Goal: Information Seeking & Learning: Learn about a topic

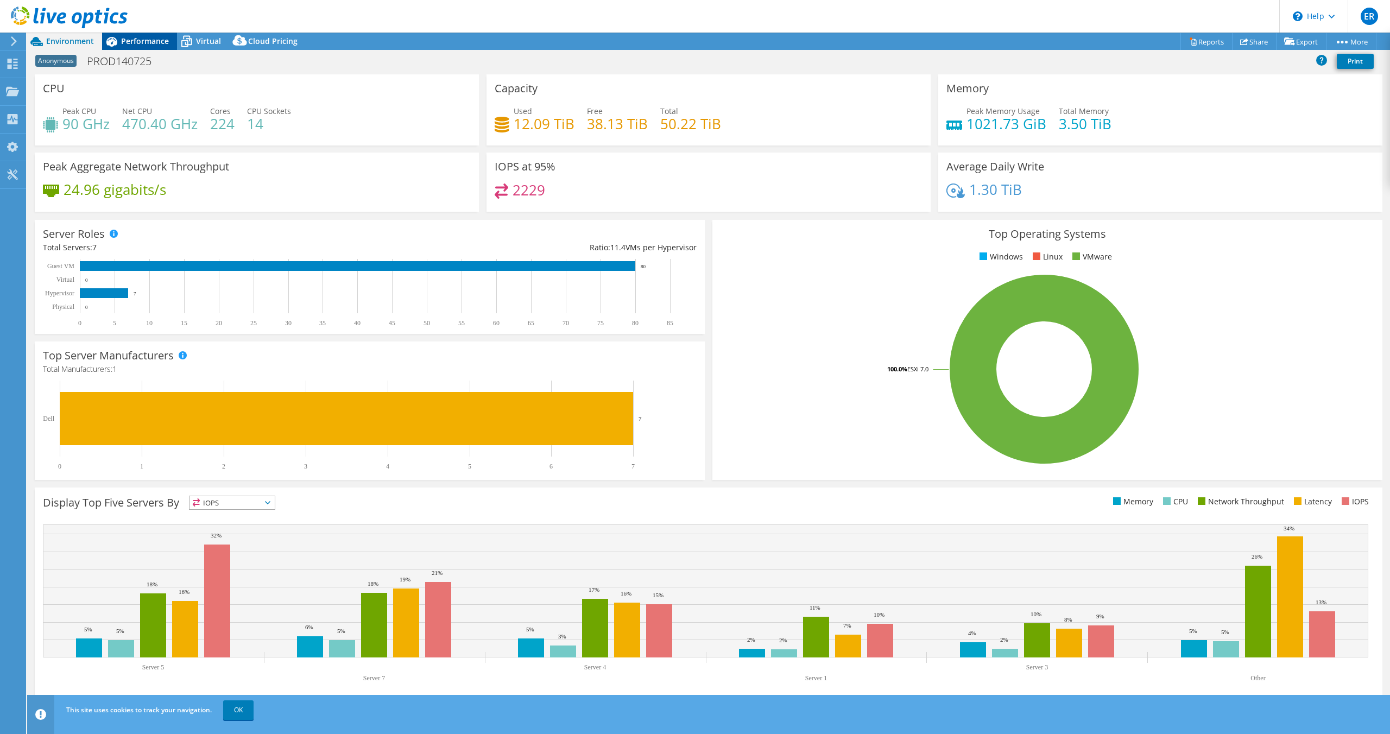
click at [147, 39] on span "Performance" at bounding box center [145, 41] width 48 height 10
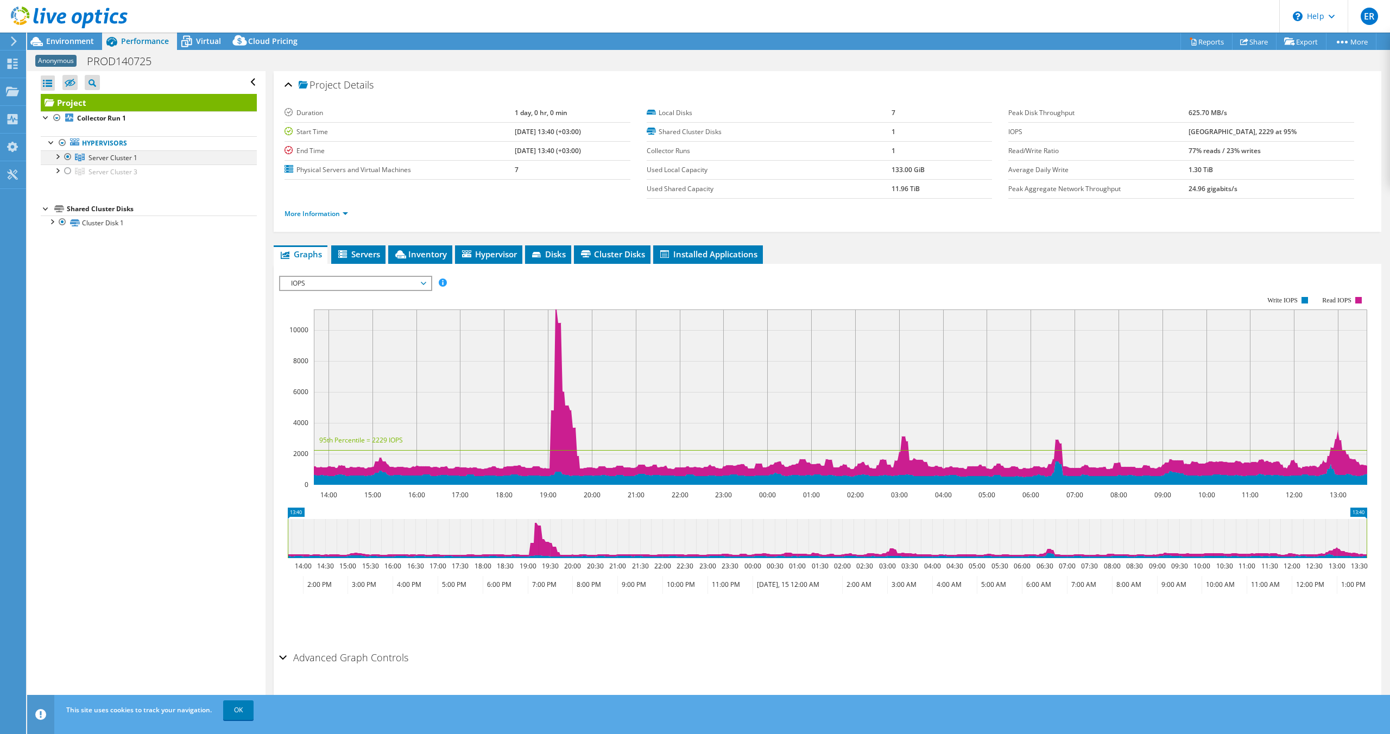
click at [57, 157] on div at bounding box center [57, 155] width 11 height 11
click at [106, 169] on link "Server 1" at bounding box center [149, 171] width 216 height 14
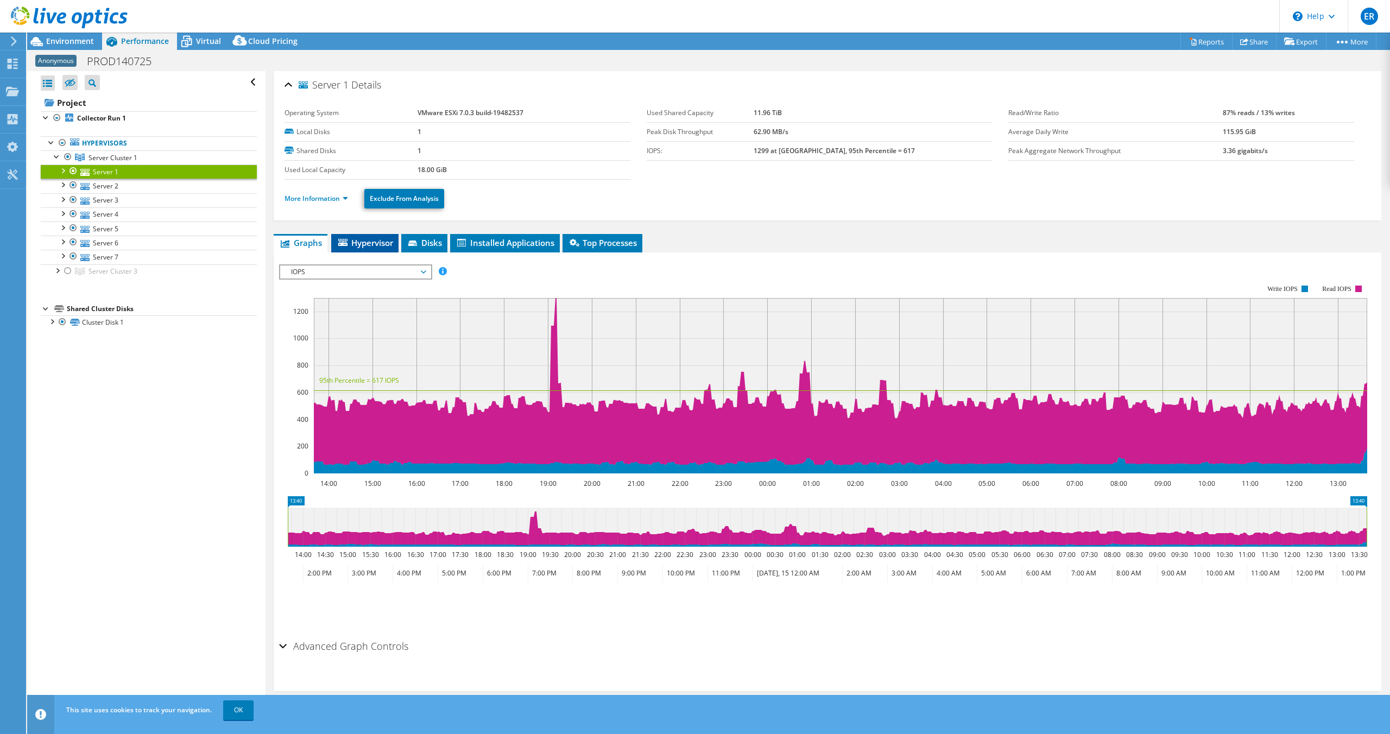
click at [372, 244] on span "Hypervisor" at bounding box center [365, 242] width 56 height 11
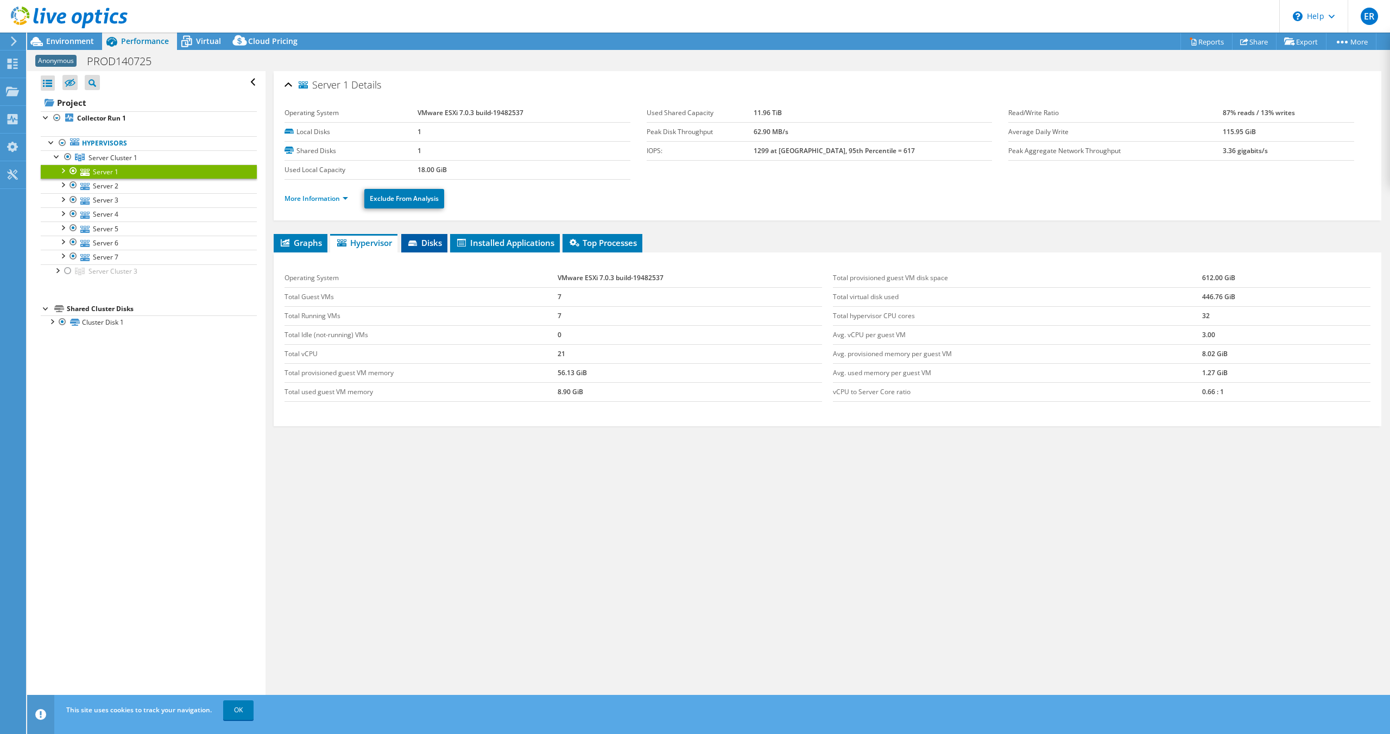
click at [423, 244] on span "Disks" at bounding box center [424, 242] width 35 height 11
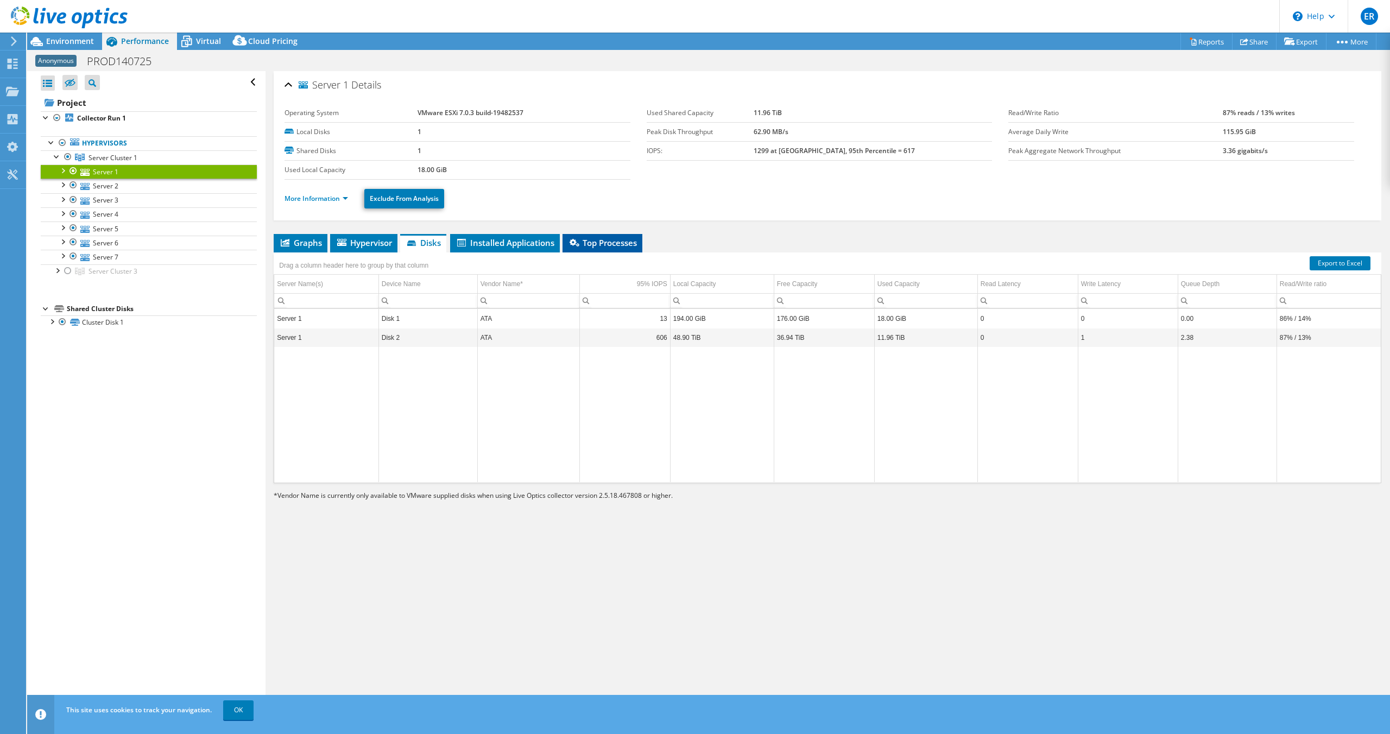
click at [604, 239] on span "Top Processes" at bounding box center [602, 242] width 69 height 11
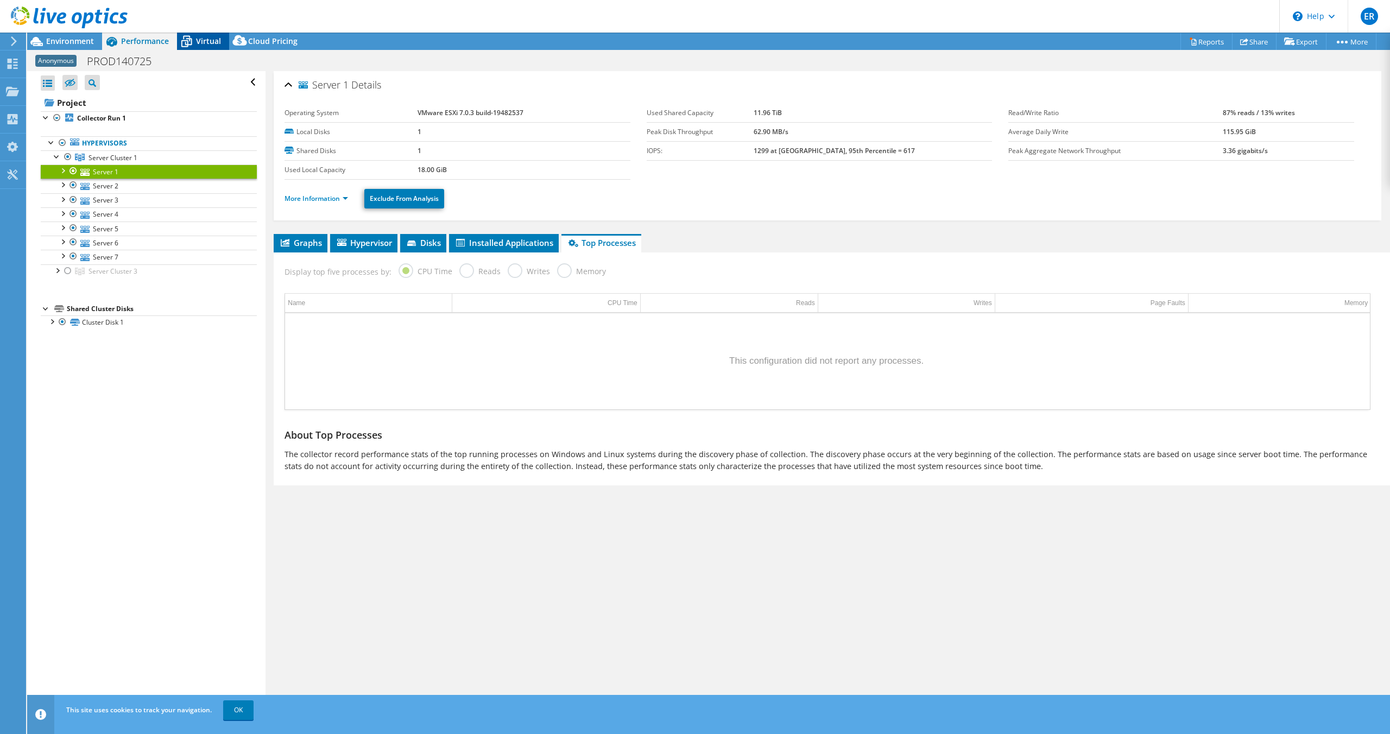
click at [204, 43] on span "Virtual" at bounding box center [208, 41] width 25 height 10
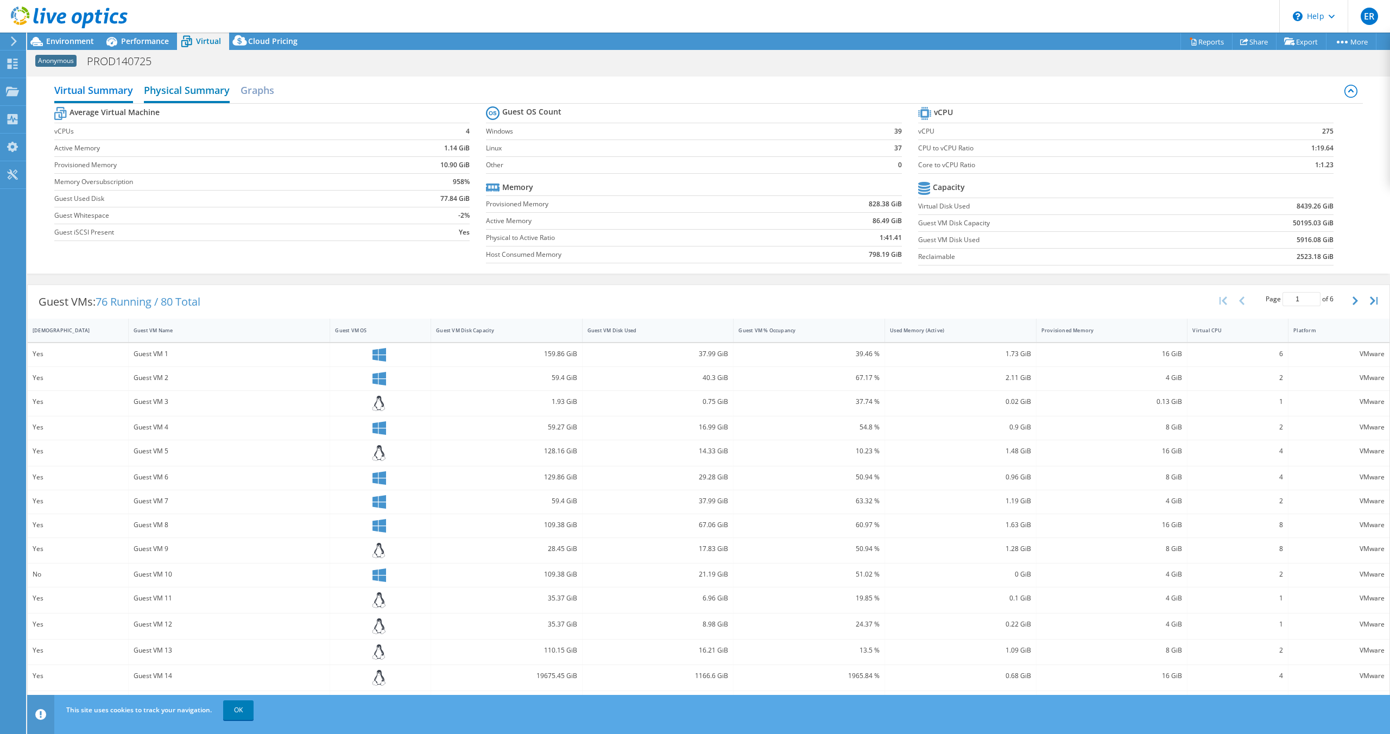
click at [197, 94] on h2 "Physical Summary" at bounding box center [187, 91] width 86 height 24
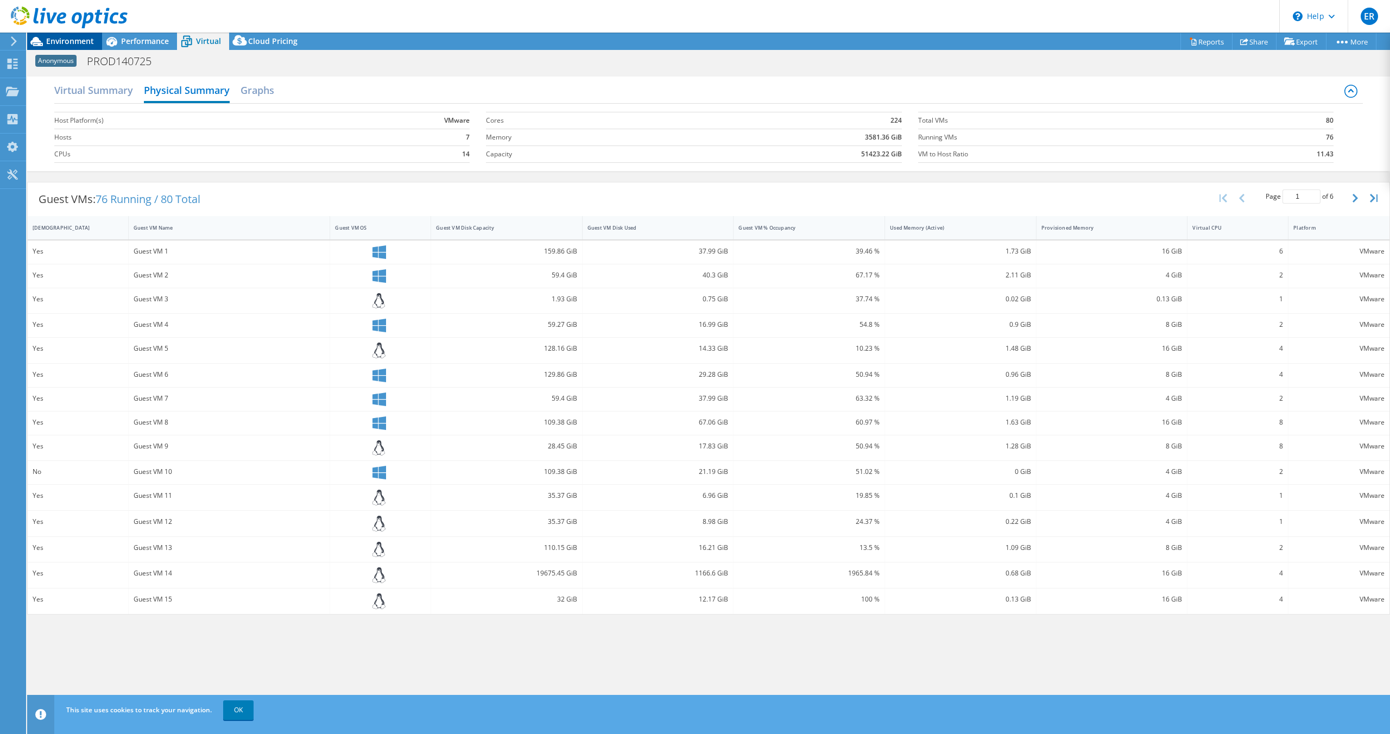
click at [59, 39] on span "Environment" at bounding box center [70, 41] width 48 height 10
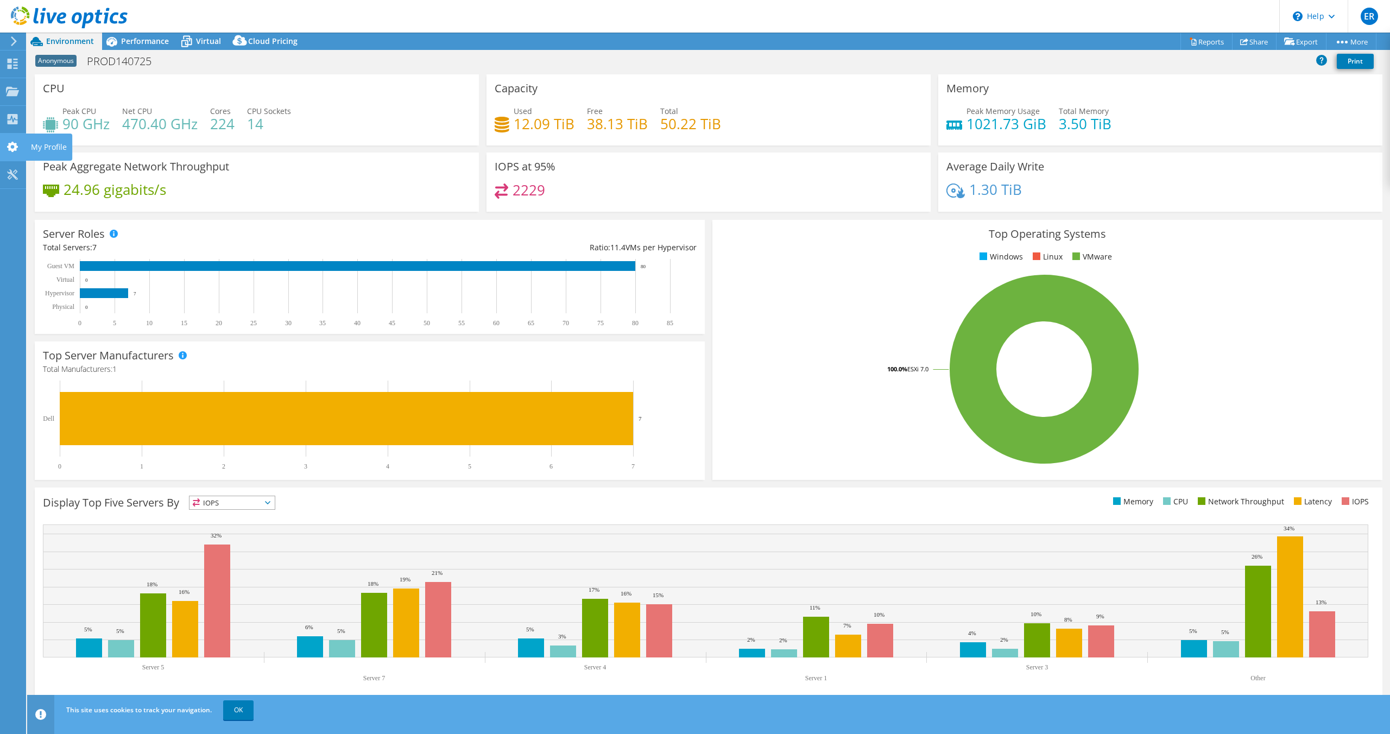
click at [13, 142] on use at bounding box center [12, 147] width 11 height 10
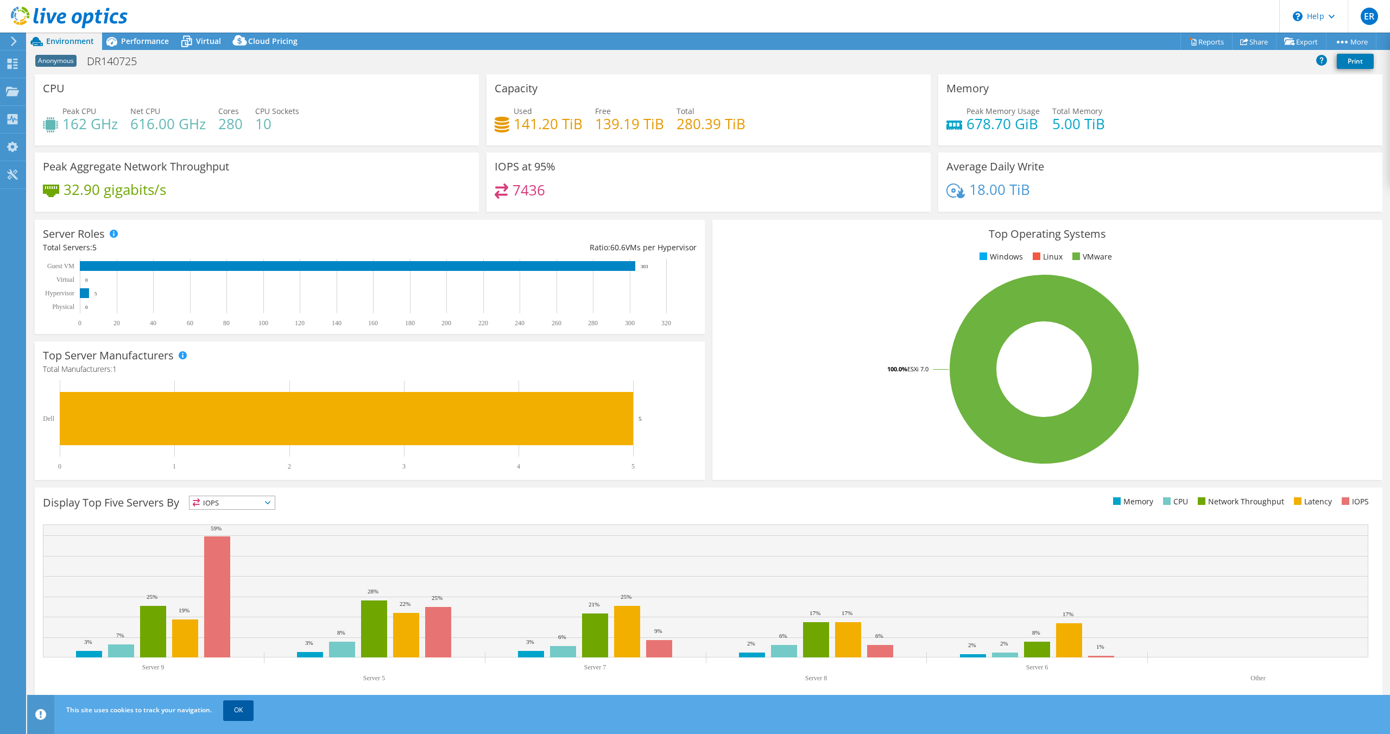
click at [245, 708] on link "OK" at bounding box center [238, 710] width 30 height 20
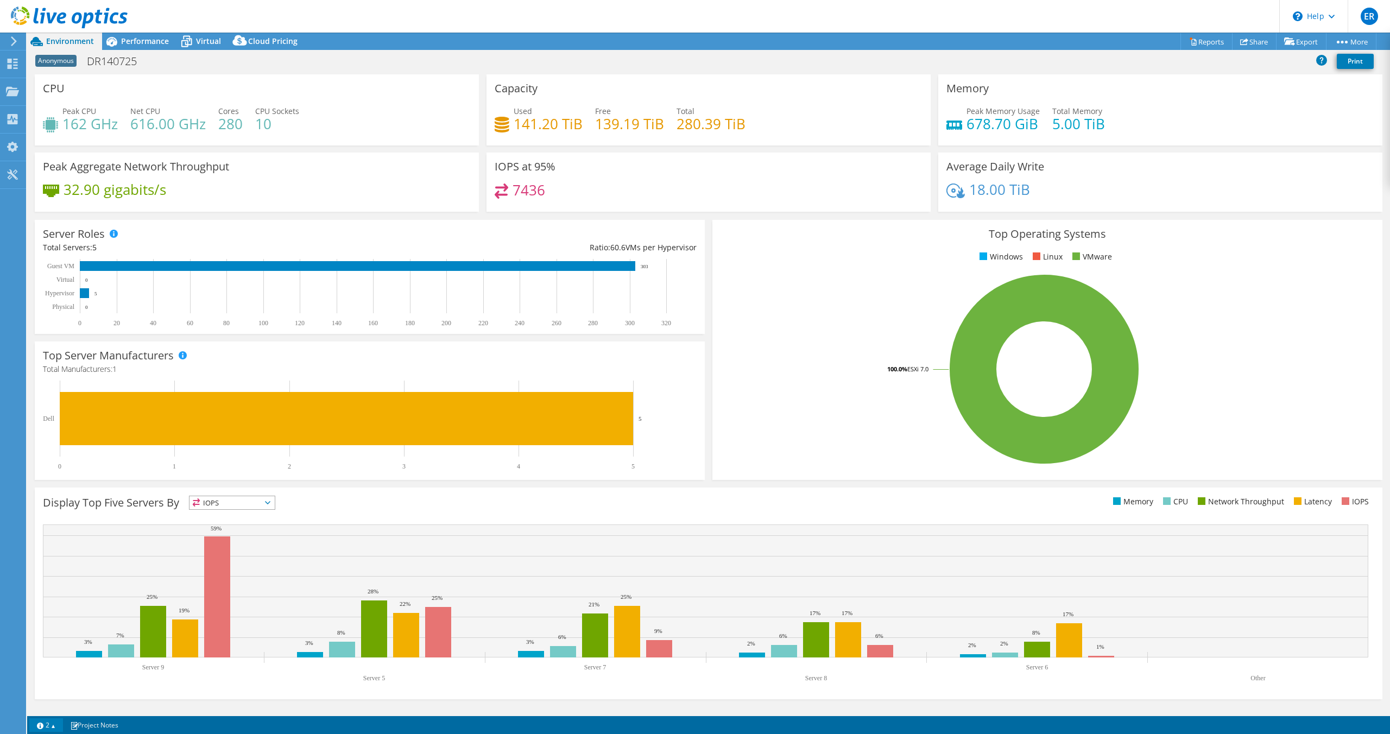
click at [55, 725] on link "2" at bounding box center [46, 725] width 34 height 14
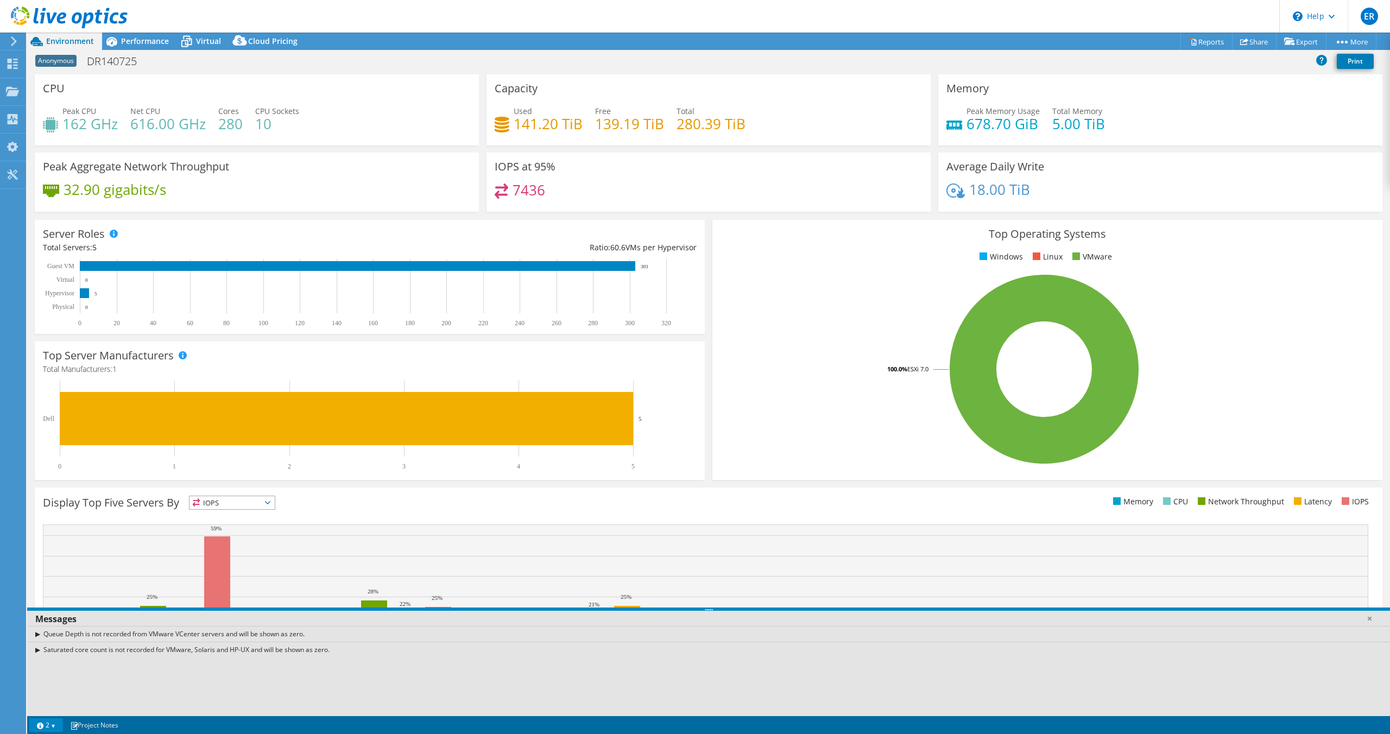
click at [56, 725] on link "2" at bounding box center [46, 725] width 34 height 14
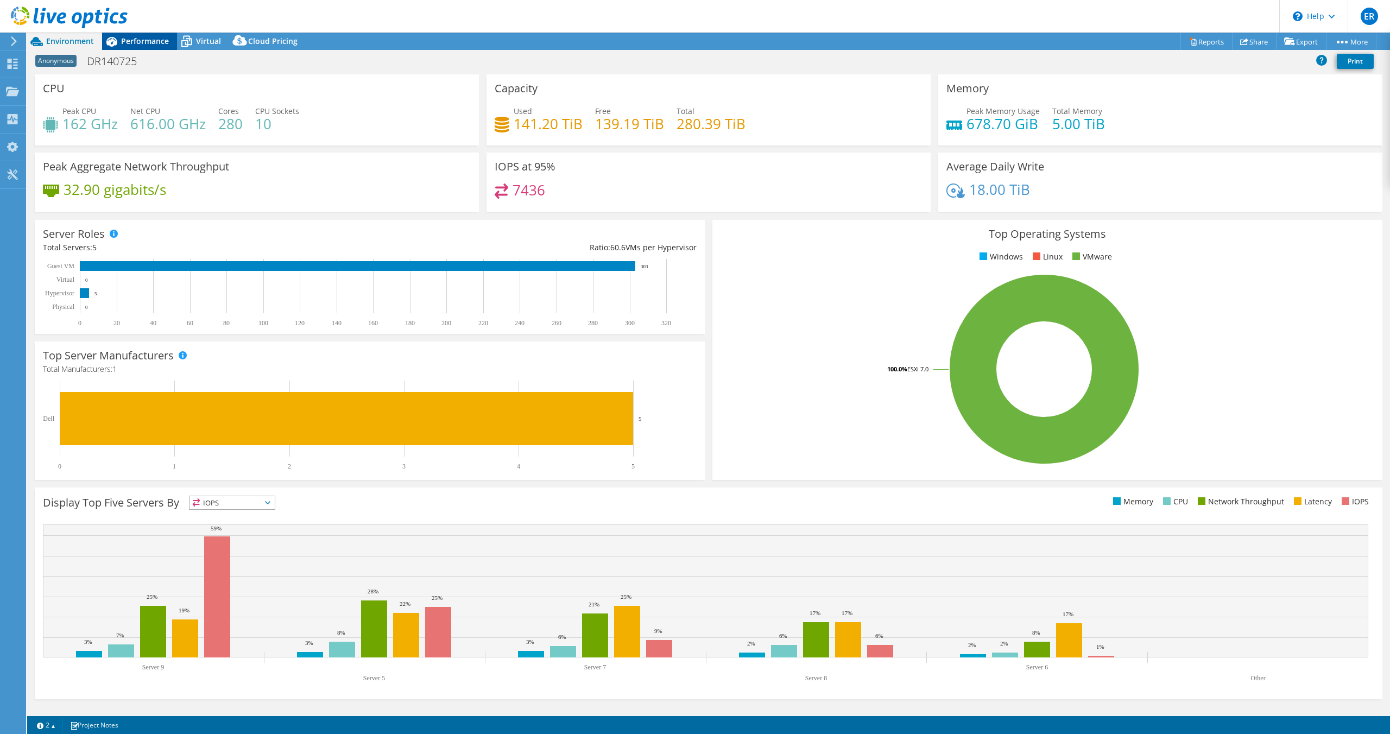
click at [136, 46] on span "Performance" at bounding box center [145, 41] width 48 height 10
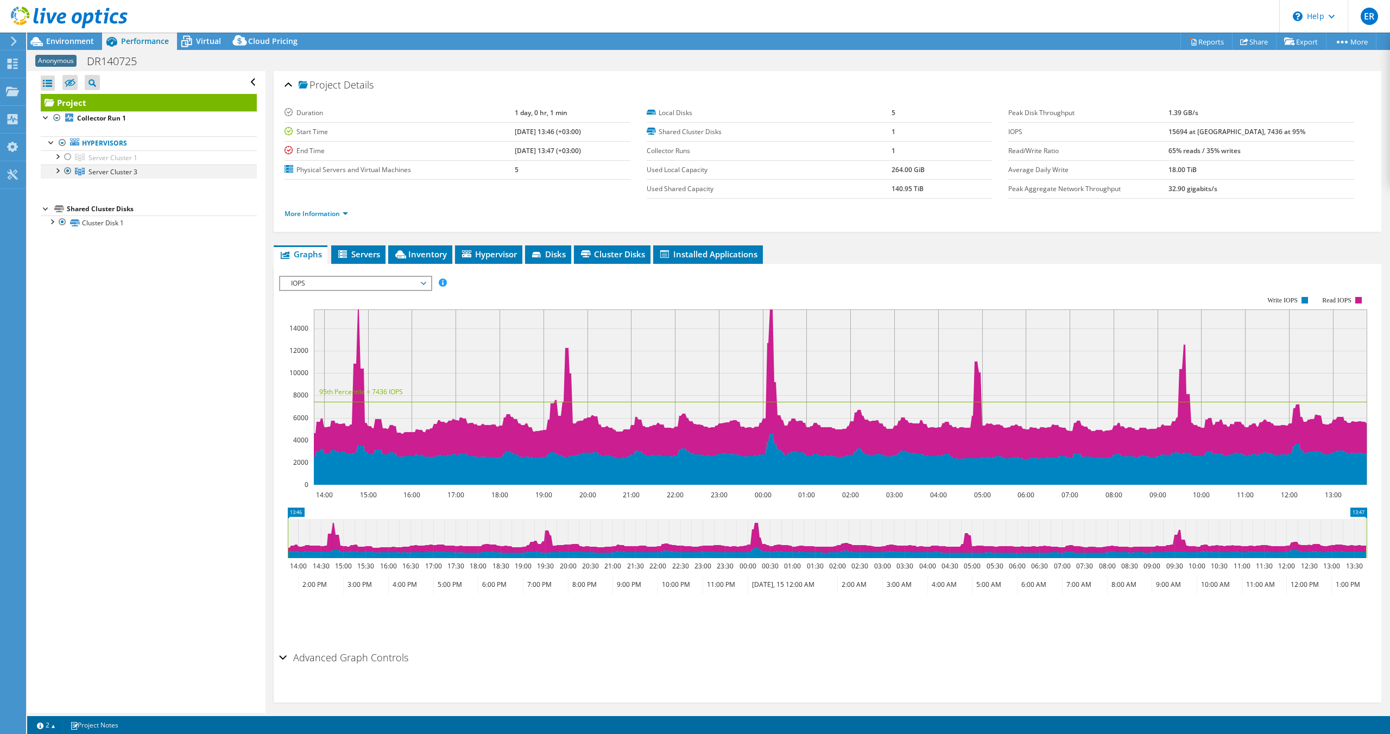
click at [57, 170] on div at bounding box center [57, 169] width 11 height 11
click at [109, 186] on link "Server 5" at bounding box center [149, 186] width 216 height 14
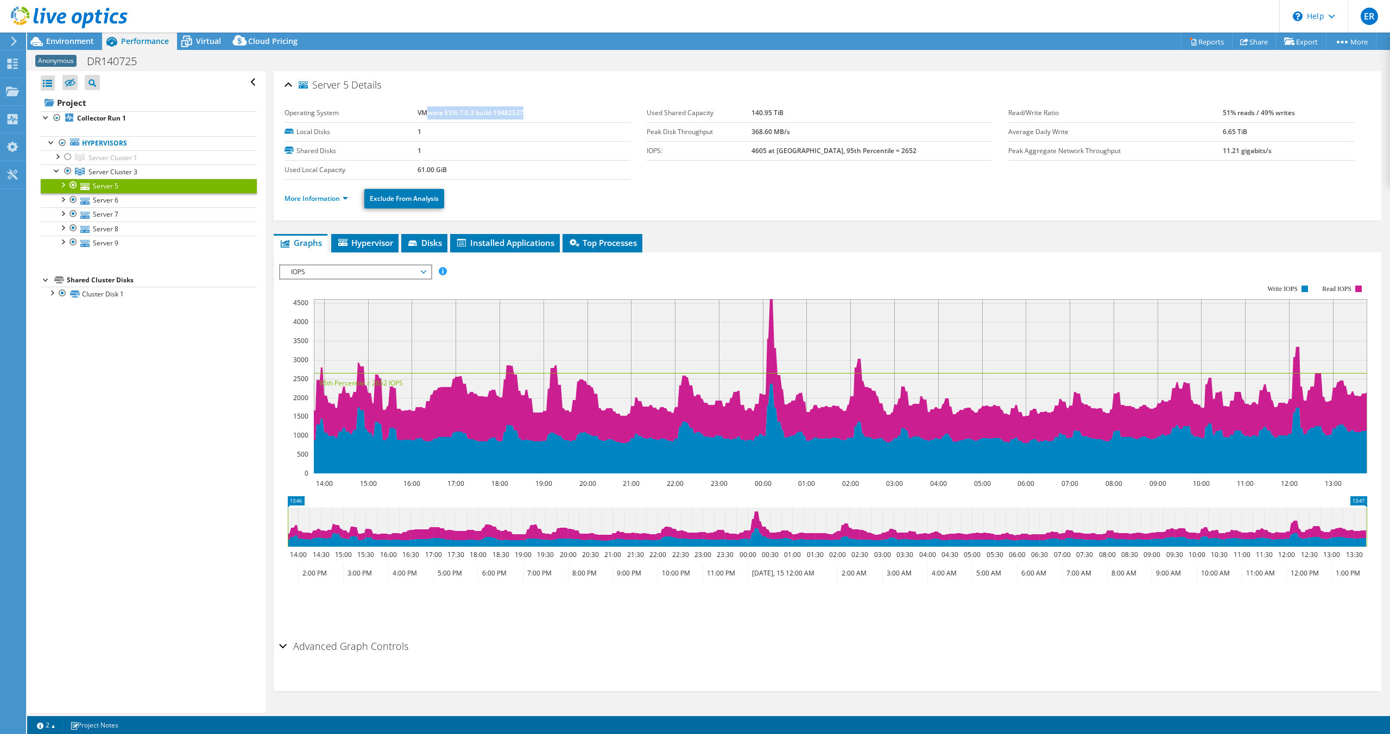
drag, startPoint x: 428, startPoint y: 110, endPoint x: 530, endPoint y: 109, distance: 101.5
click at [530, 109] on td "VMware ESXi 7.0.3 build-19482537" at bounding box center [523, 113] width 213 height 19
click at [75, 37] on span "Environment" at bounding box center [70, 41] width 48 height 10
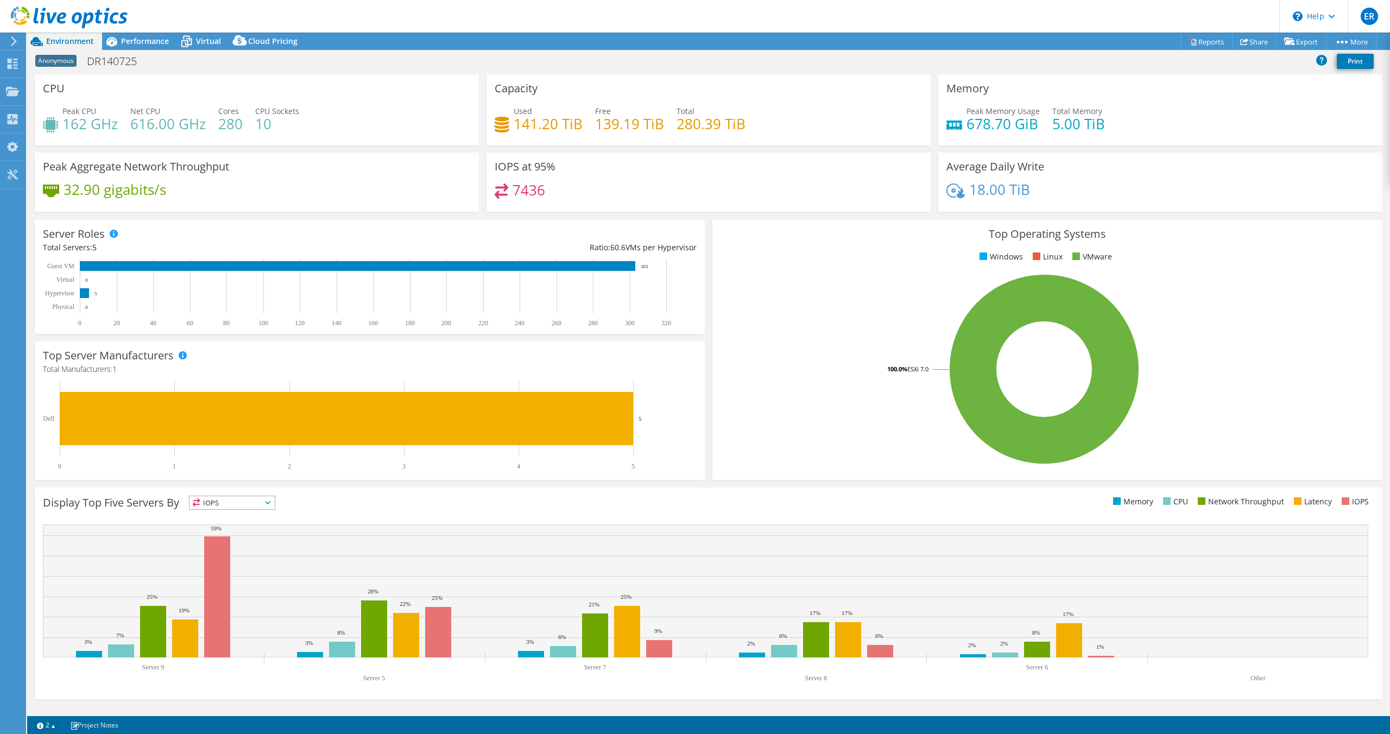
click at [87, 118] on h4 "162 GHz" at bounding box center [89, 124] width 55 height 12
drag, startPoint x: 87, startPoint y: 118, endPoint x: 166, endPoint y: 126, distance: 79.1
click at [87, 118] on h4 "162 GHz" at bounding box center [89, 124] width 55 height 12
click at [166, 126] on h4 "616.00 GHz" at bounding box center [167, 124] width 75 height 12
drag, startPoint x: 166, startPoint y: 126, endPoint x: 254, endPoint y: 138, distance: 88.7
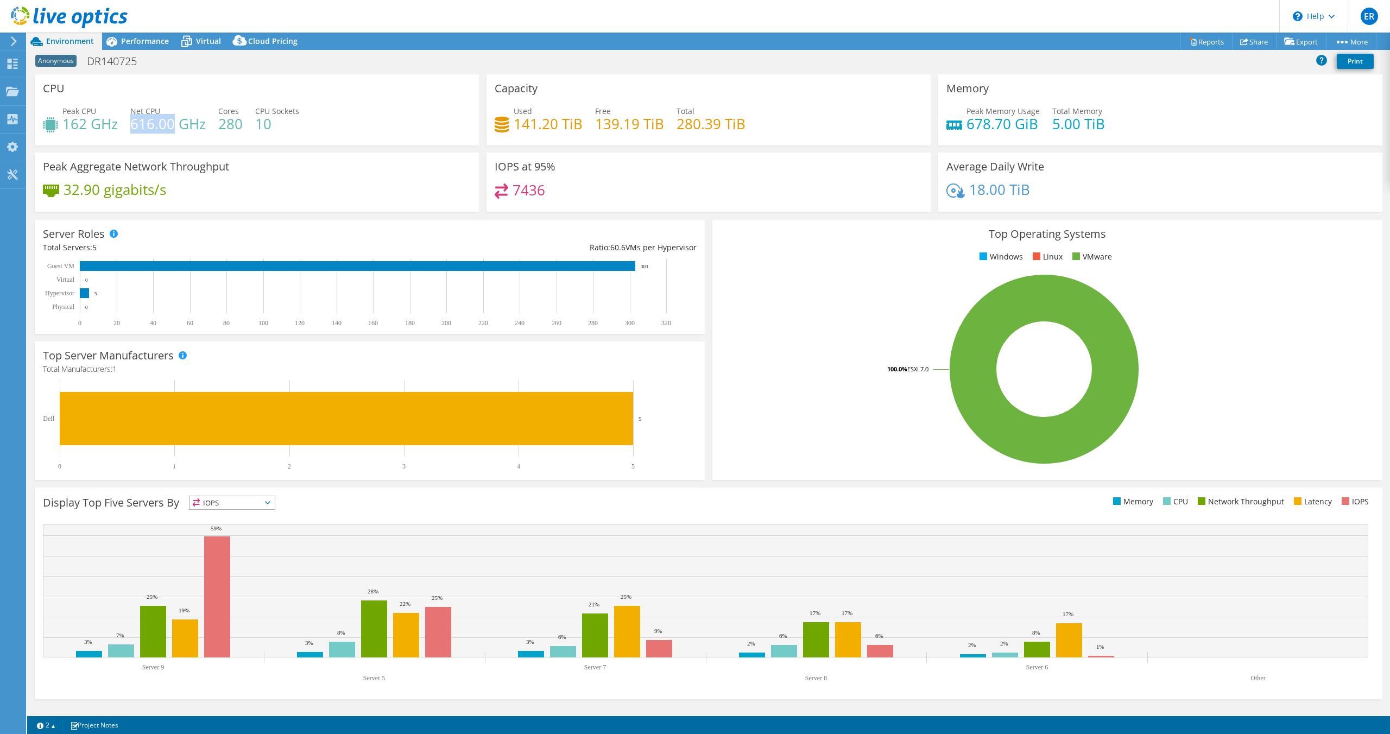
click at [167, 126] on h4 "616.00 GHz" at bounding box center [167, 124] width 75 height 12
click at [1338, 50] on link "Copy" at bounding box center [1326, 61] width 103 height 23
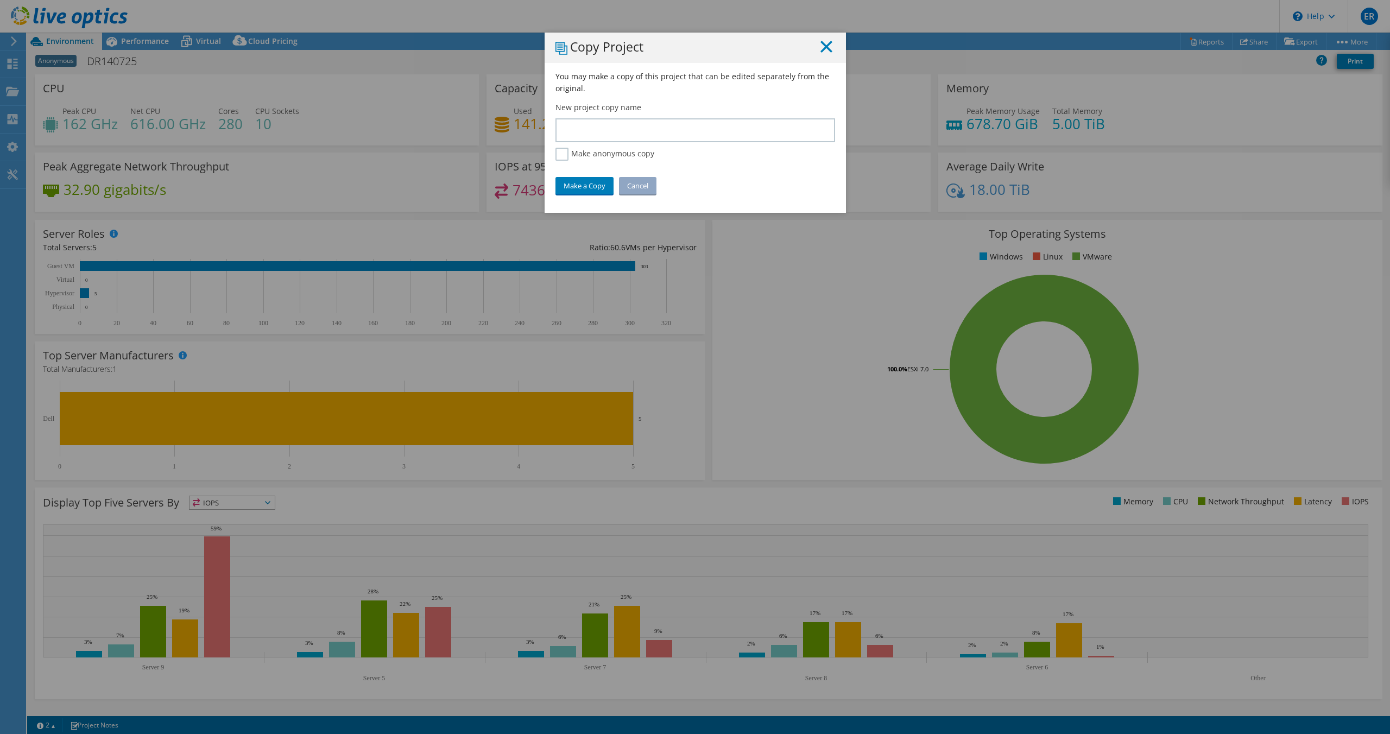
click at [824, 48] on line at bounding box center [826, 46] width 11 height 11
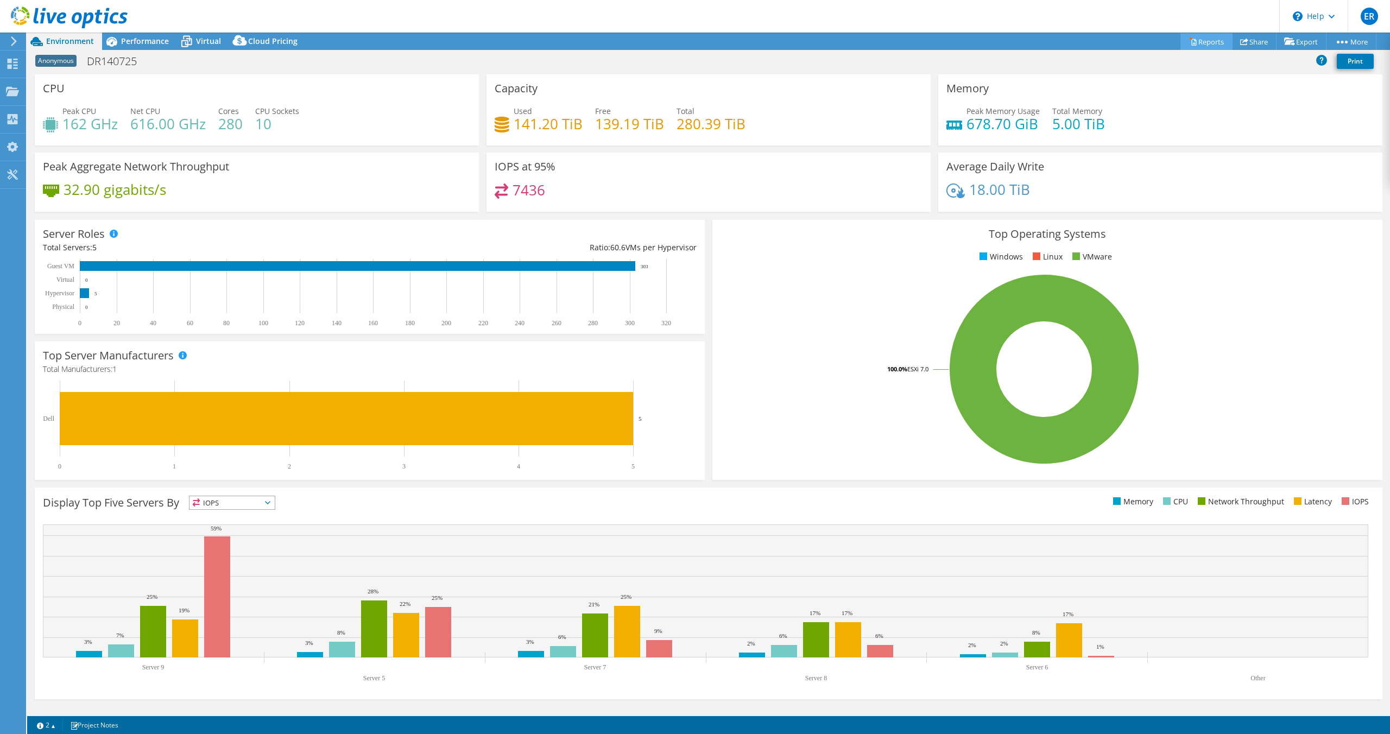
click at [1205, 40] on link "Reports" at bounding box center [1206, 41] width 52 height 17
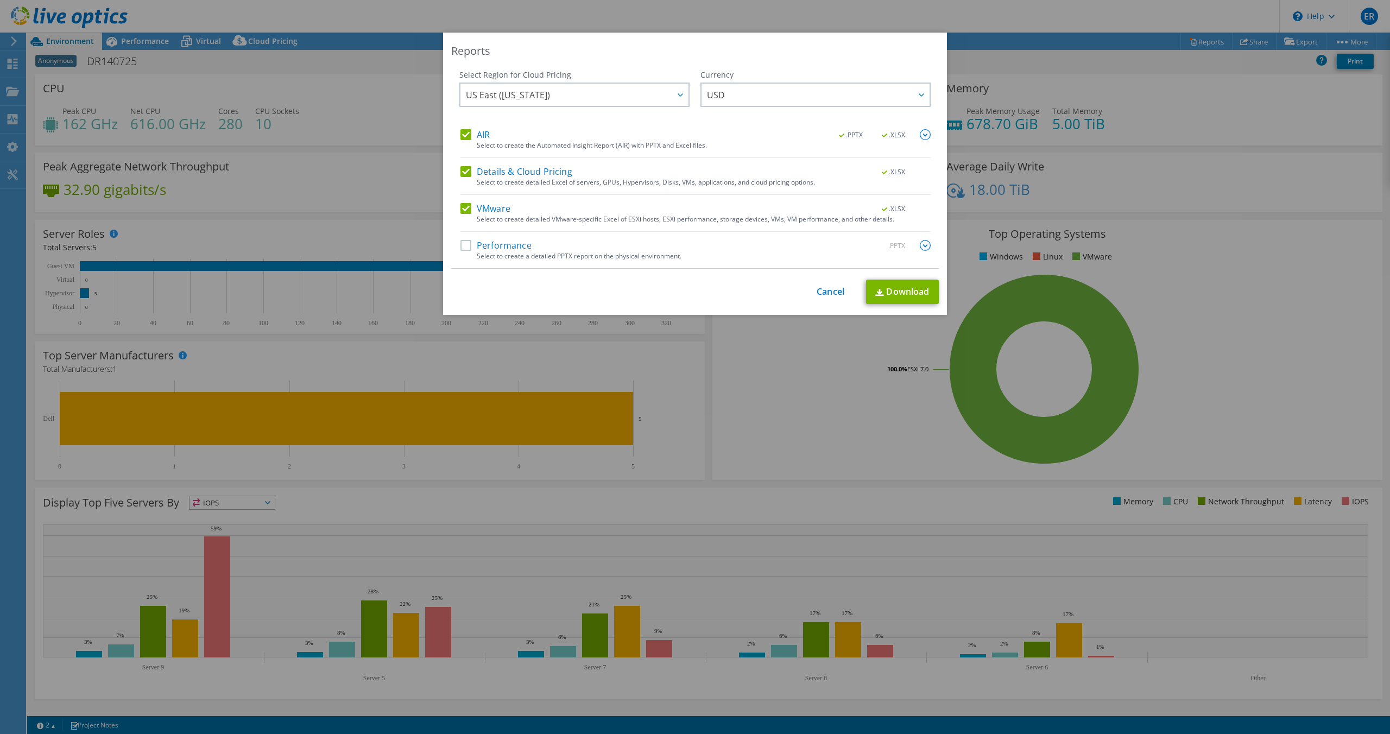
click at [850, 294] on div "This process may take a while, please wait... Cancel Download" at bounding box center [694, 292] width 487 height 24
click at [818, 294] on link "Cancel" at bounding box center [830, 292] width 28 height 10
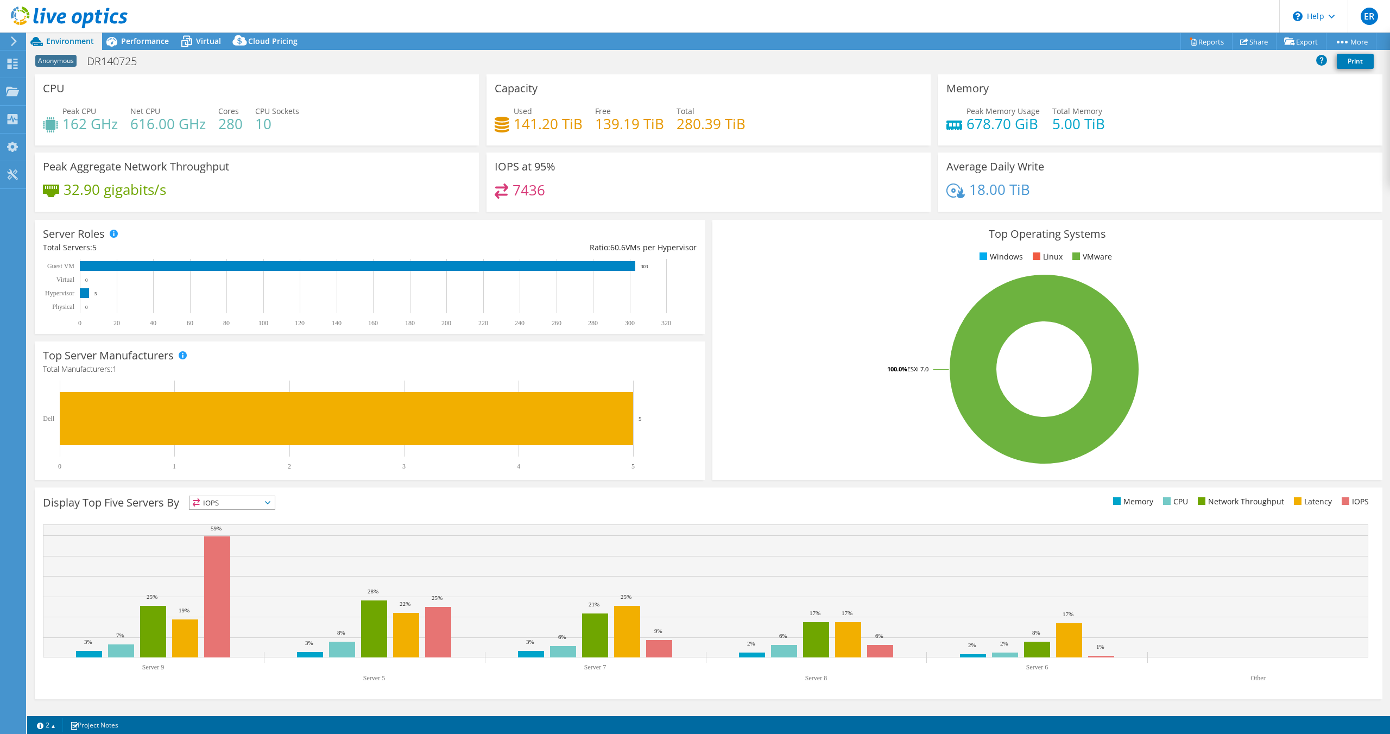
click at [227, 126] on h4 "280" at bounding box center [230, 124] width 24 height 12
click at [259, 126] on h4 "10" at bounding box center [277, 124] width 44 height 12
click at [142, 124] on h4 "616.00 GHz" at bounding box center [167, 124] width 75 height 12
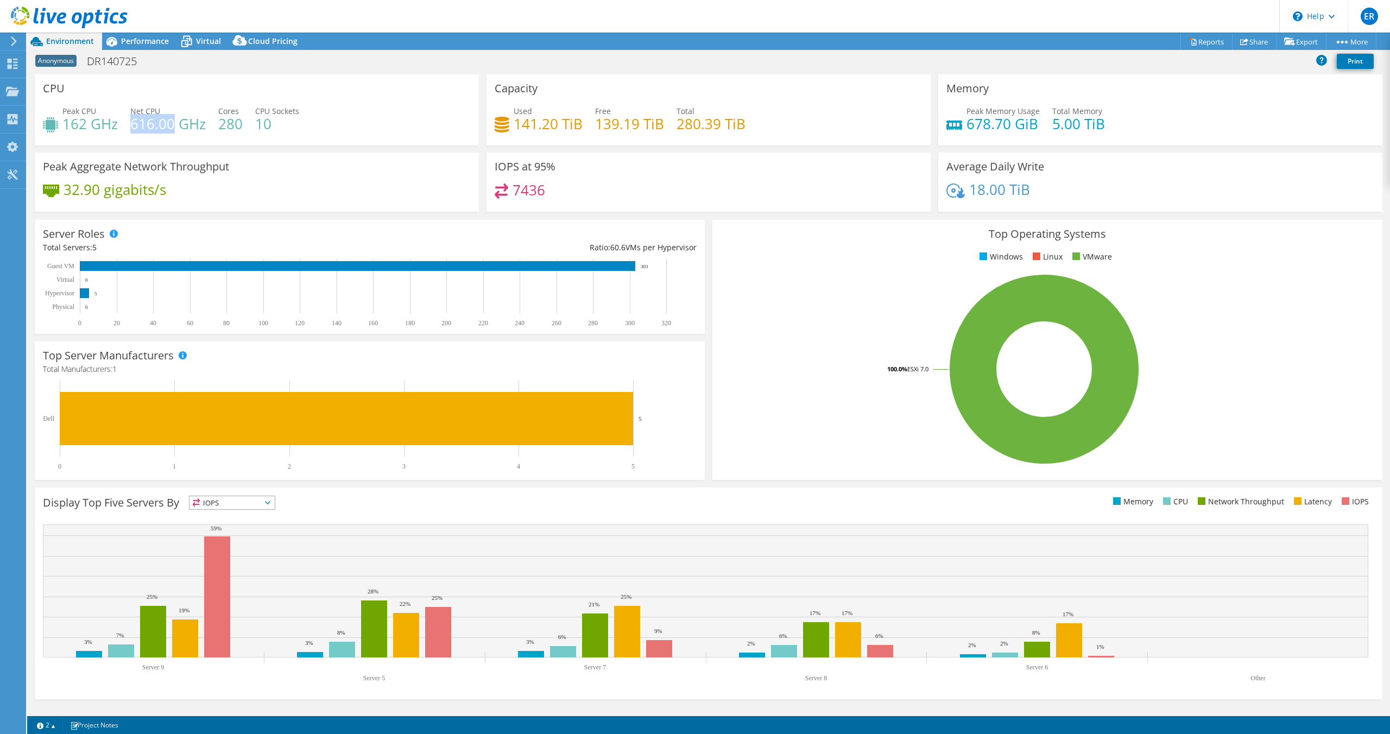
click at [142, 124] on h4 "616.00 GHz" at bounding box center [167, 124] width 75 height 12
click at [147, 129] on h4 "616.00 GHz" at bounding box center [167, 124] width 75 height 12
drag, startPoint x: 218, startPoint y: 124, endPoint x: 226, endPoint y: 123, distance: 8.8
click at [226, 123] on h4 "280" at bounding box center [230, 124] width 24 height 12
click at [230, 124] on h4 "280" at bounding box center [230, 124] width 24 height 12
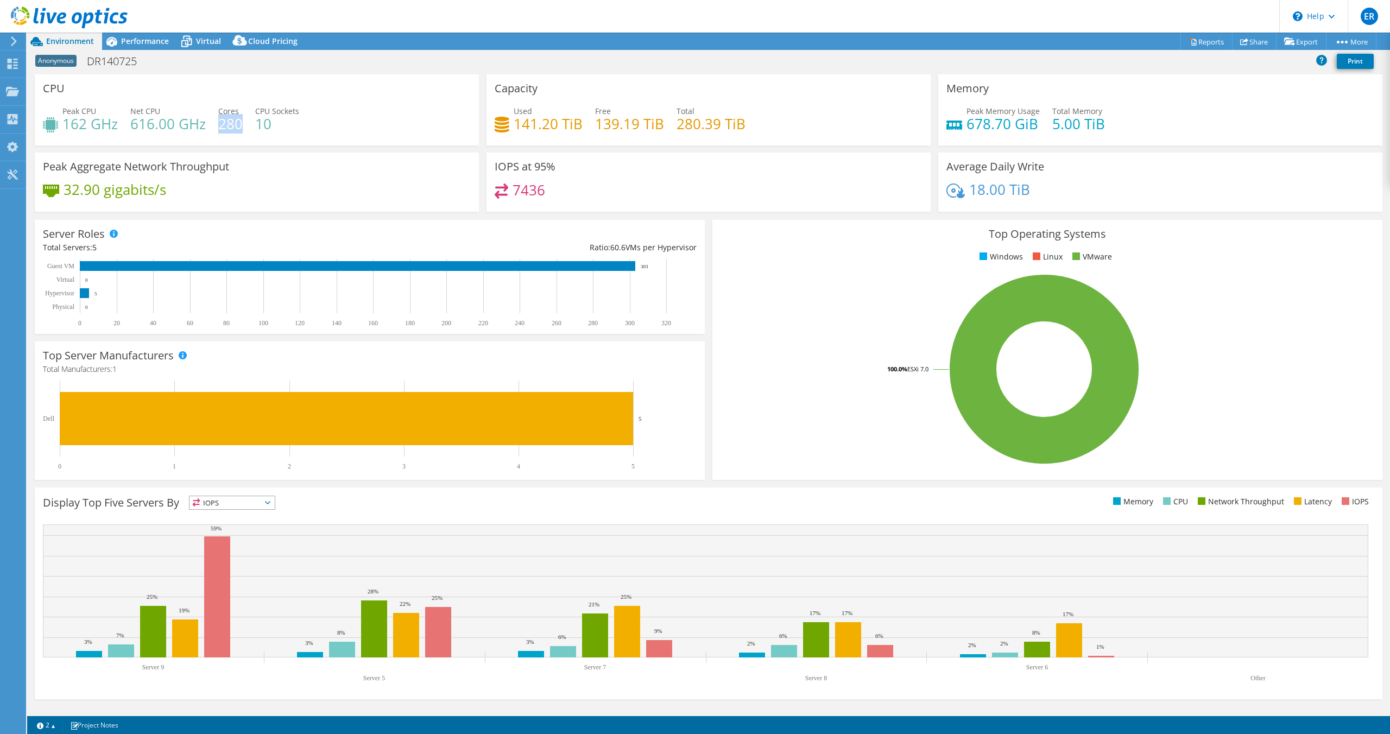
click at [230, 124] on h4 "280" at bounding box center [230, 124] width 24 height 12
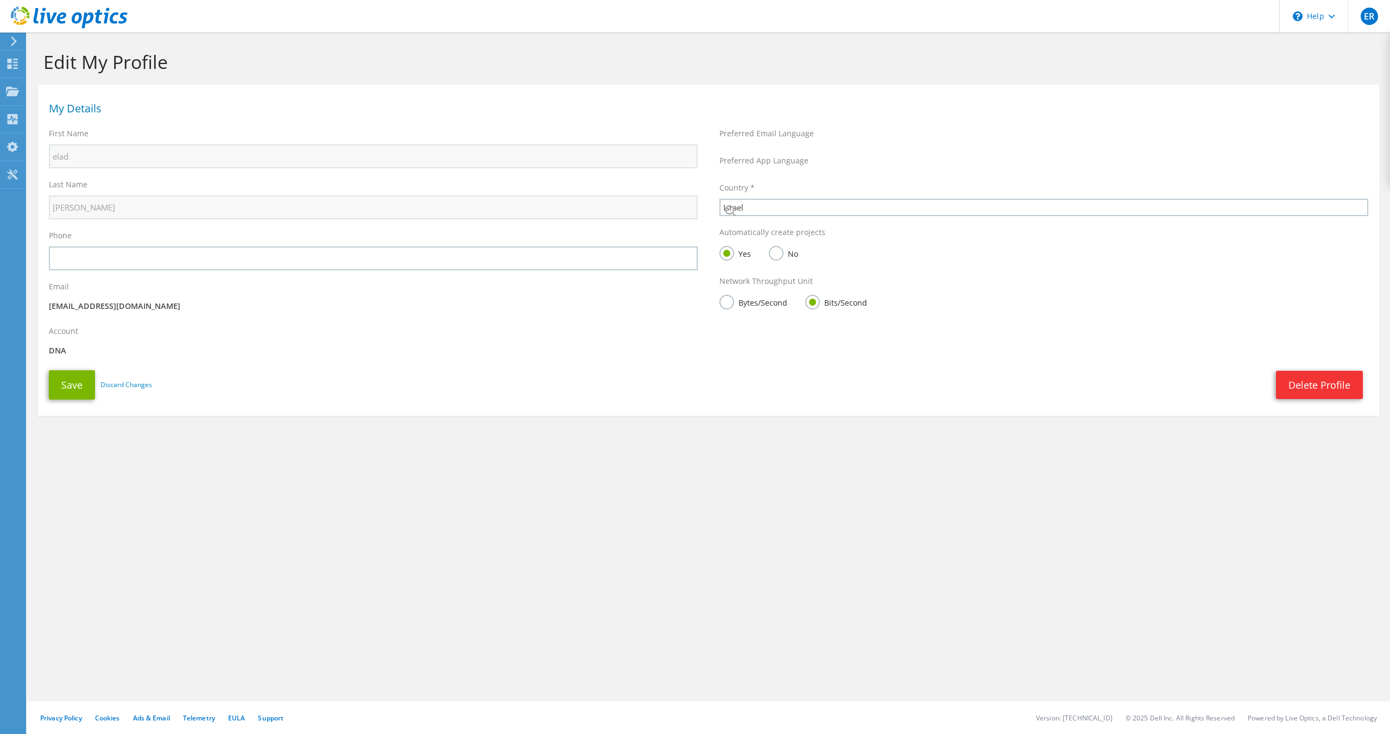
select select "99"
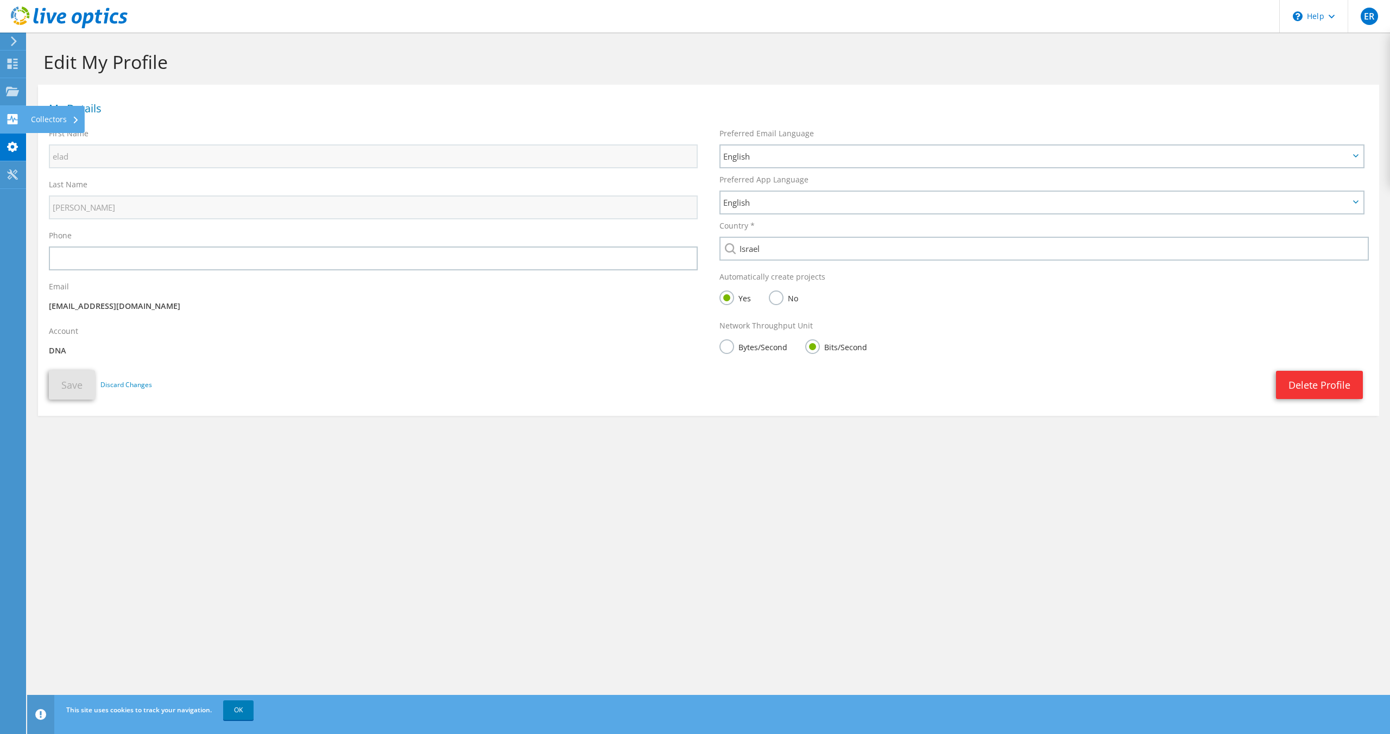
click at [11, 115] on use at bounding box center [13, 119] width 10 height 10
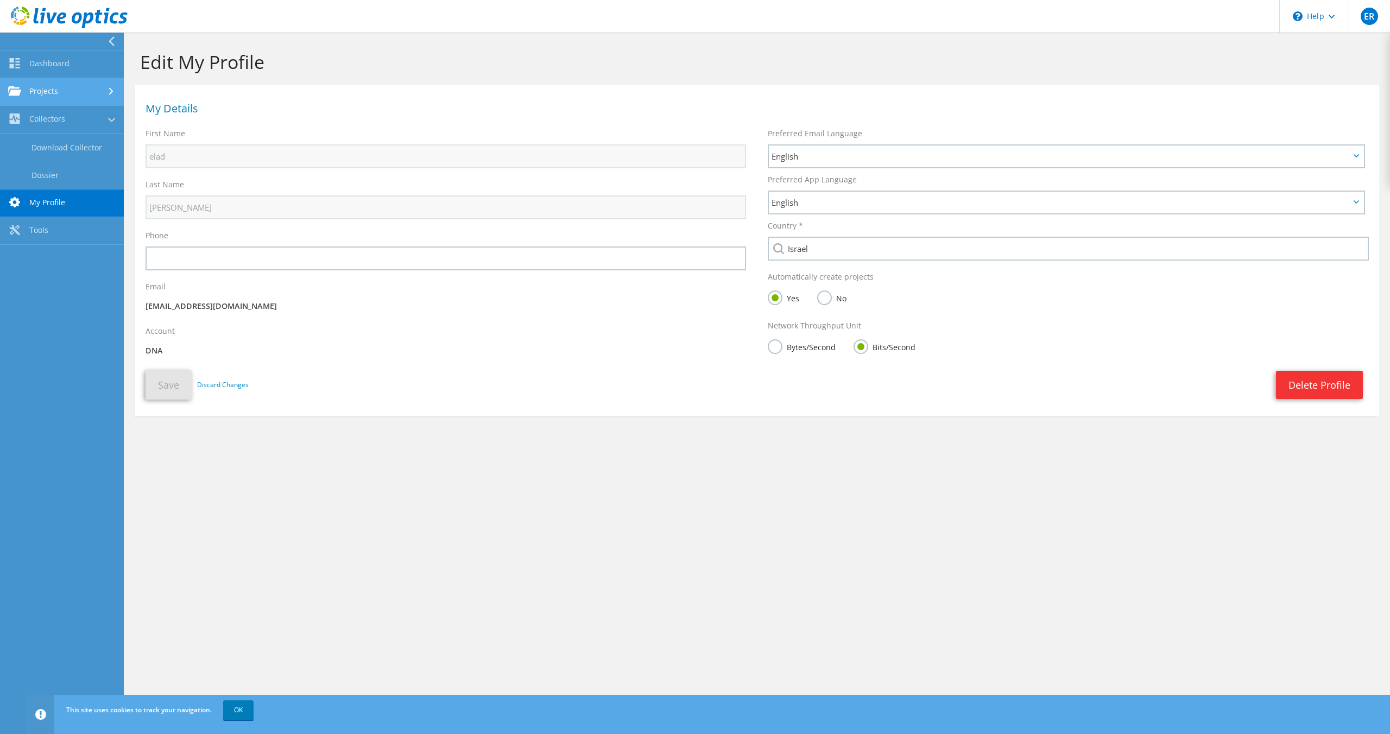
click at [52, 88] on link "Projects" at bounding box center [62, 92] width 124 height 28
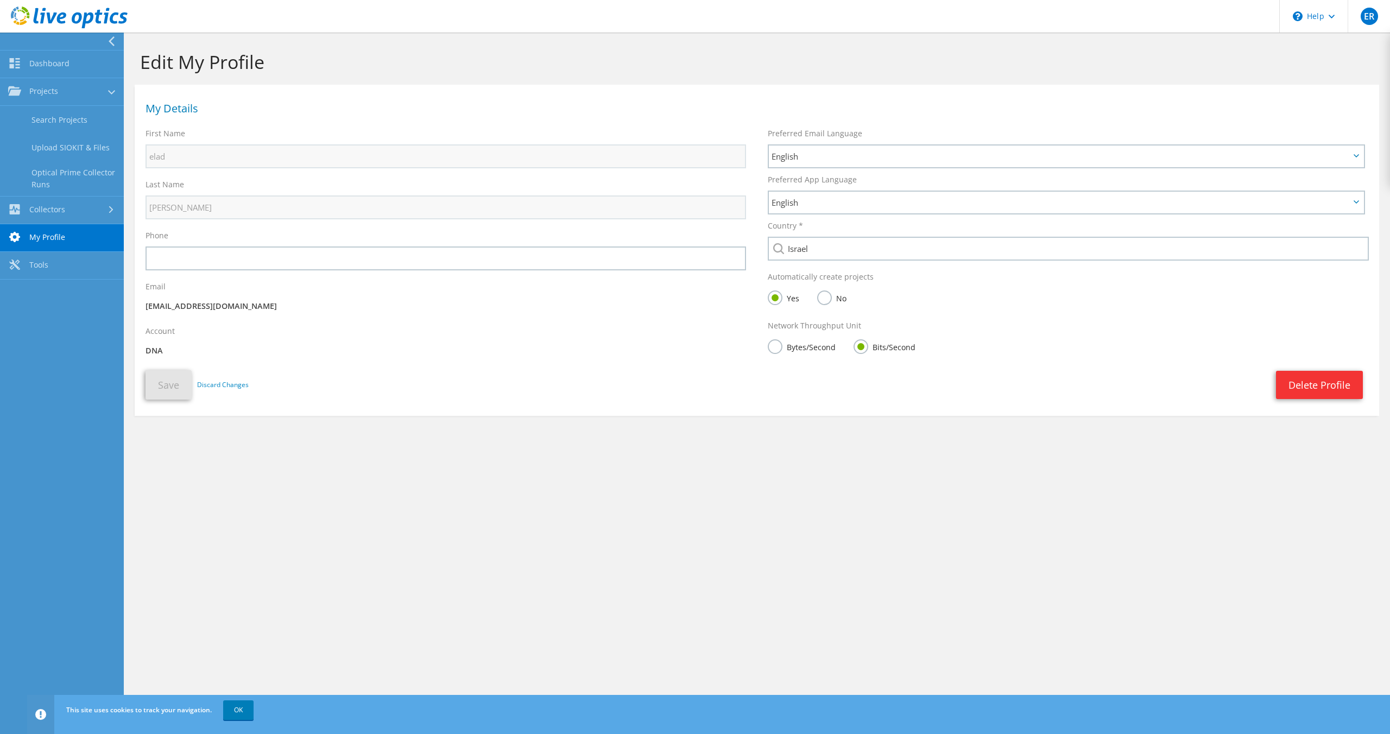
click at [46, 270] on link "Tools" at bounding box center [62, 266] width 124 height 28
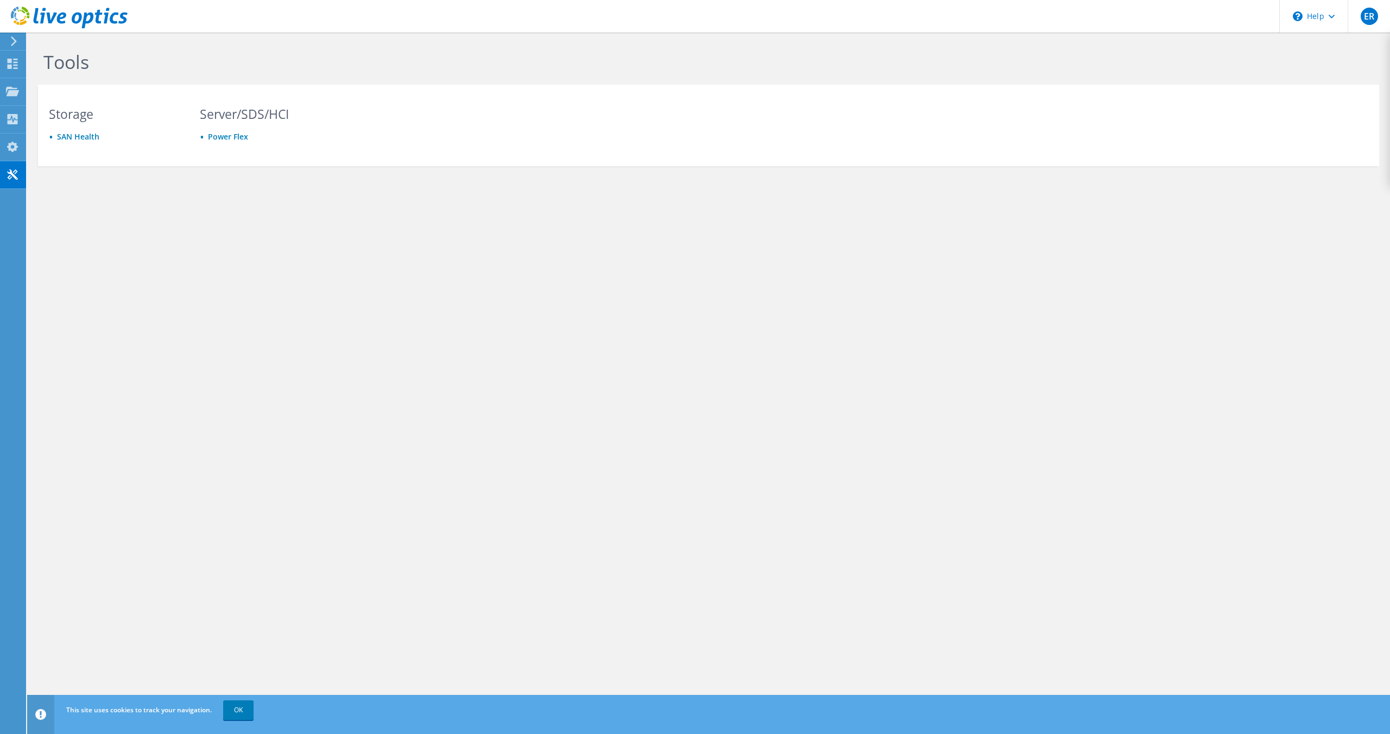
click at [10, 40] on icon at bounding box center [14, 41] width 8 height 10
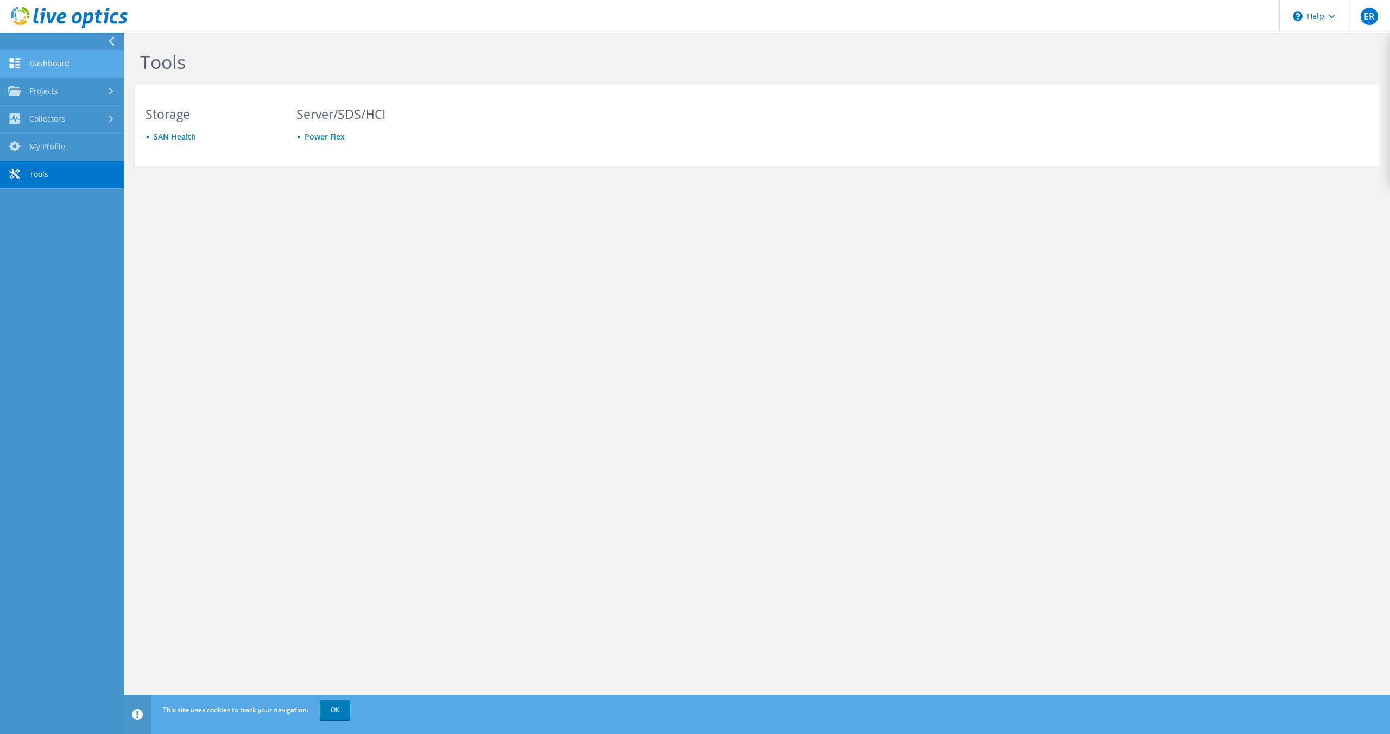
click at [40, 62] on link "Dashboard" at bounding box center [62, 64] width 124 height 28
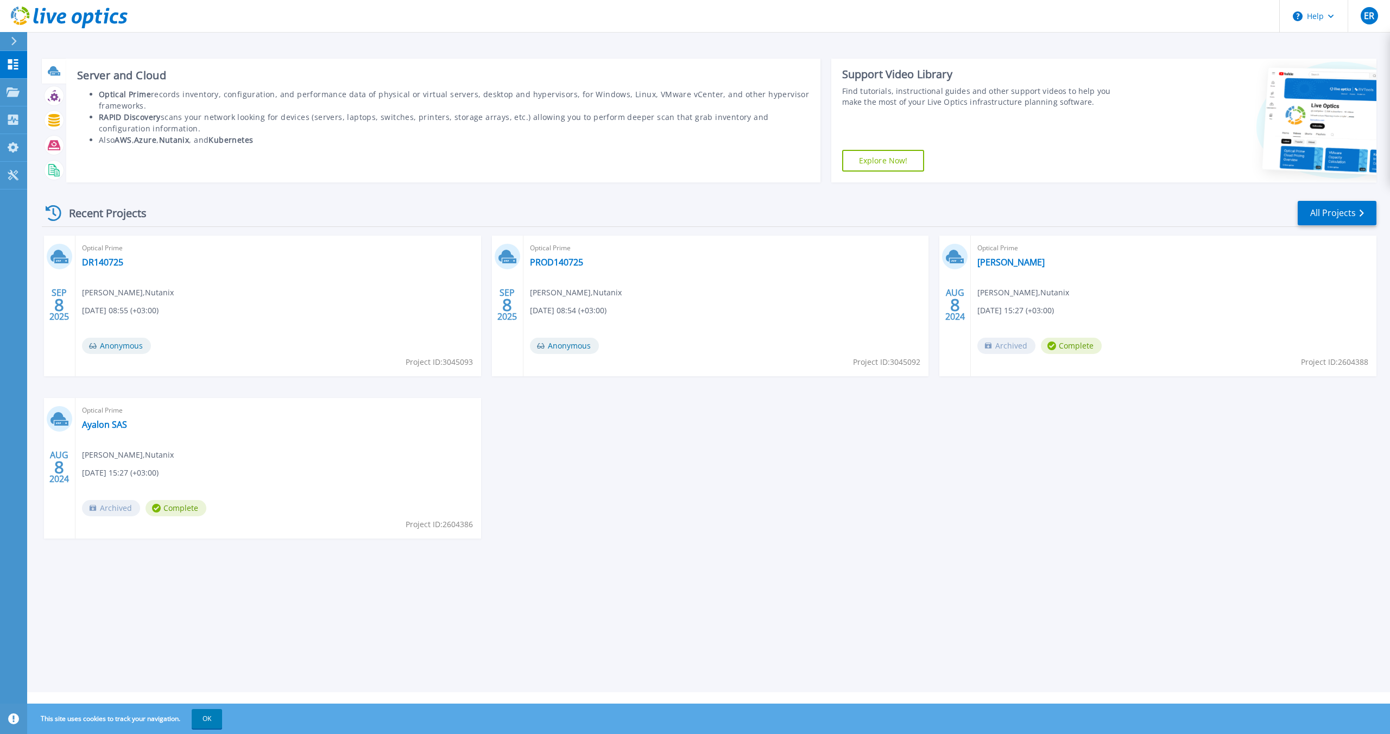
click at [52, 71] on icon at bounding box center [53, 70] width 11 height 8
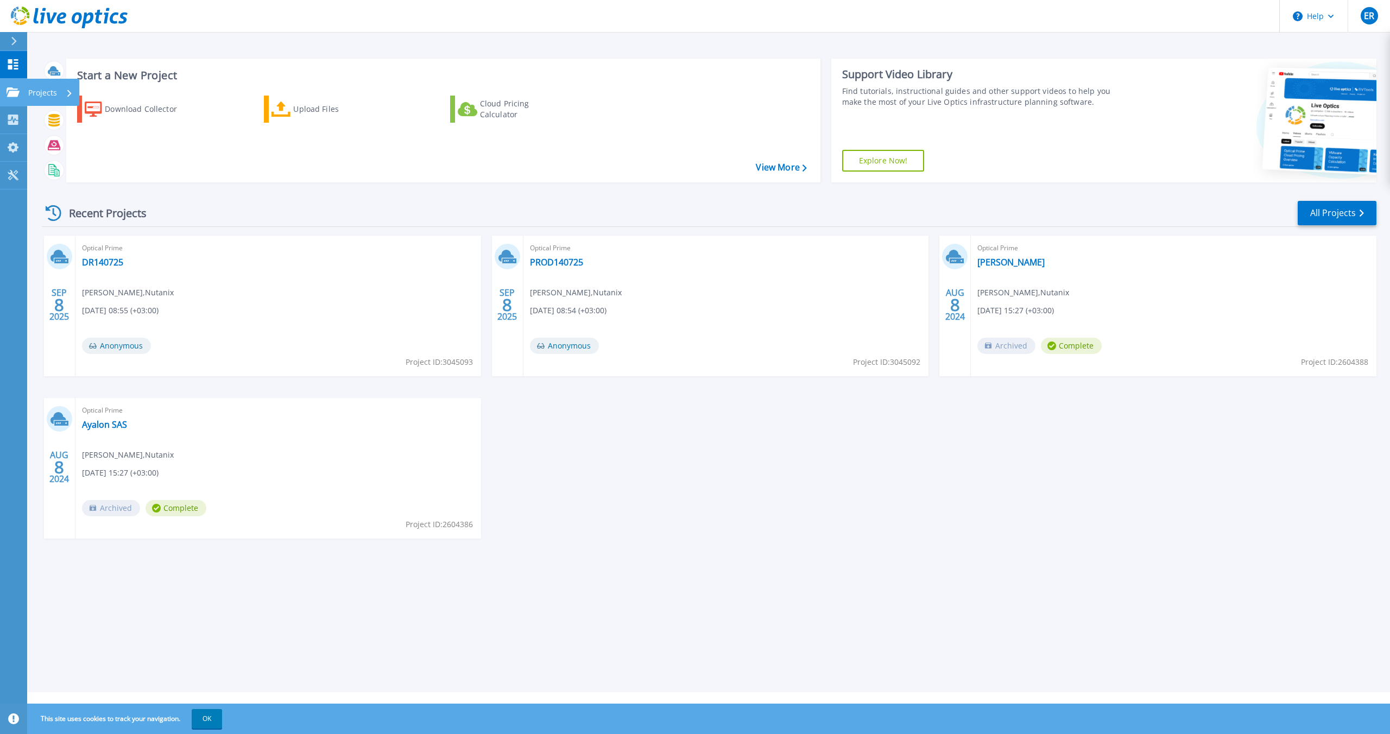
click at [35, 90] on p "Projects" at bounding box center [42, 93] width 29 height 28
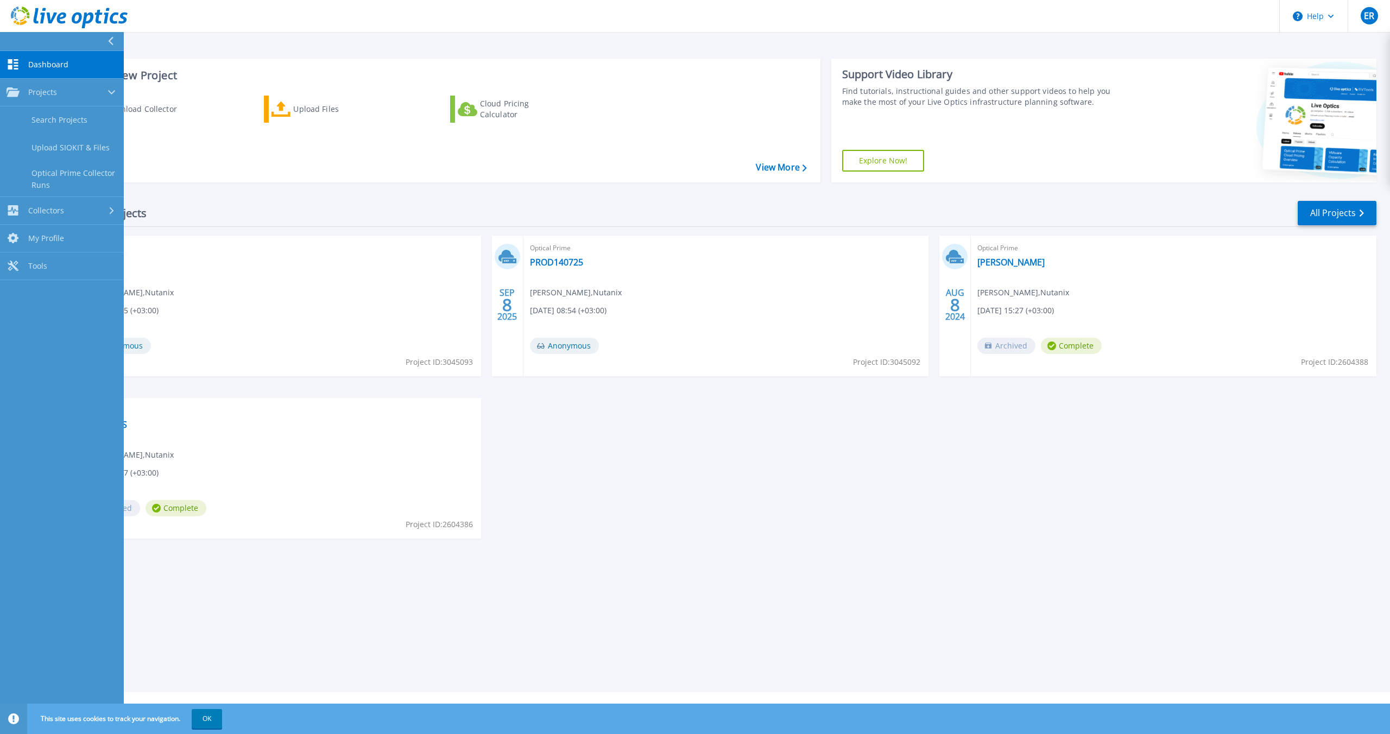
click at [39, 69] on link "Dashboard Dashboard" at bounding box center [62, 65] width 124 height 28
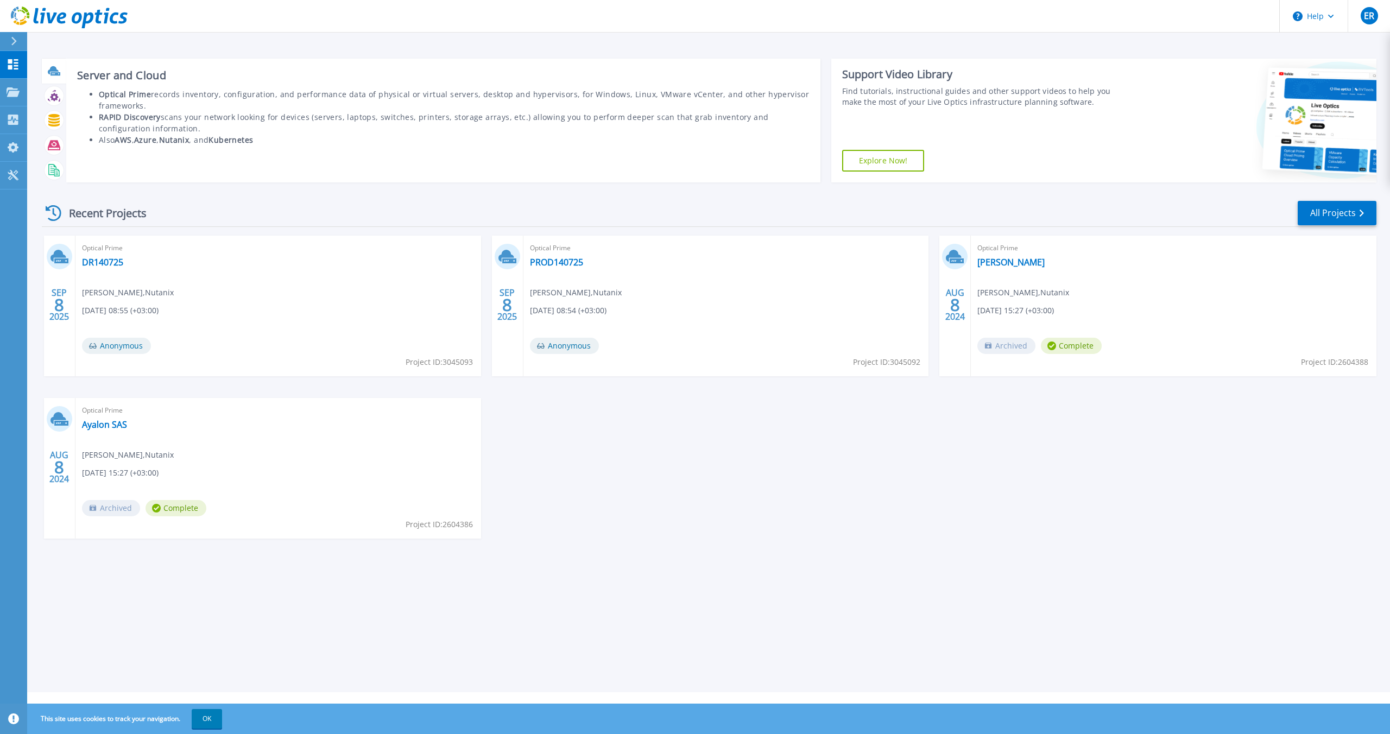
click at [53, 72] on icon at bounding box center [53, 70] width 11 height 8
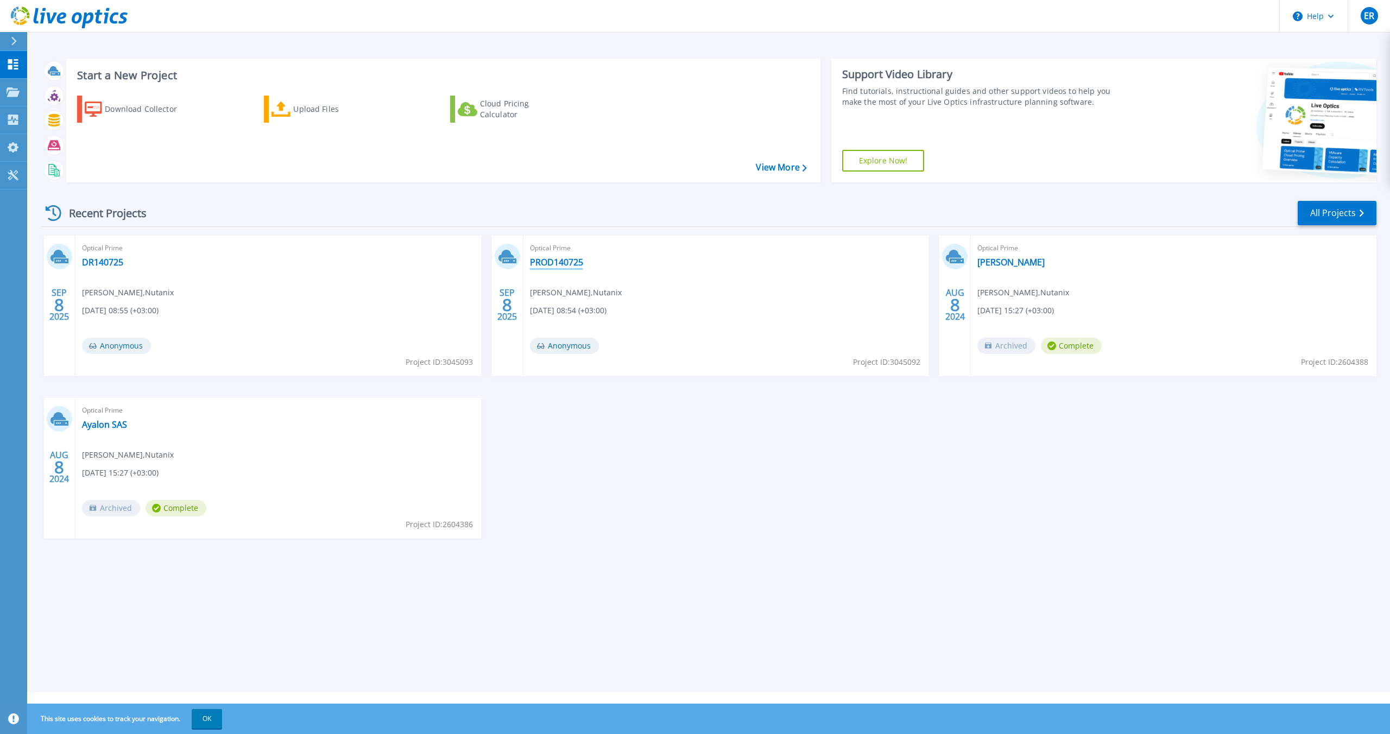
click at [549, 263] on link "PROD140725" at bounding box center [556, 262] width 53 height 11
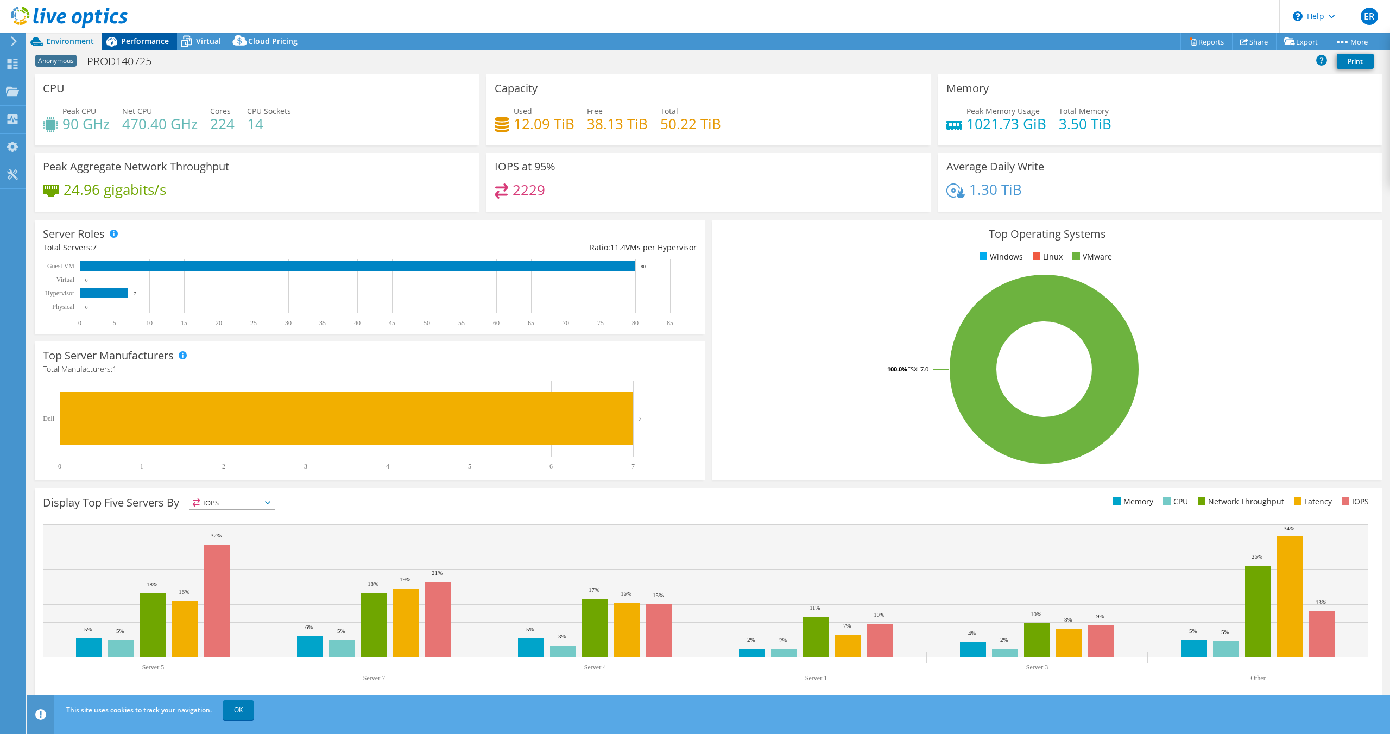
click at [151, 38] on span "Performance" at bounding box center [145, 41] width 48 height 10
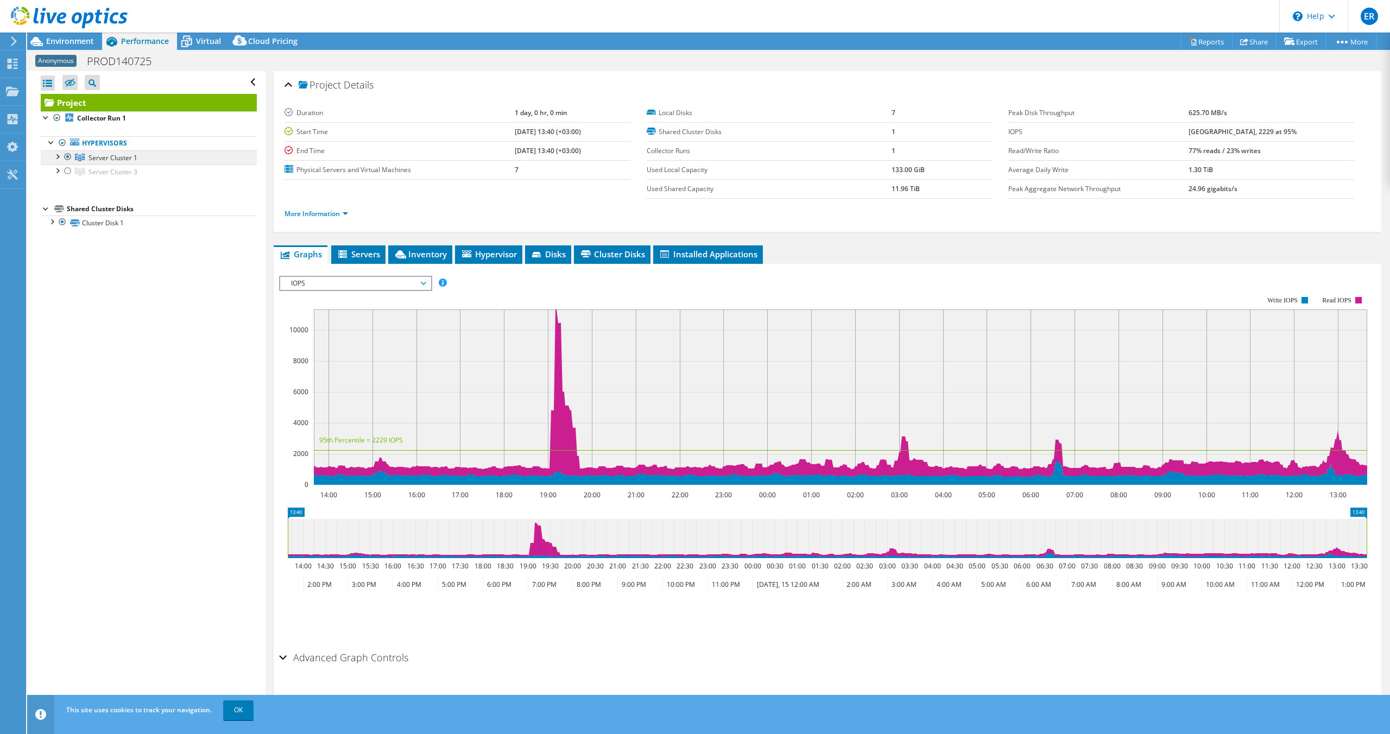
click at [86, 157] on link "Server Cluster 1" at bounding box center [149, 157] width 216 height 14
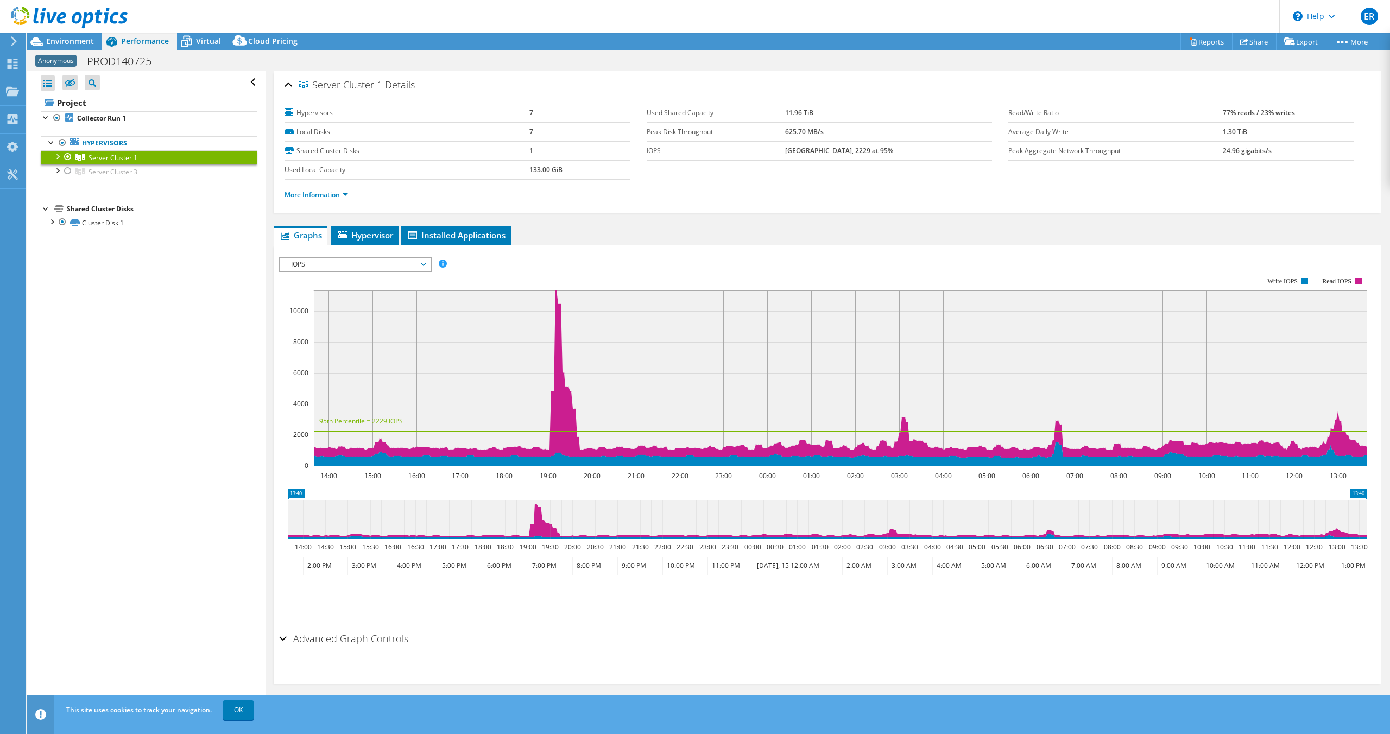
click at [65, 154] on div at bounding box center [67, 156] width 11 height 13
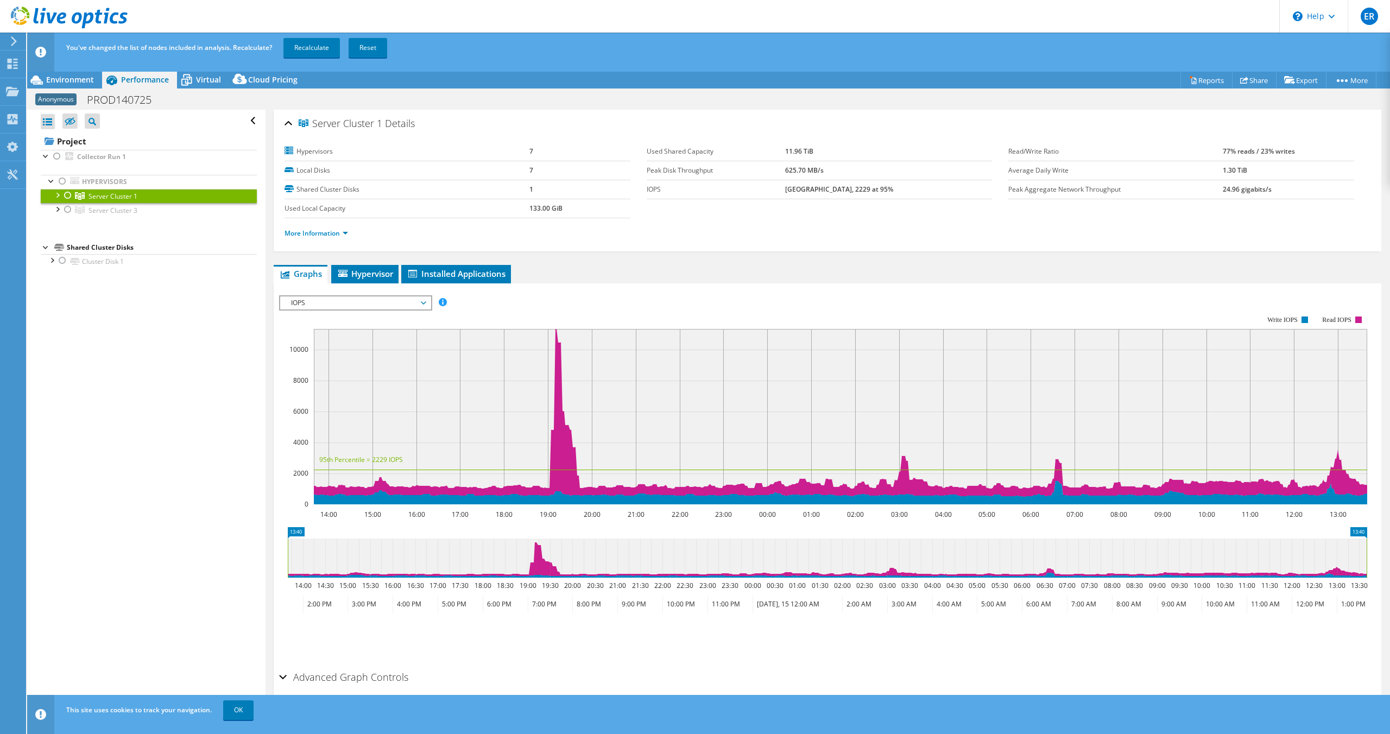
click at [65, 194] on div at bounding box center [67, 195] width 11 height 13
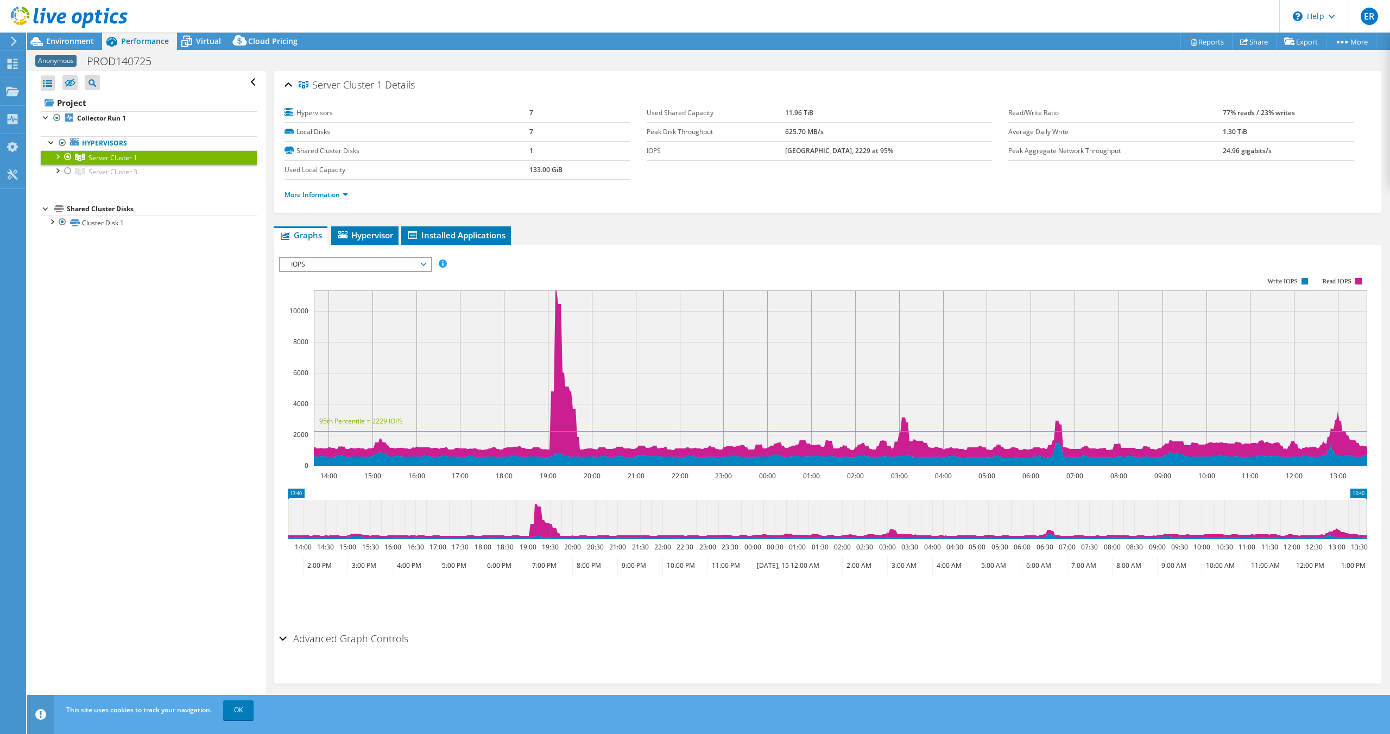
click at [58, 155] on div at bounding box center [57, 155] width 11 height 11
click at [99, 171] on link "Server 1" at bounding box center [149, 171] width 216 height 14
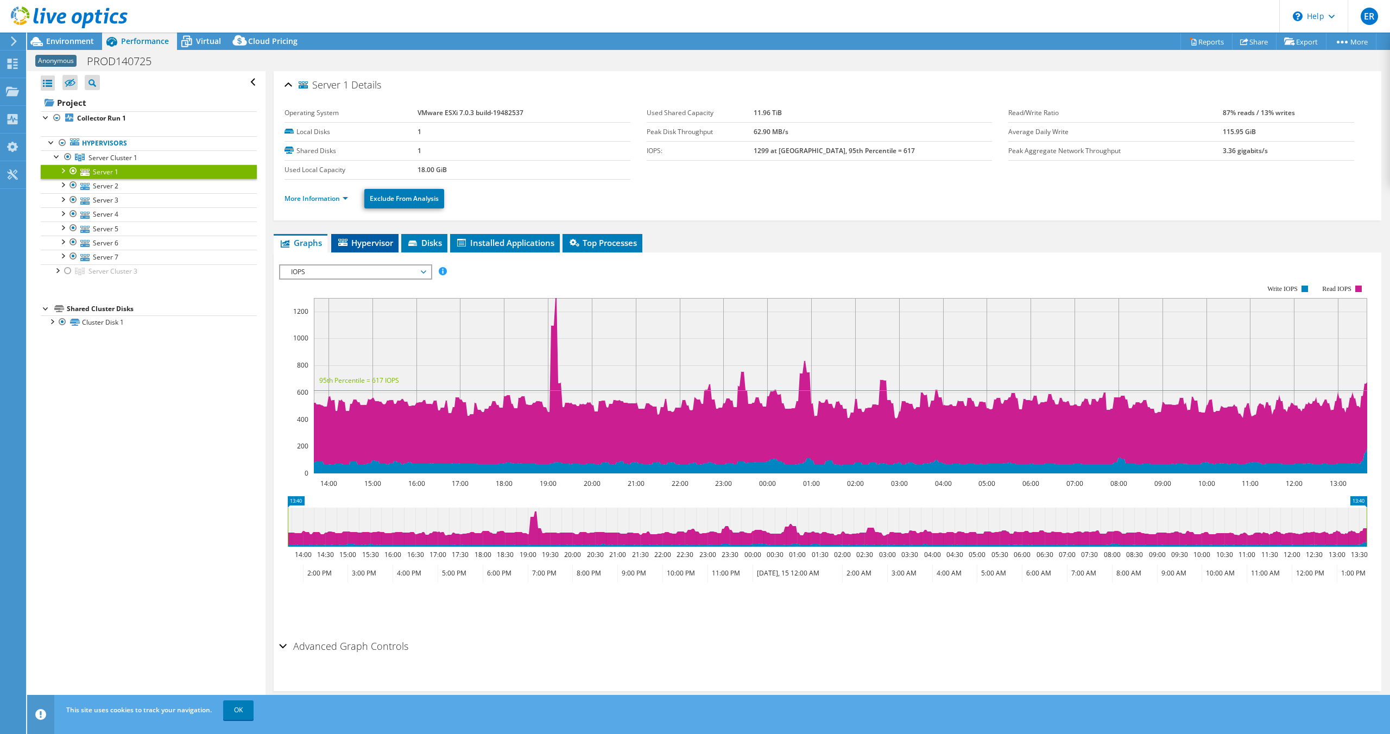
click at [365, 244] on span "Hypervisor" at bounding box center [365, 242] width 56 height 11
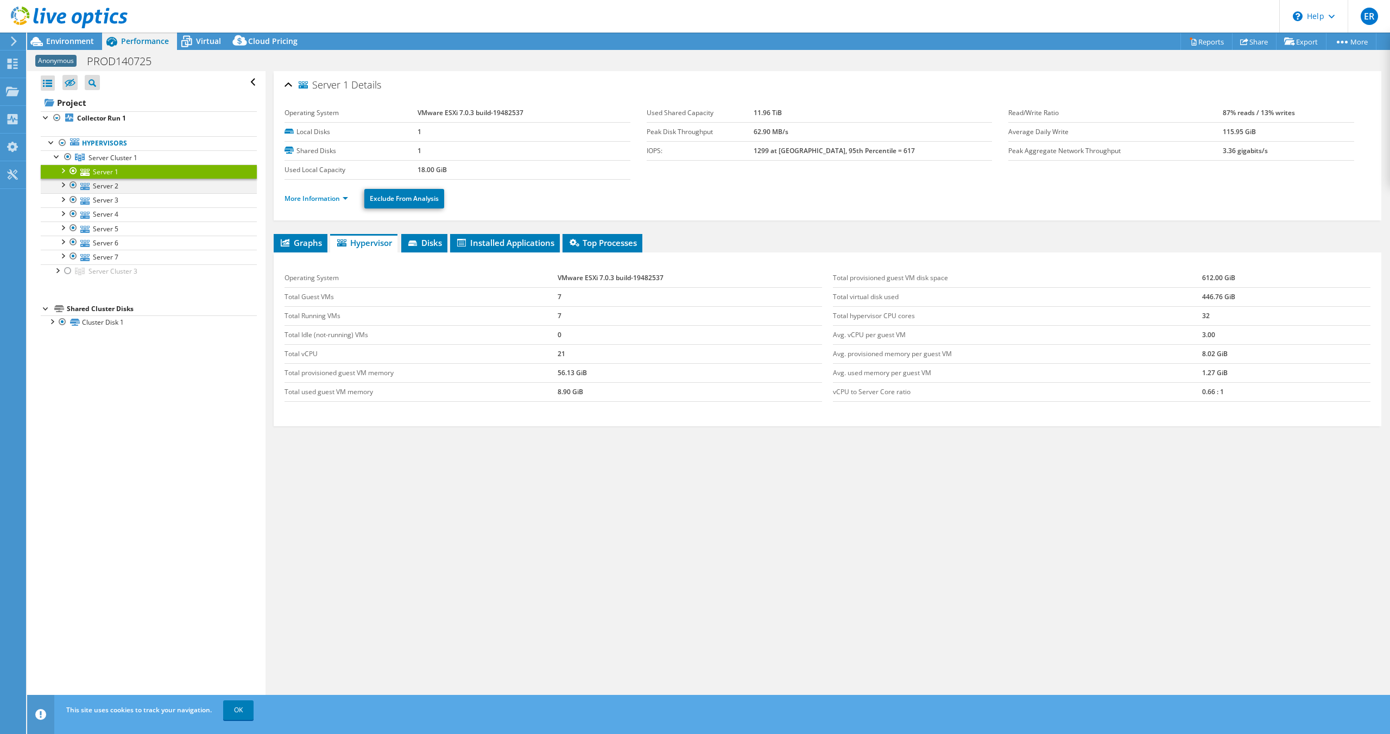
click at [62, 184] on div at bounding box center [62, 184] width 11 height 11
click at [61, 170] on div at bounding box center [62, 169] width 11 height 11
click at [112, 186] on link "Disk 1" at bounding box center [149, 186] width 216 height 14
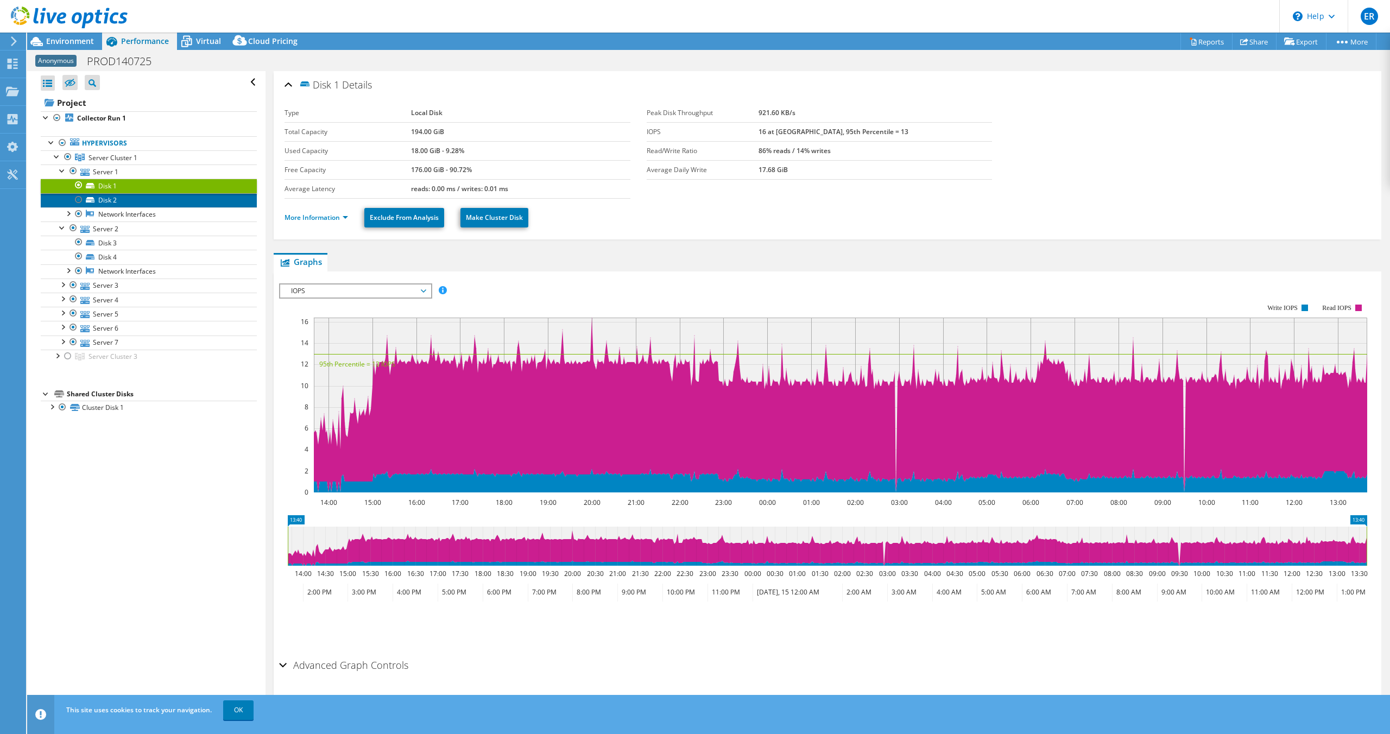
click at [111, 199] on link "Disk 2" at bounding box center [149, 200] width 216 height 14
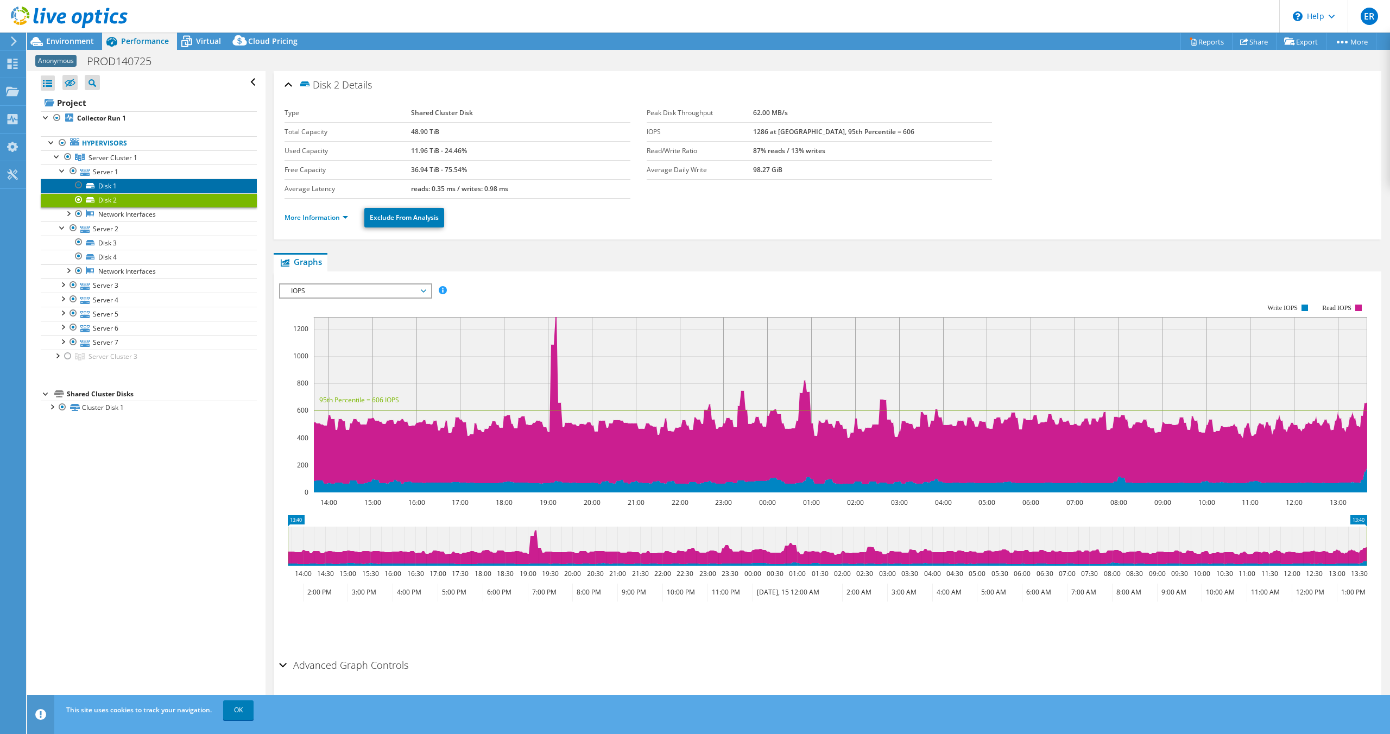
click at [110, 188] on link "Disk 1" at bounding box center [149, 186] width 216 height 14
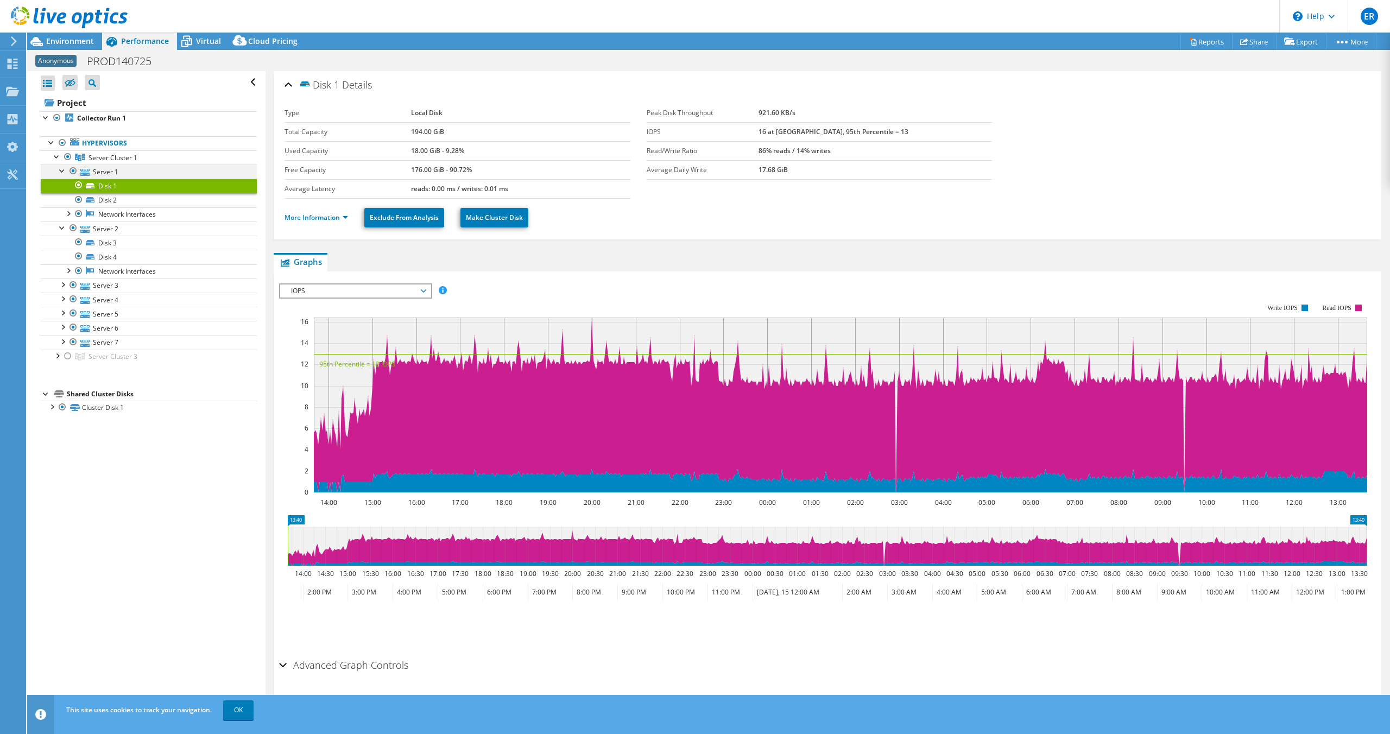
click at [63, 170] on div at bounding box center [62, 169] width 11 height 11
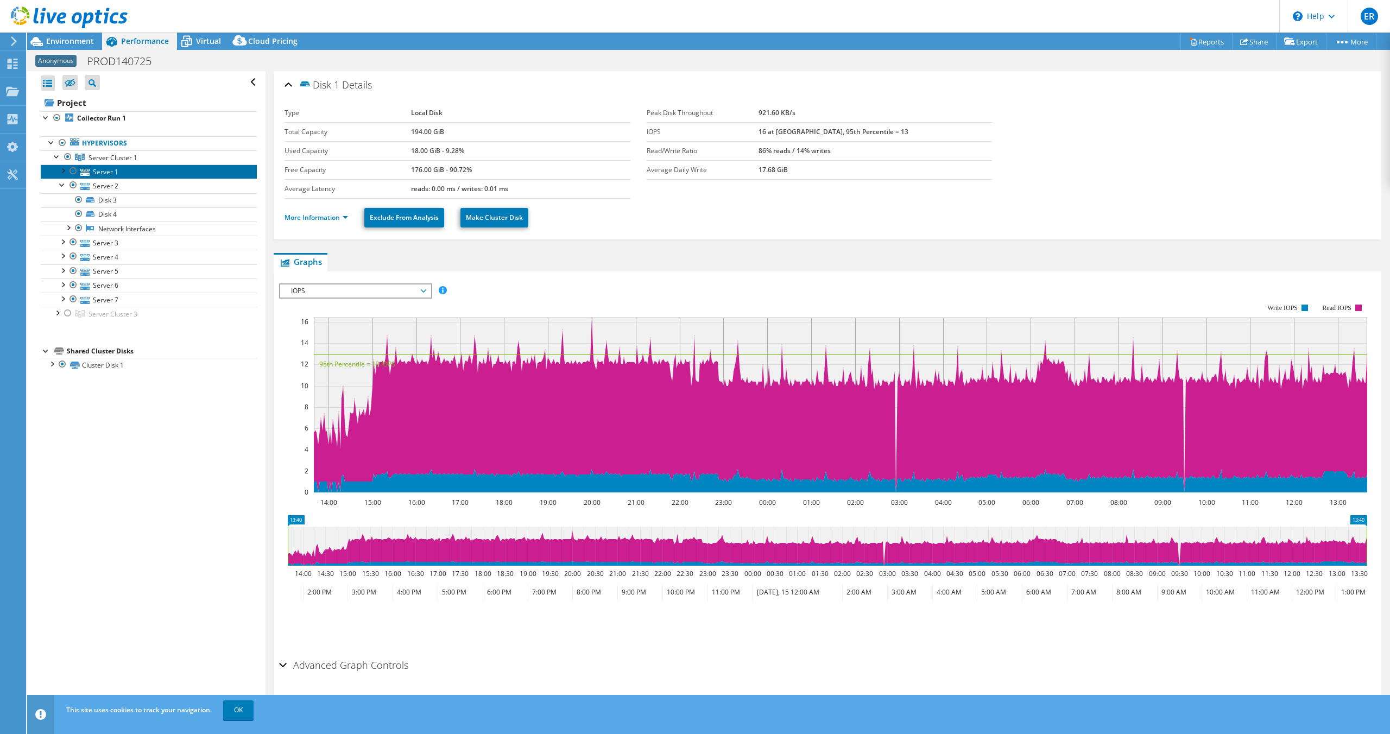
click at [101, 171] on link "Server 1" at bounding box center [149, 171] width 216 height 14
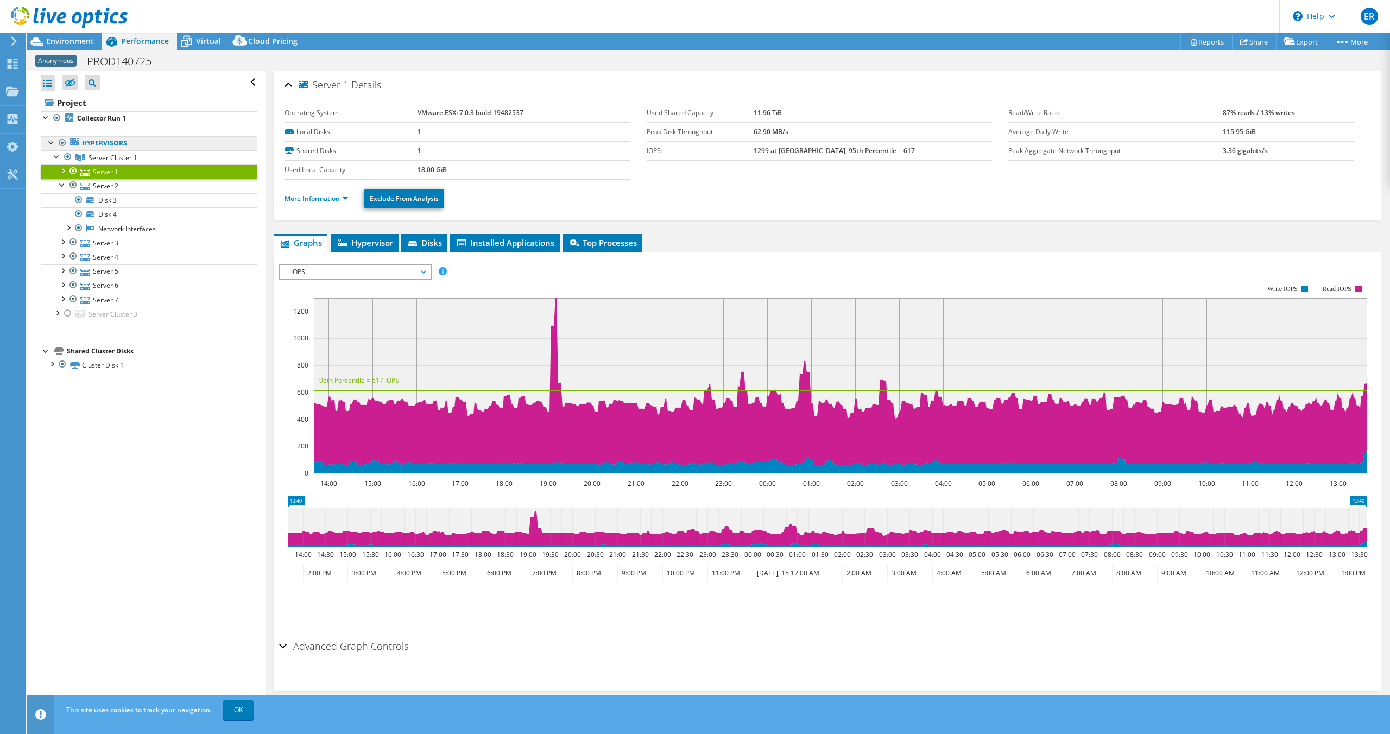
click at [85, 140] on link "Hypervisors" at bounding box center [149, 143] width 216 height 14
click at [54, 141] on div at bounding box center [51, 141] width 11 height 11
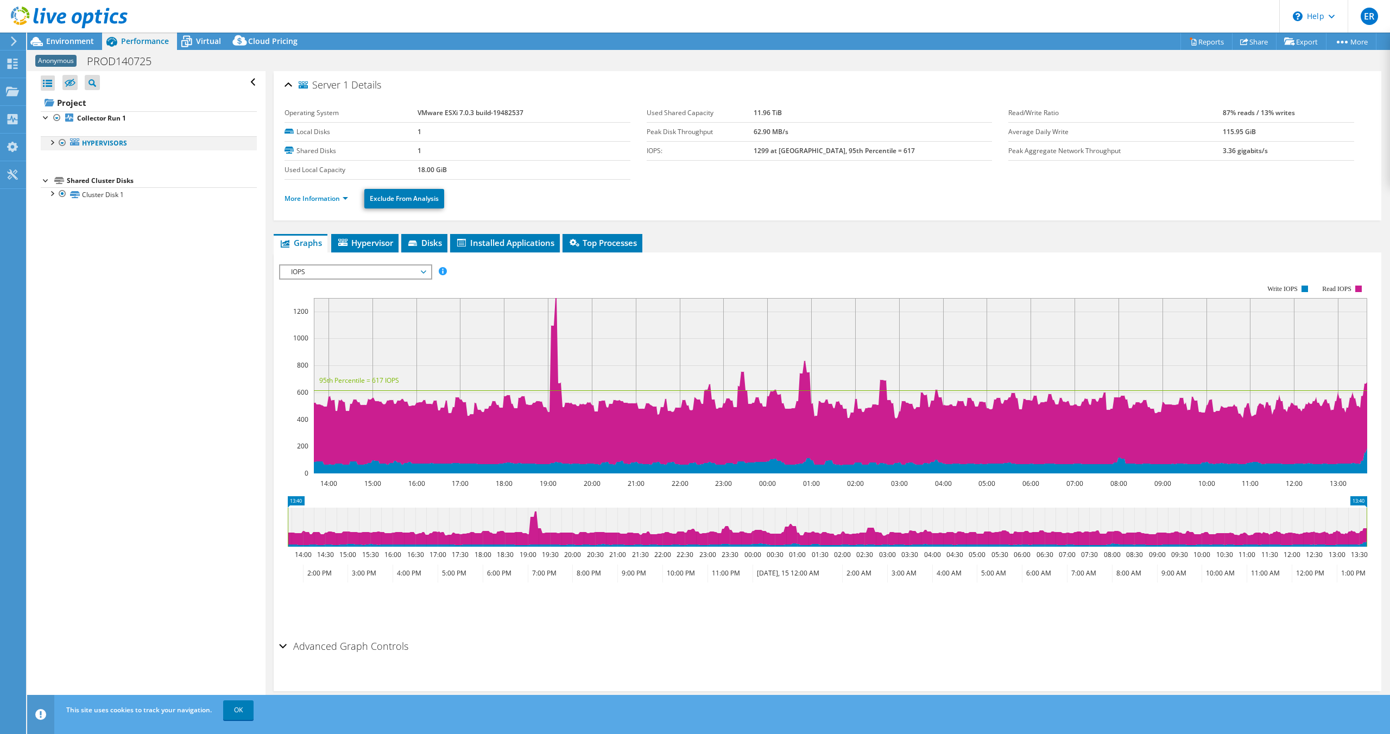
click at [52, 142] on div at bounding box center [51, 141] width 11 height 11
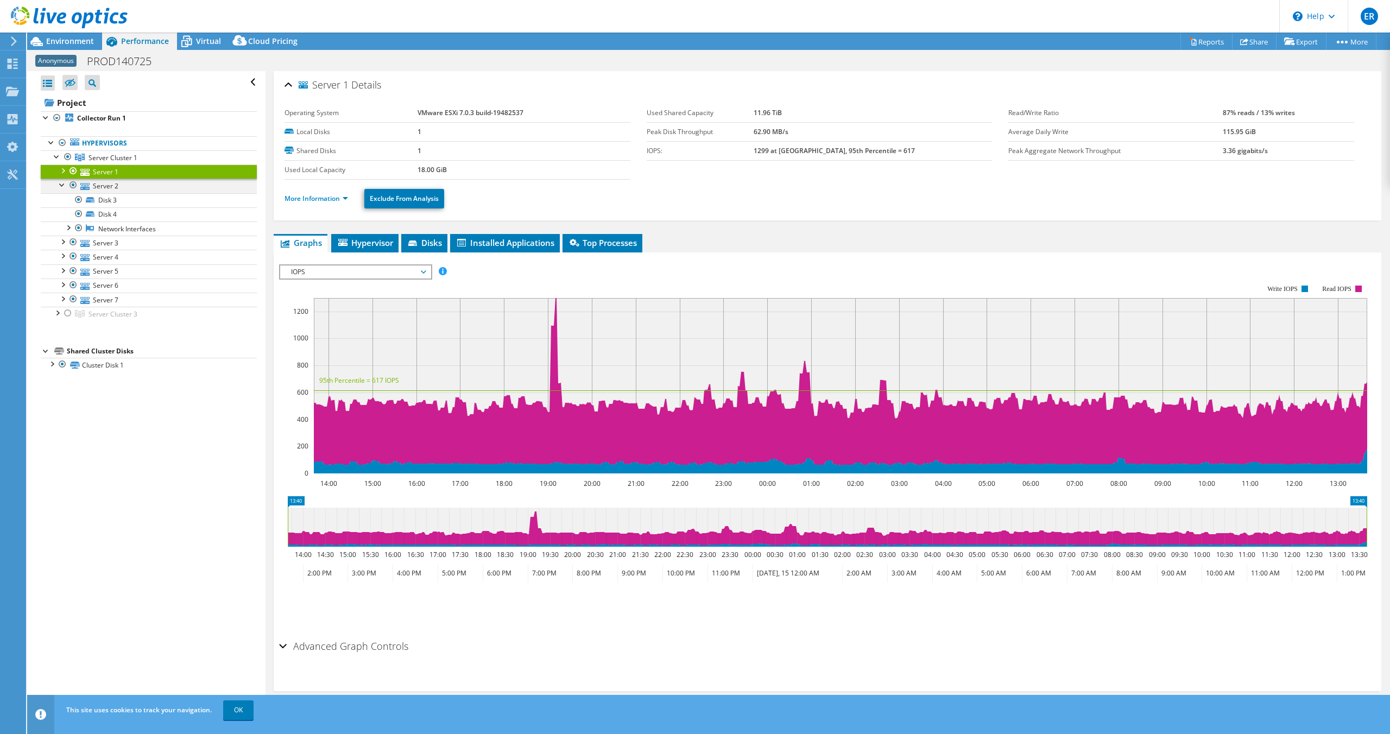
click at [61, 184] on div at bounding box center [62, 184] width 11 height 11
click at [95, 159] on span "Server Cluster 1" at bounding box center [112, 157] width 49 height 9
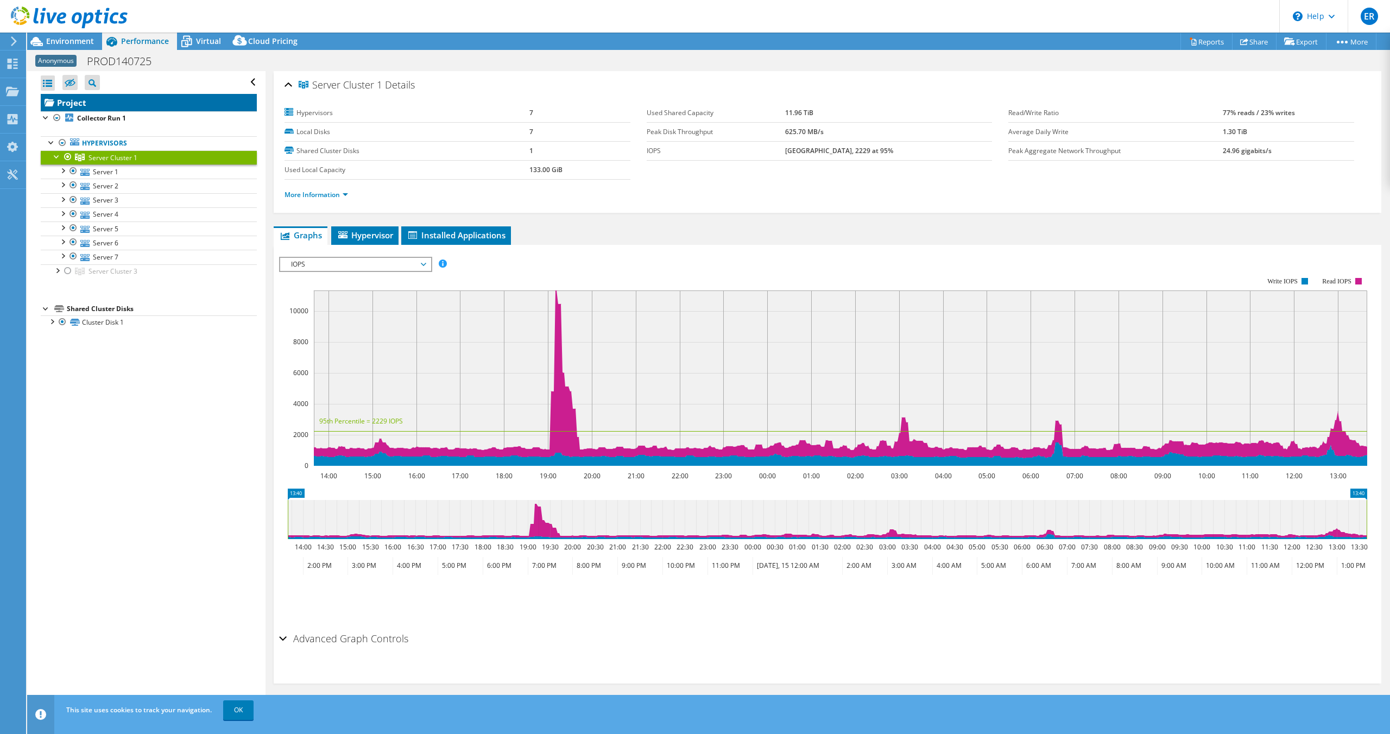
click at [62, 97] on link "Project" at bounding box center [149, 102] width 216 height 17
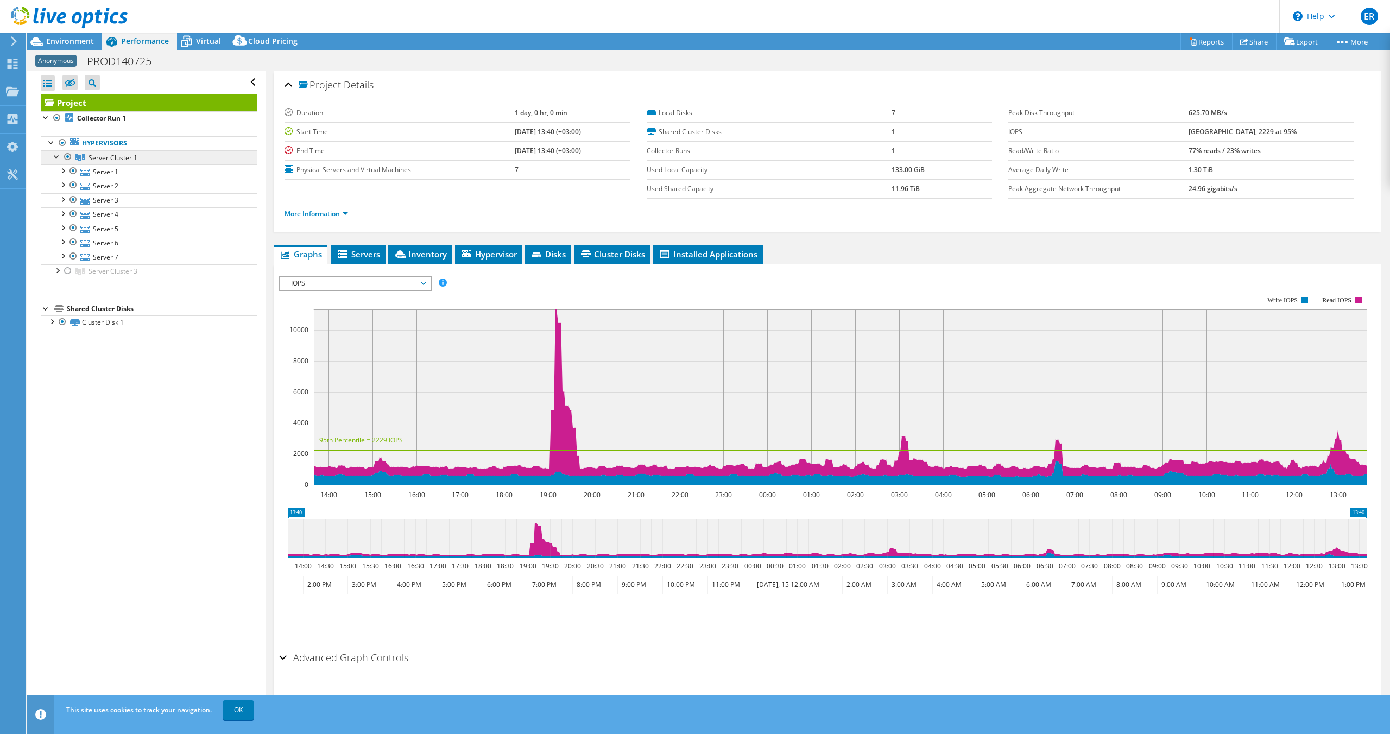
click at [96, 160] on span "Server Cluster 1" at bounding box center [112, 157] width 49 height 9
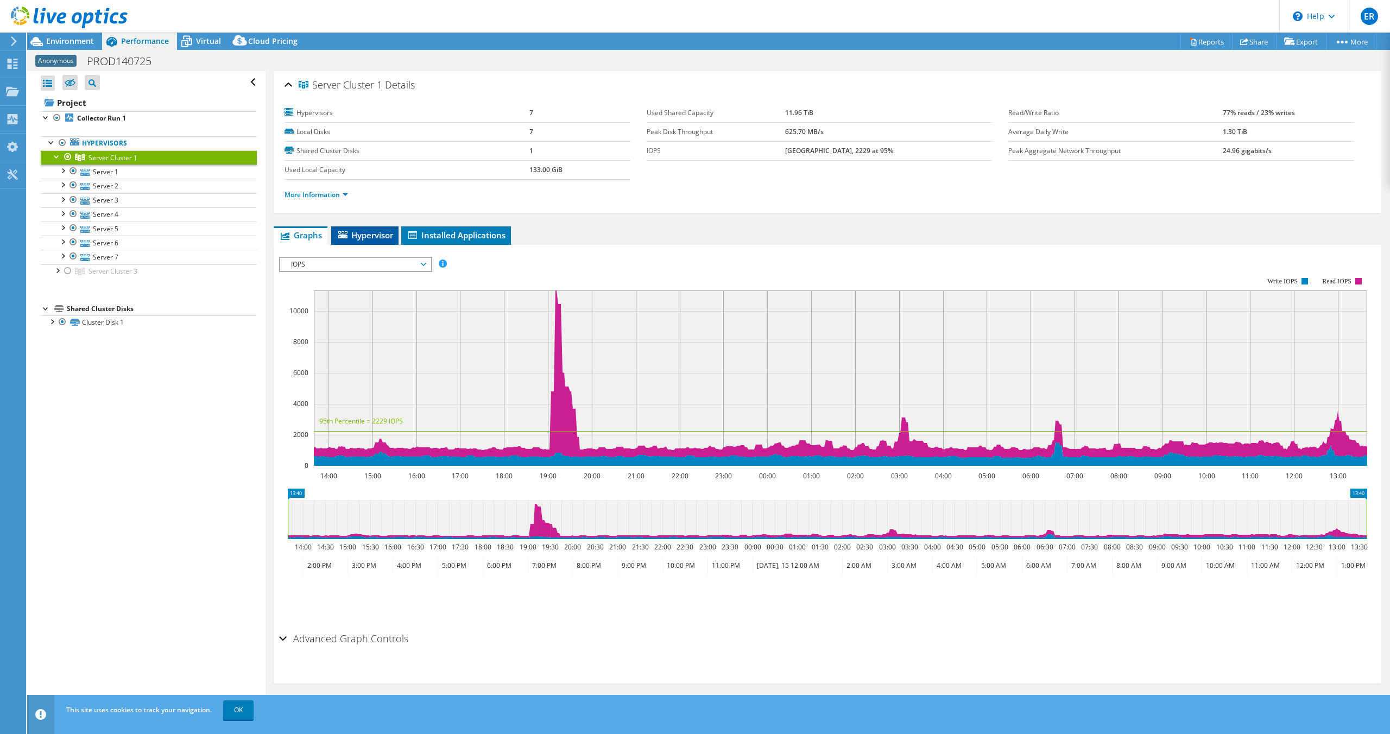
click at [374, 236] on span "Hypervisor" at bounding box center [365, 235] width 56 height 11
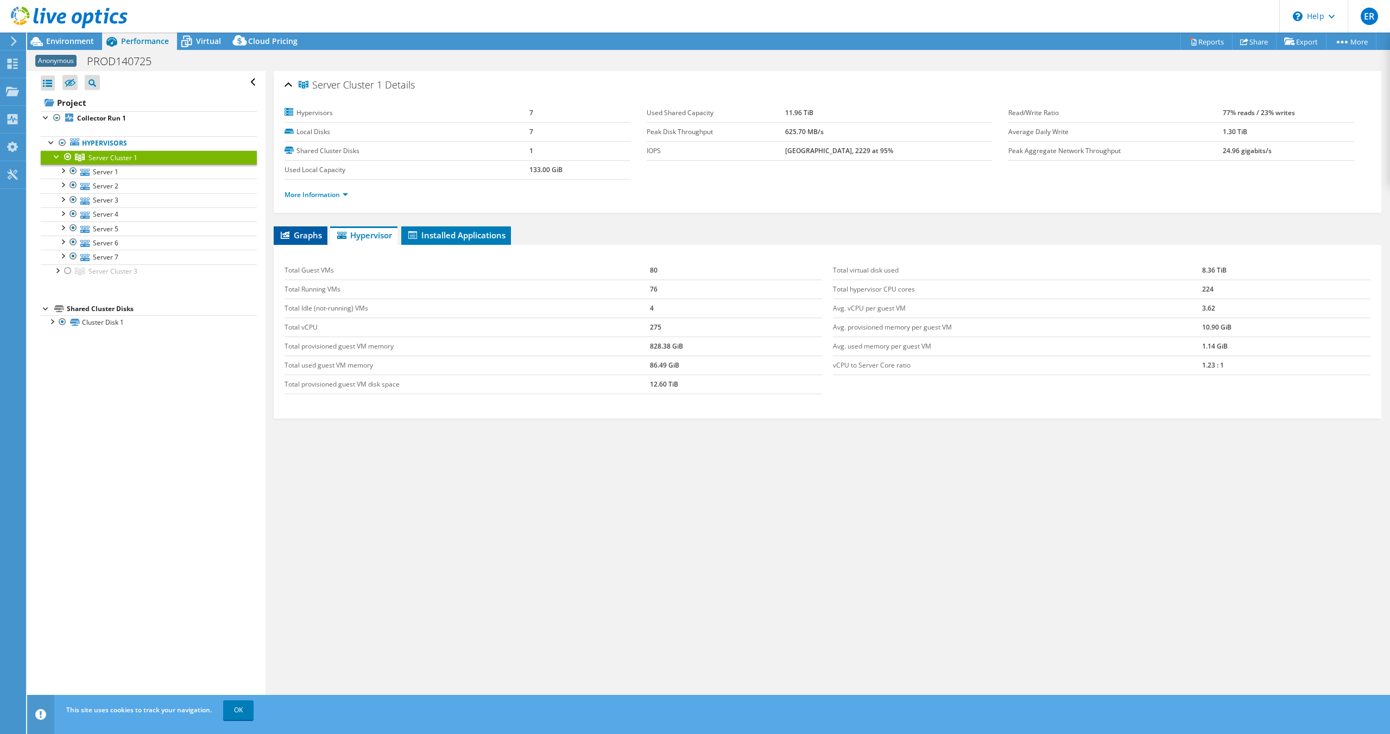
click at [312, 235] on span "Graphs" at bounding box center [300, 235] width 43 height 11
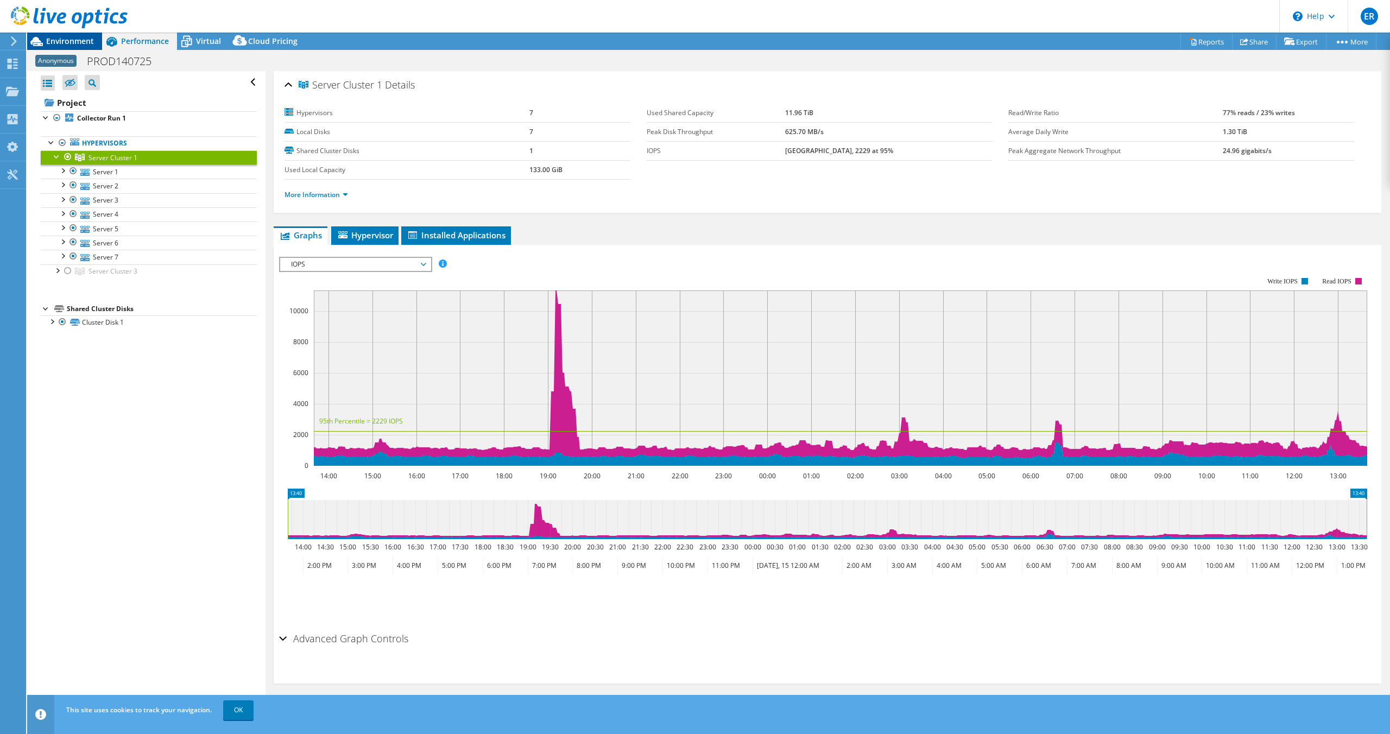
click at [54, 38] on span "Environment" at bounding box center [70, 41] width 48 height 10
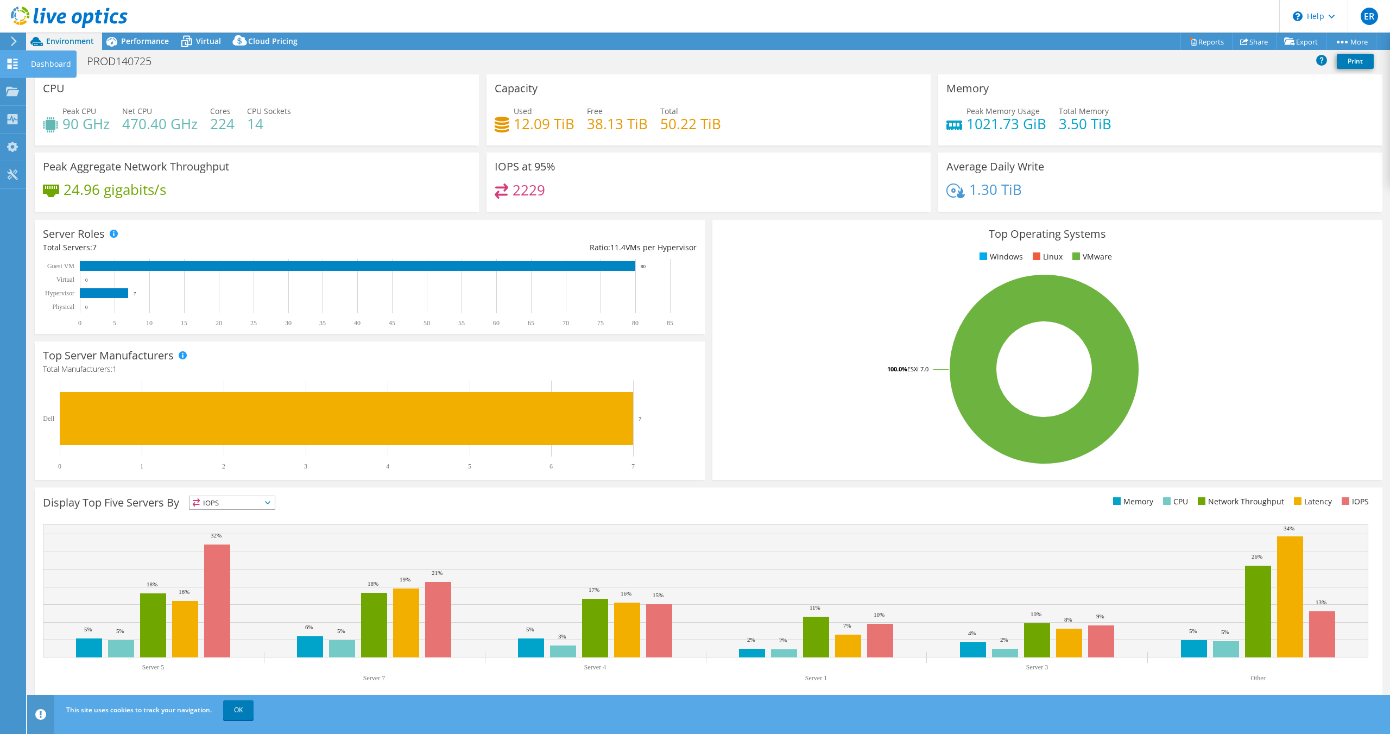
click at [15, 61] on use at bounding box center [13, 64] width 10 height 10
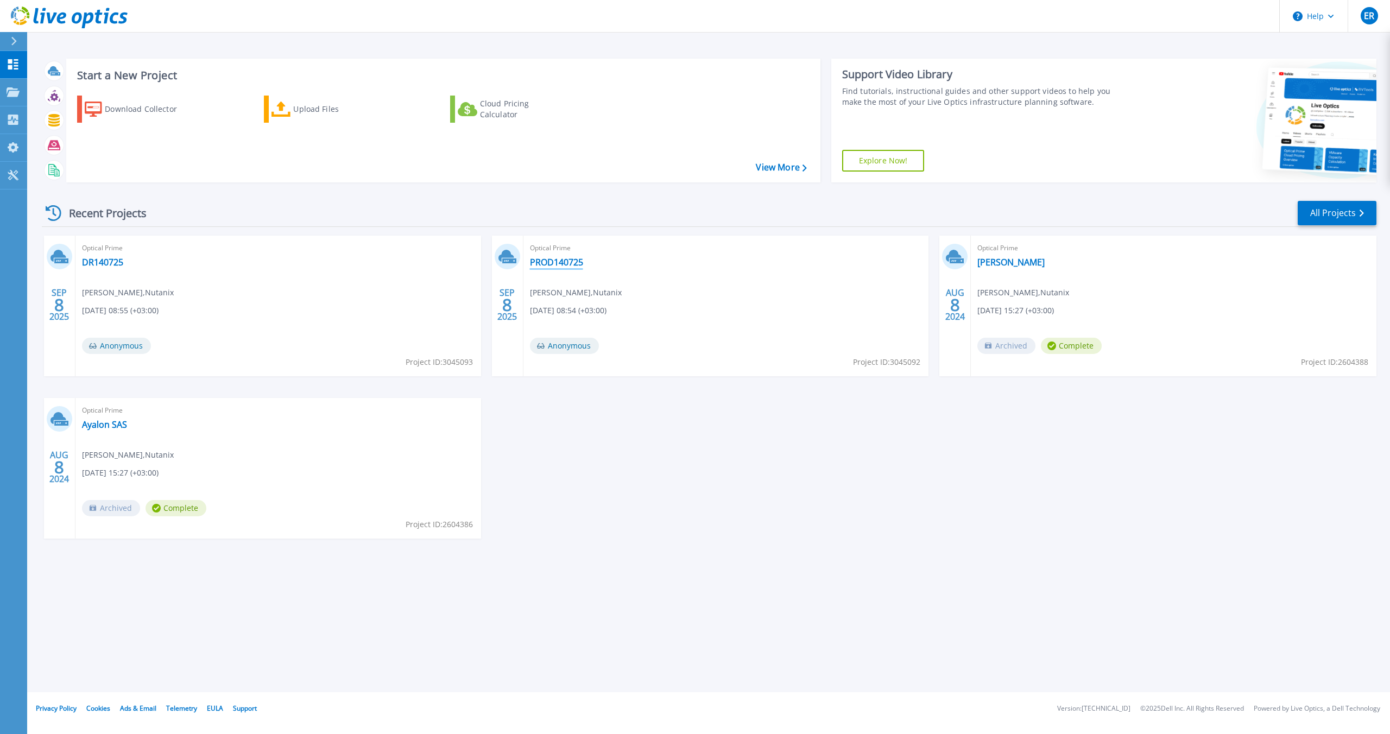
click at [550, 266] on link "PROD140725" at bounding box center [556, 262] width 53 height 11
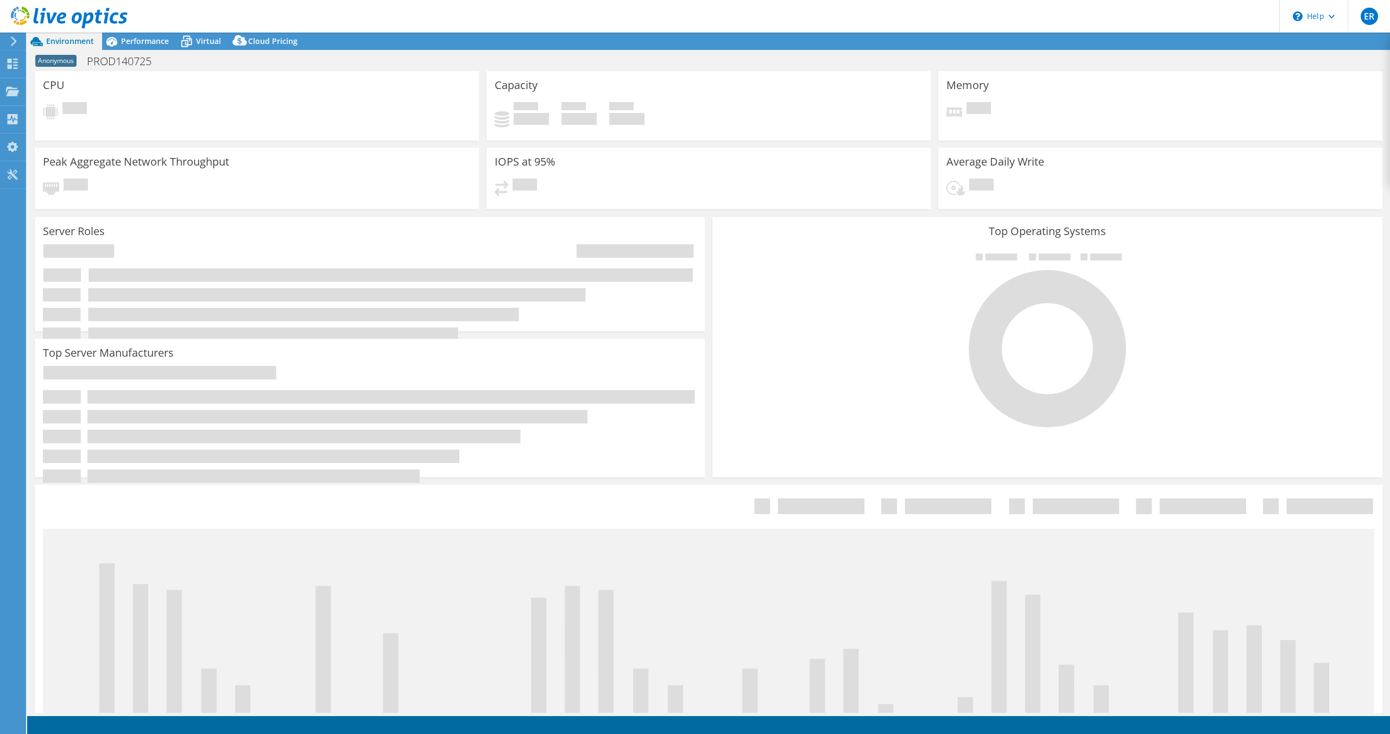
select select "USD"
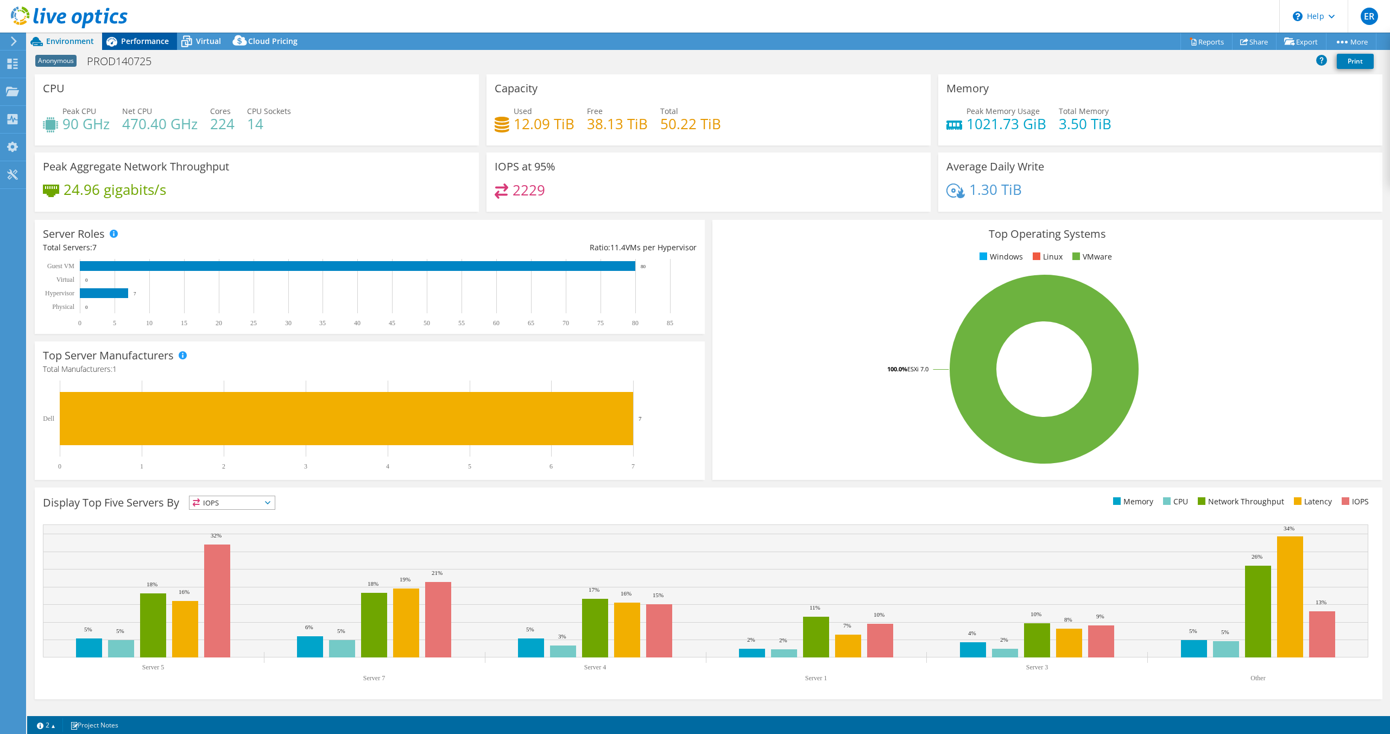
click at [123, 42] on span "Performance" at bounding box center [145, 41] width 48 height 10
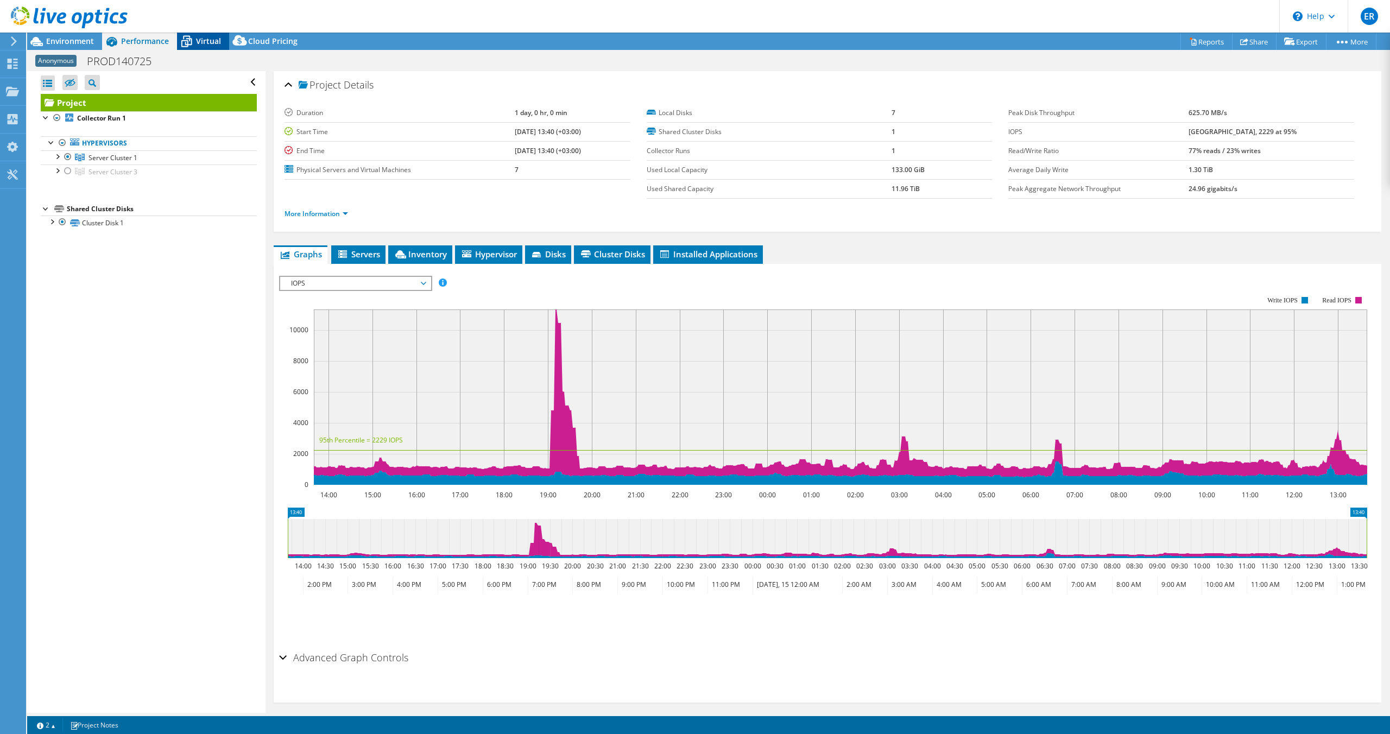
click at [204, 43] on span "Virtual" at bounding box center [208, 41] width 25 height 10
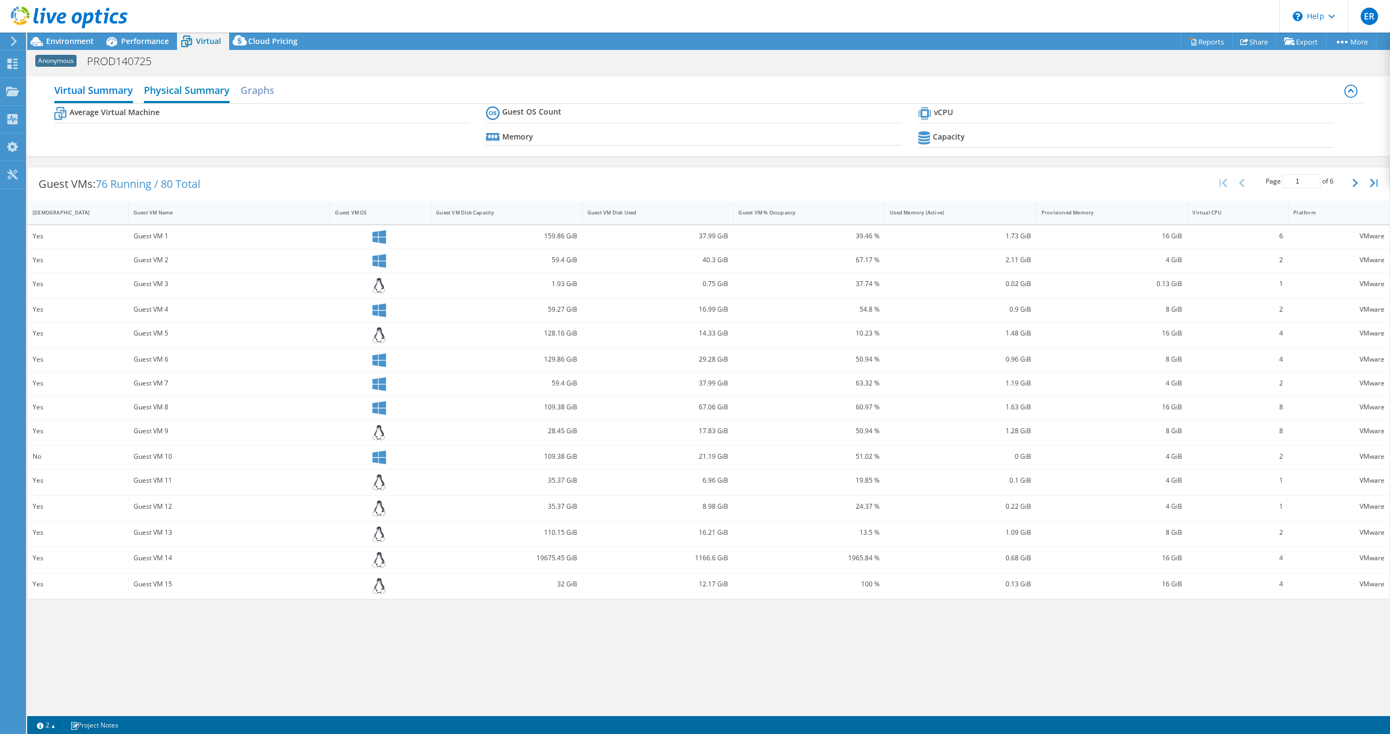
click at [187, 89] on h2 "Physical Summary" at bounding box center [187, 91] width 86 height 24
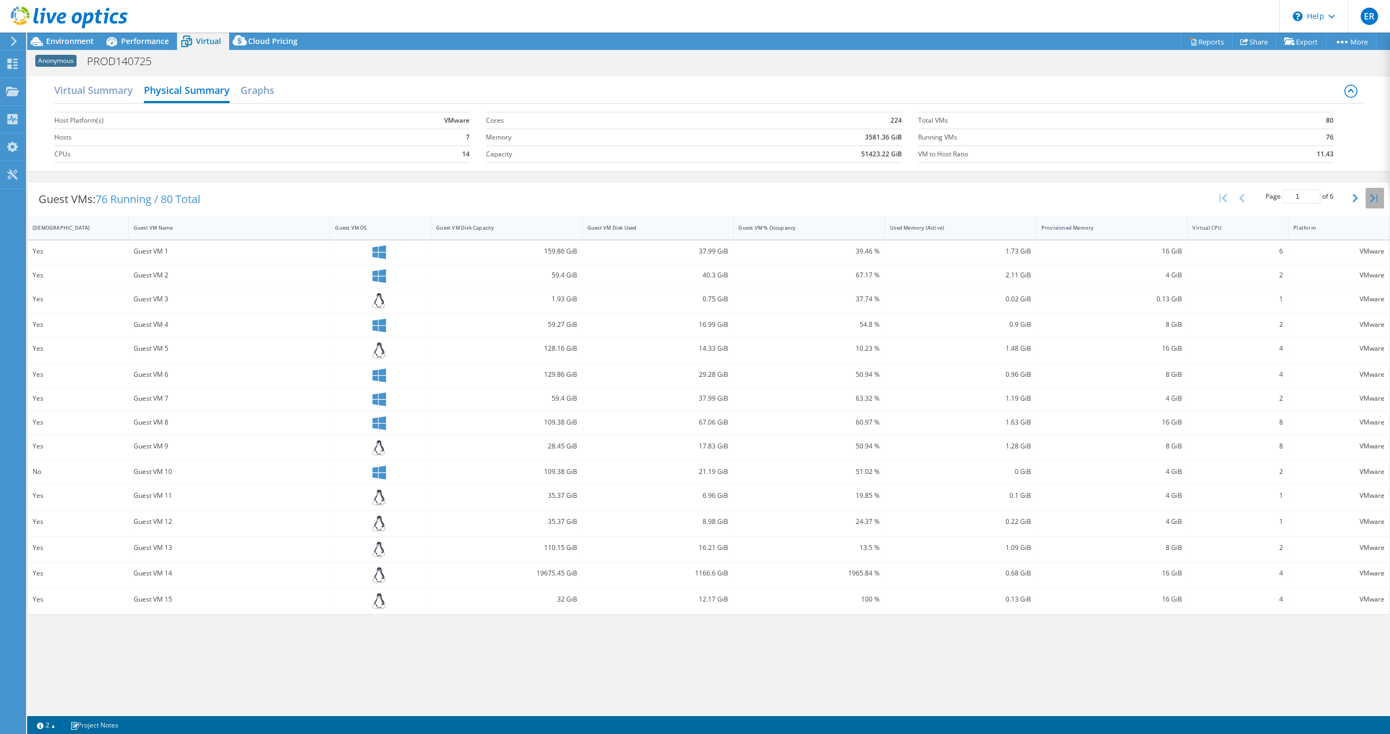
click at [1370, 194] on icon "button" at bounding box center [1374, 198] width 8 height 9
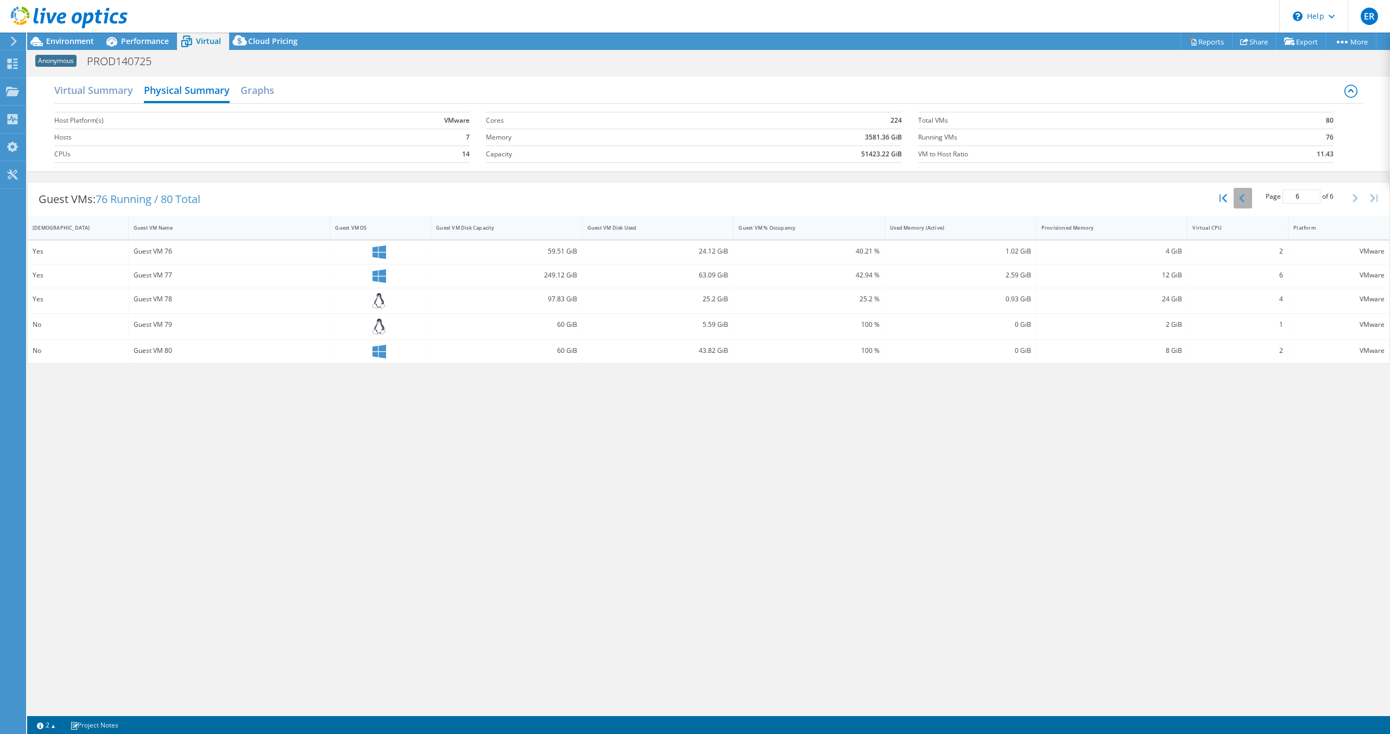
drag, startPoint x: 1231, startPoint y: 200, endPoint x: 1237, endPoint y: 200, distance: 6.5
click at [1231, 200] on button "button" at bounding box center [1224, 198] width 18 height 21
type input "1"
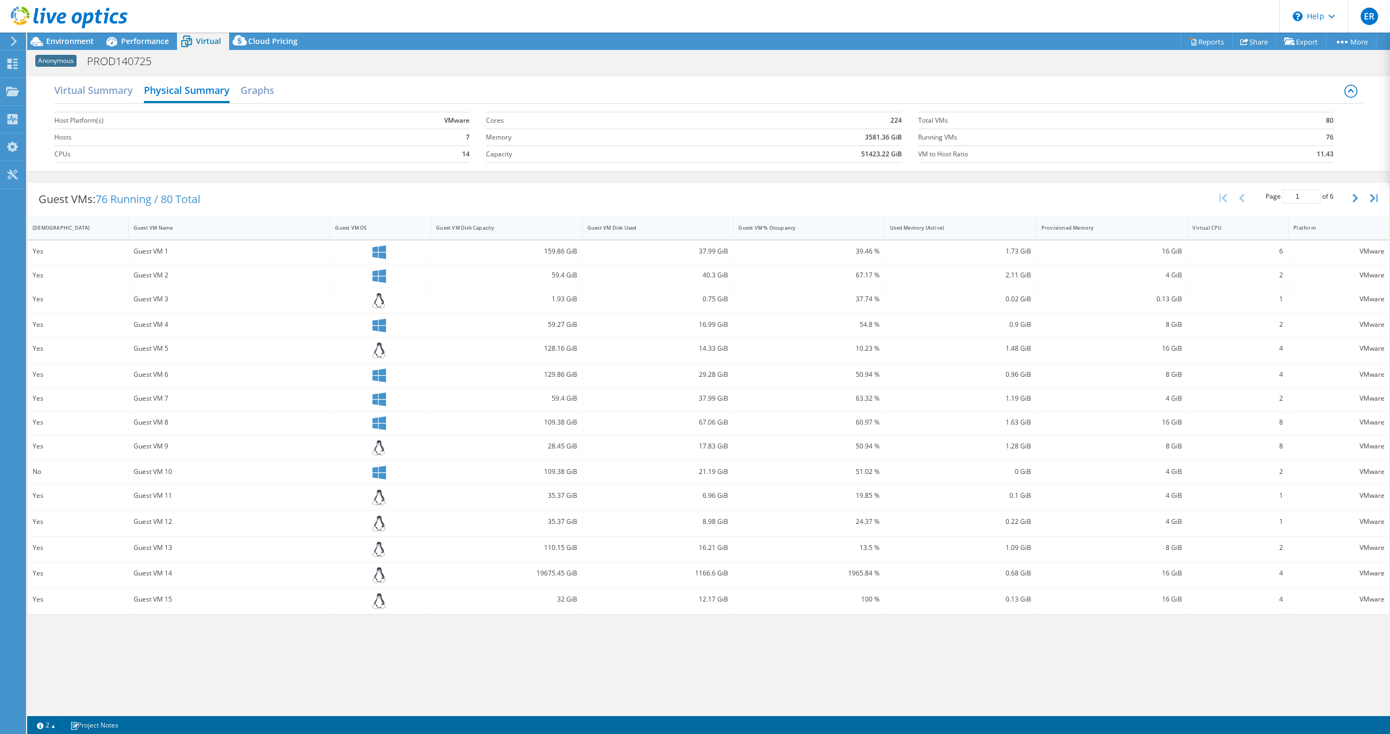
click at [1354, 88] on icon at bounding box center [1350, 91] width 13 height 13
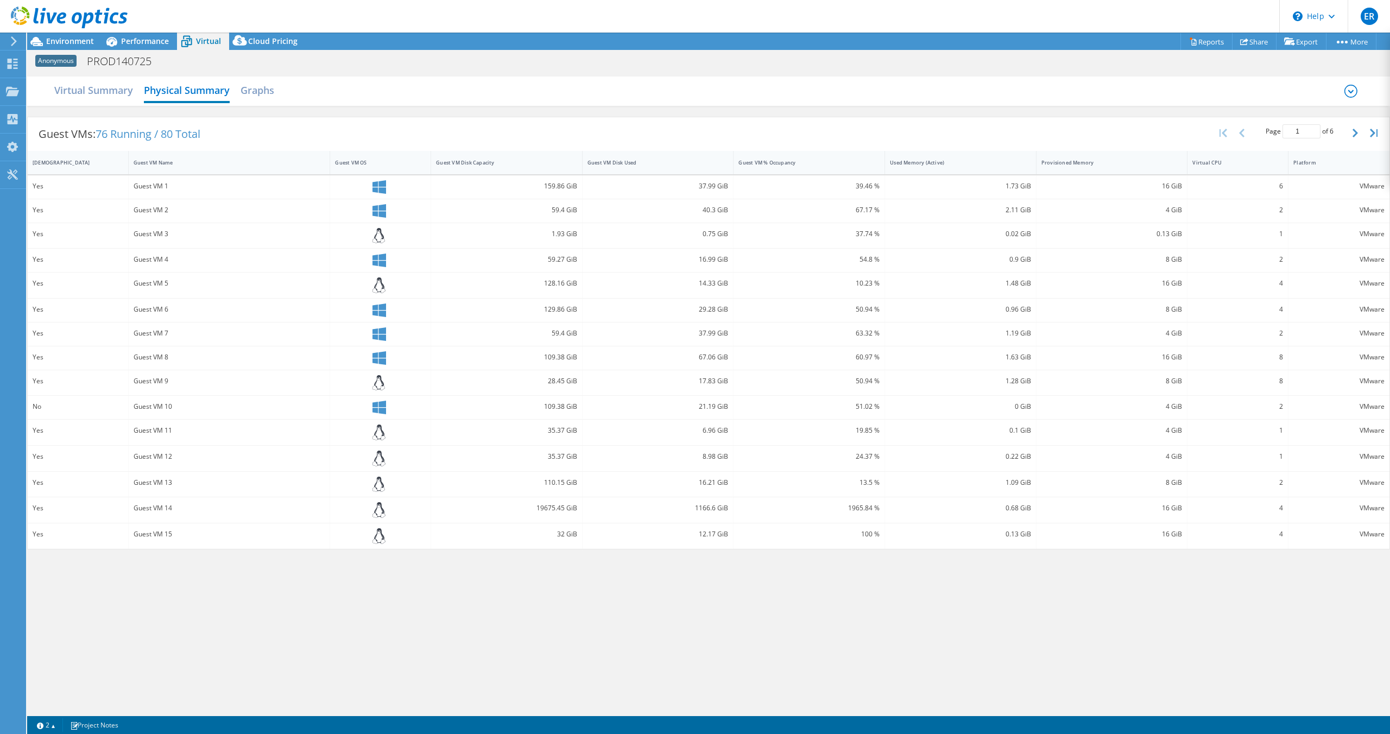
click at [1354, 88] on icon at bounding box center [1350, 91] width 13 height 13
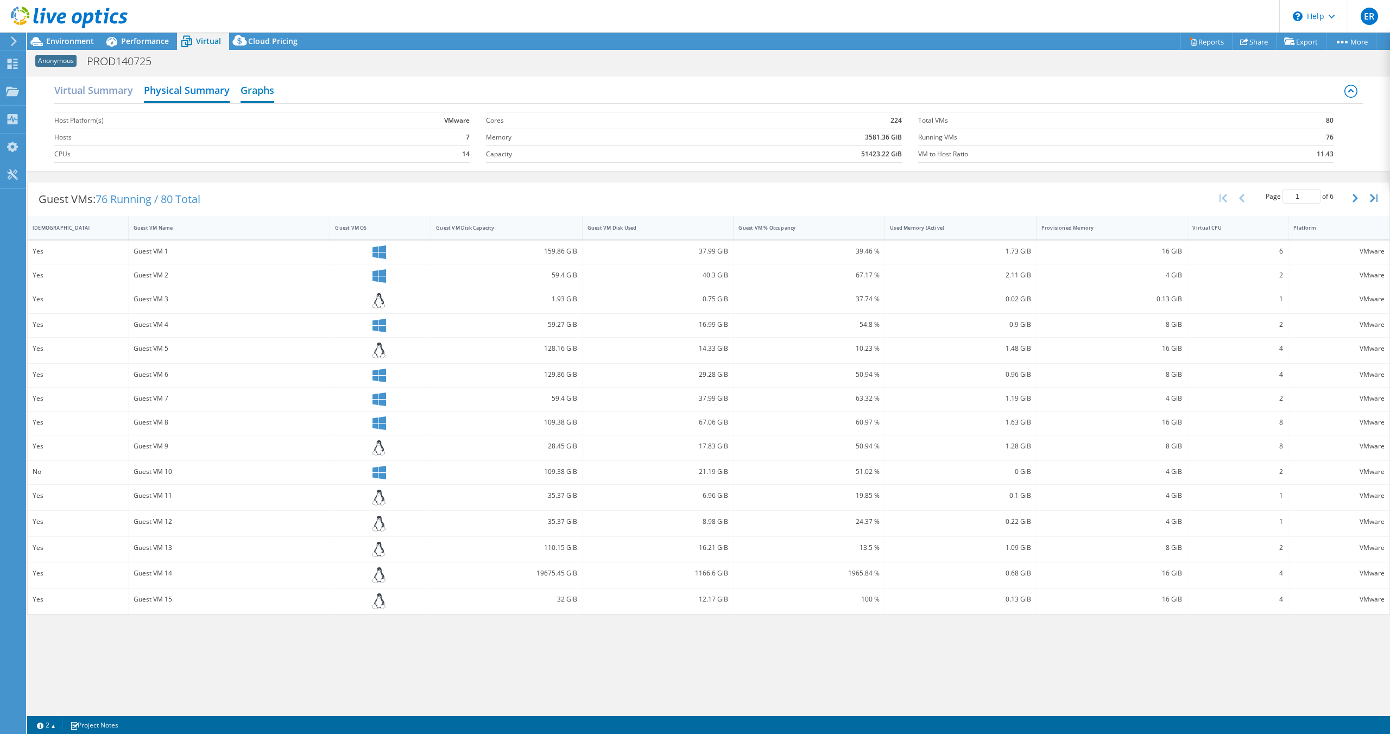
click at [264, 85] on h2 "Graphs" at bounding box center [257, 91] width 34 height 24
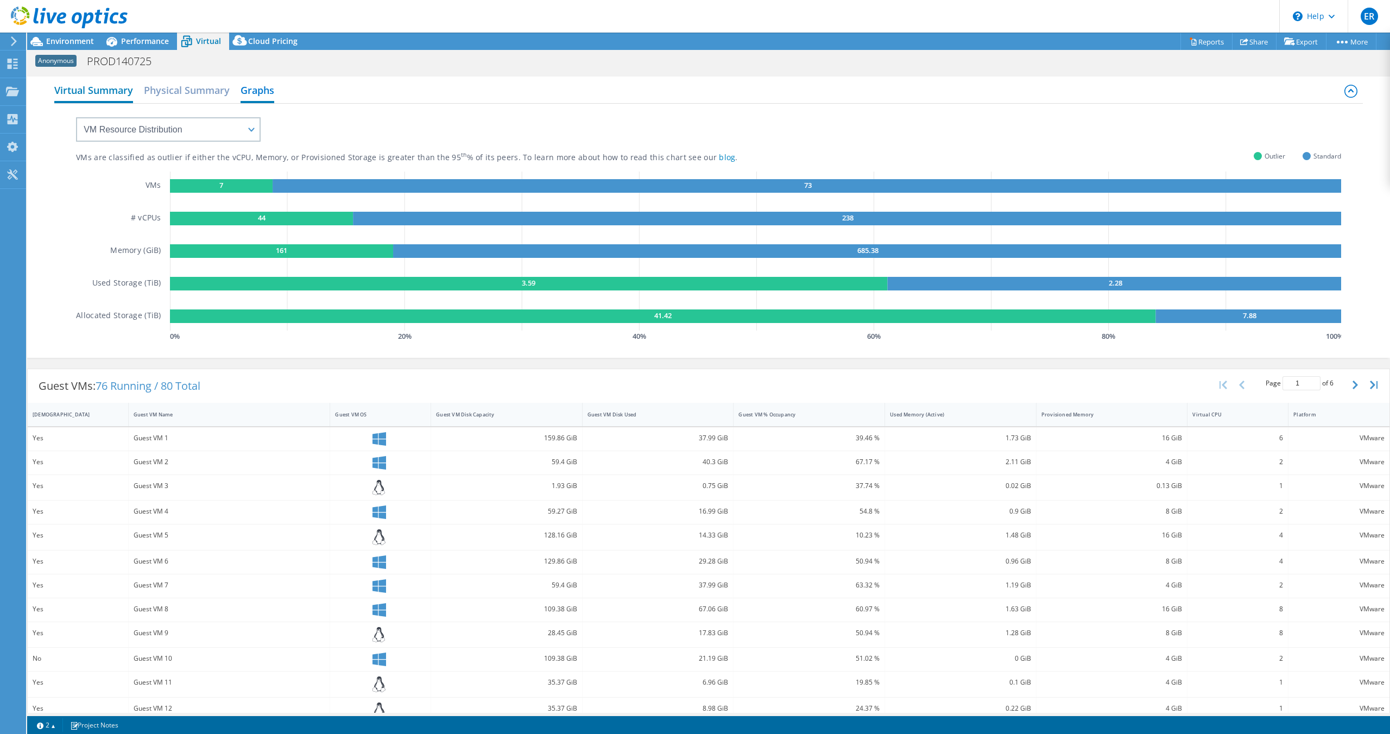
click at [100, 80] on h2 "Virtual Summary" at bounding box center [93, 91] width 79 height 24
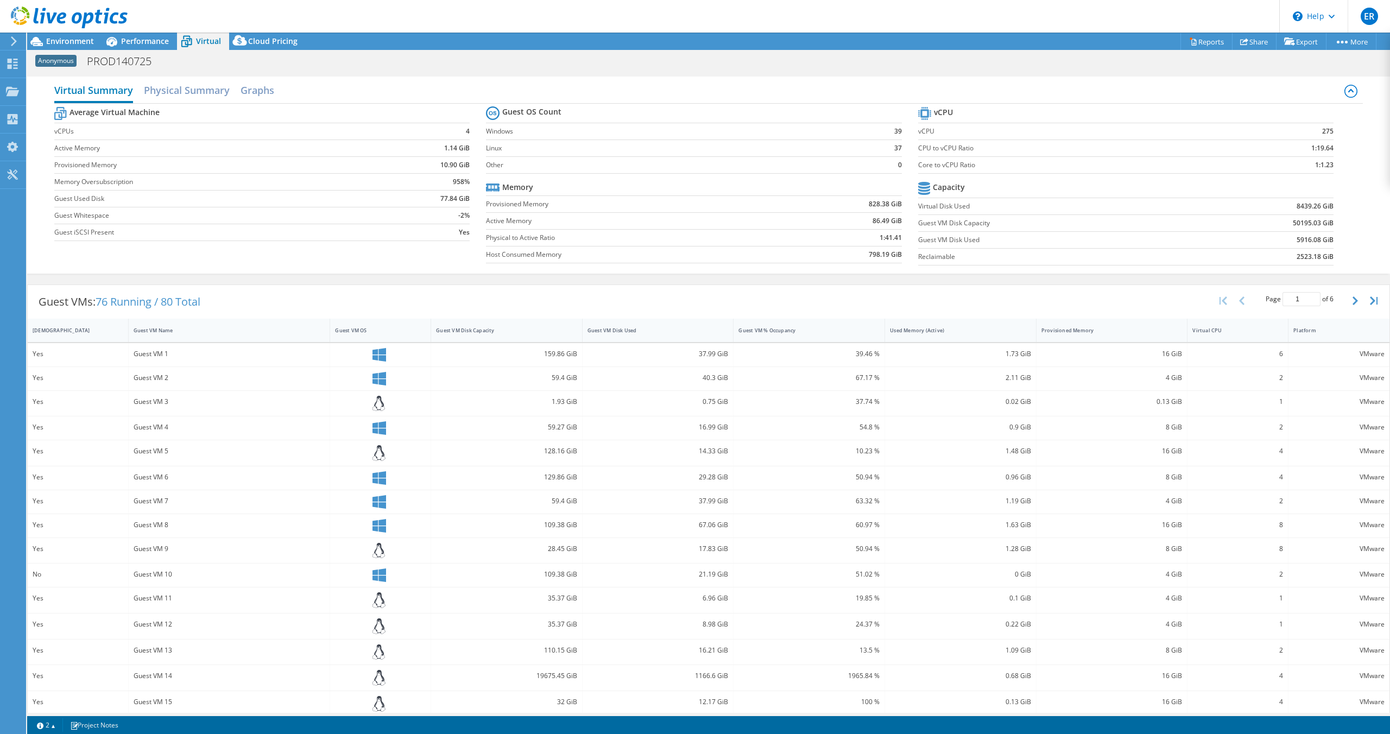
click at [99, 87] on h2 "Virtual Summary" at bounding box center [93, 91] width 79 height 24
click at [78, 45] on span "Environment" at bounding box center [70, 41] width 48 height 10
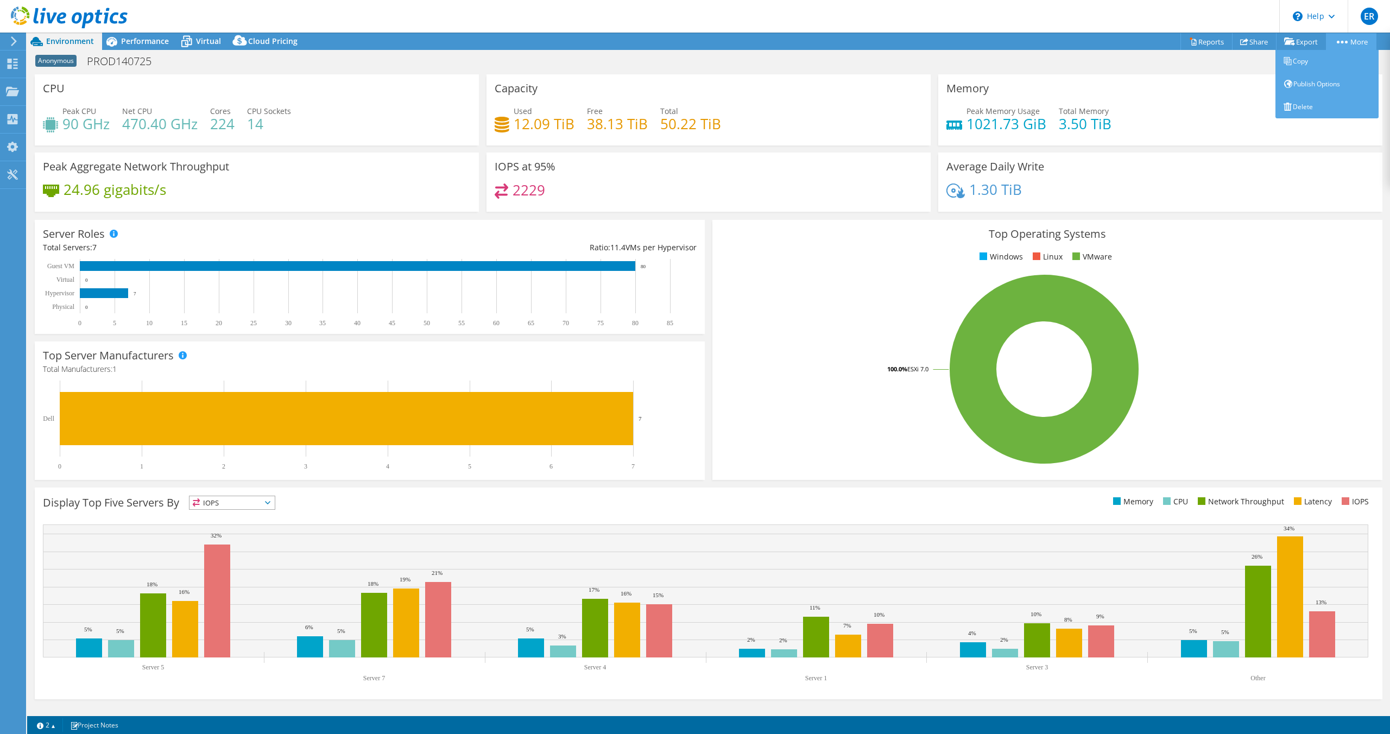
click at [1341, 42] on circle at bounding box center [1342, 42] width 3 height 3
click at [1198, 40] on link "Reports" at bounding box center [1206, 41] width 52 height 17
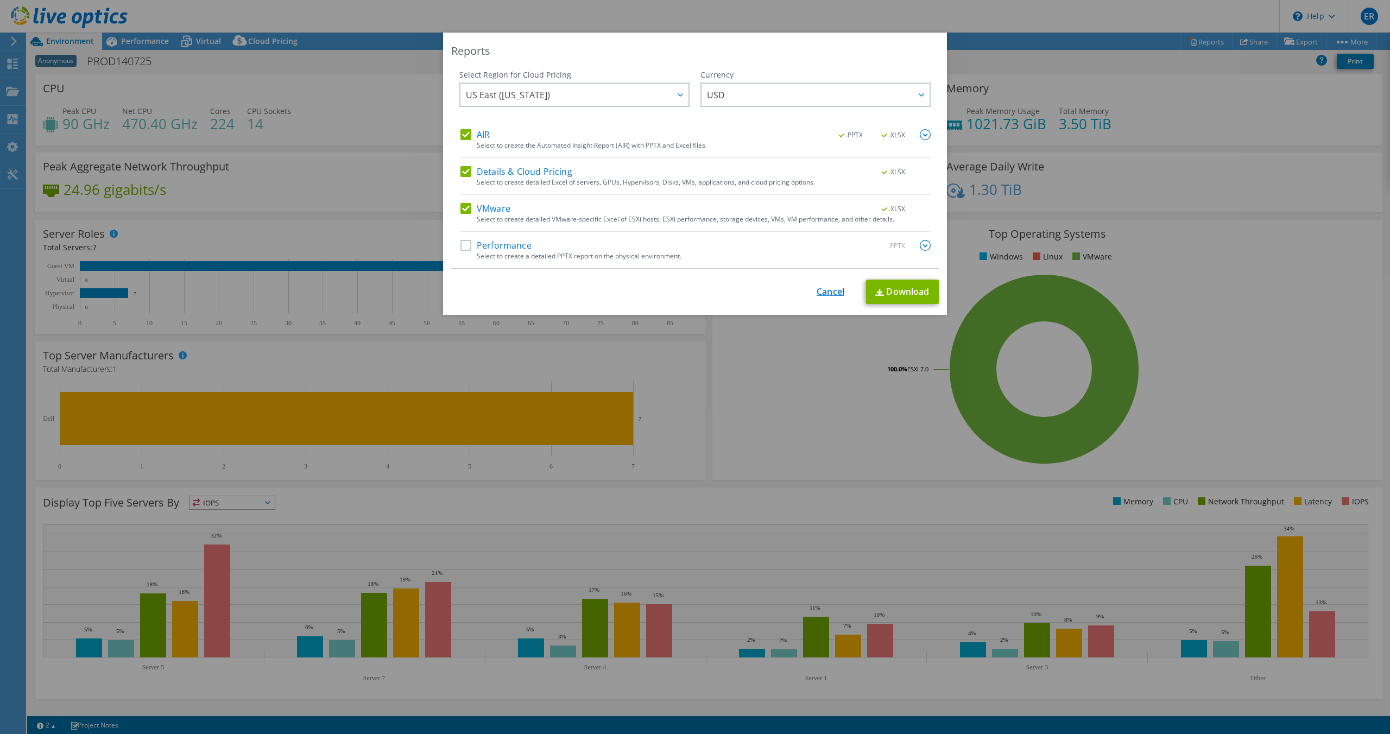
click at [827, 295] on link "Cancel" at bounding box center [830, 292] width 28 height 10
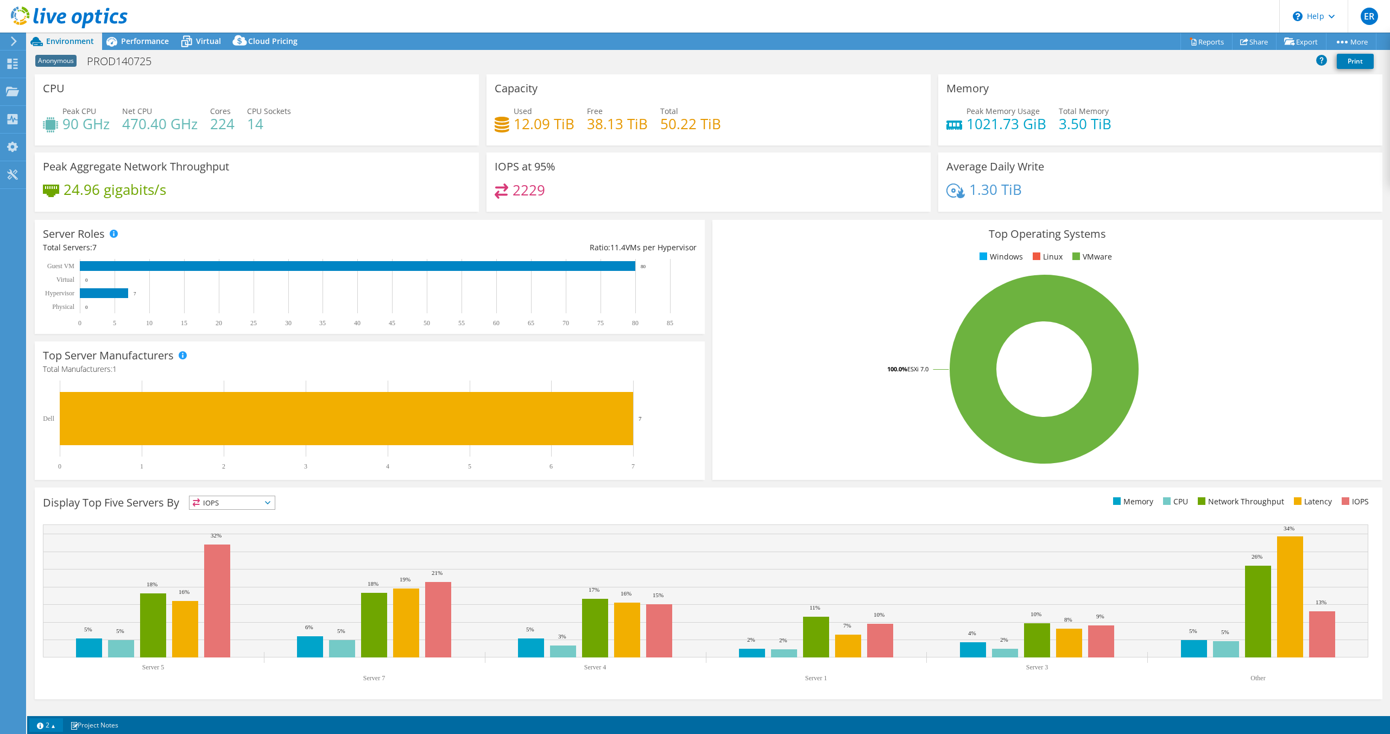
click at [54, 726] on link "2" at bounding box center [46, 725] width 34 height 14
